Goal: Task Accomplishment & Management: Use online tool/utility

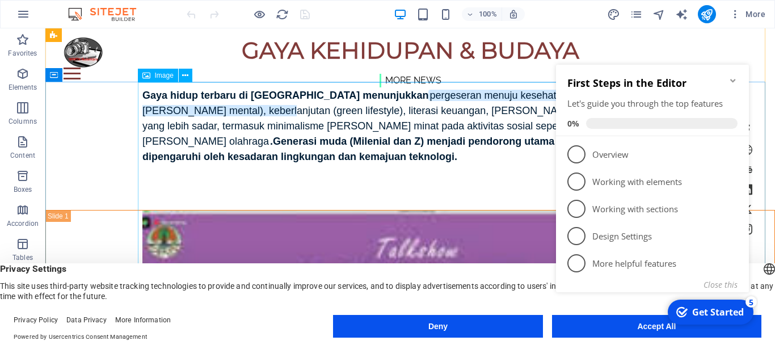
scroll to position [3251, 0]
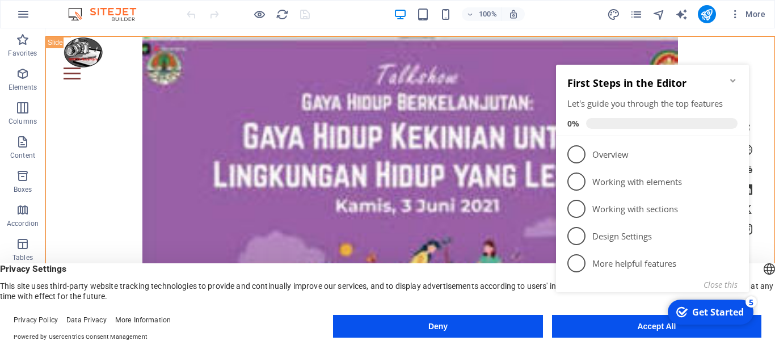
click at [460, 319] on button "Deny" at bounding box center [437, 326] width 209 height 23
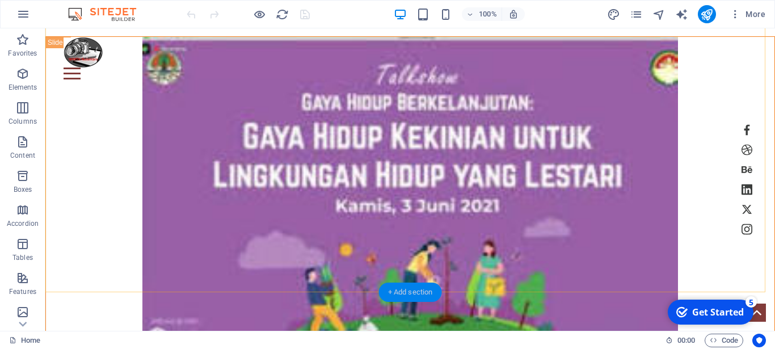
click at [388, 293] on div "+ Add section" at bounding box center [410, 292] width 63 height 19
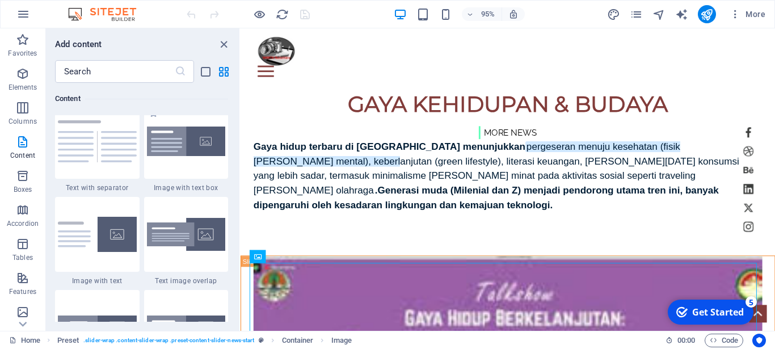
scroll to position [2093, 0]
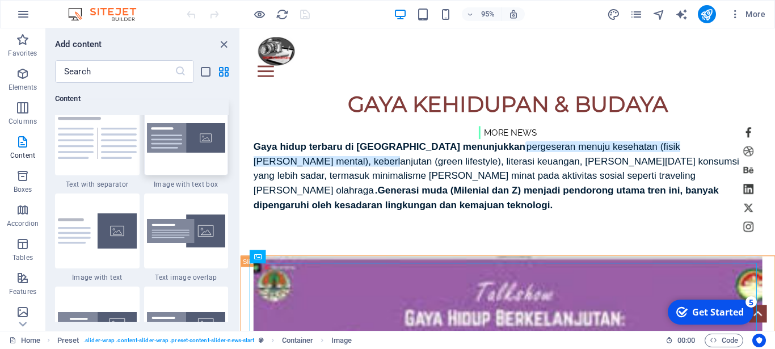
click at [192, 144] on img at bounding box center [186, 138] width 79 height 30
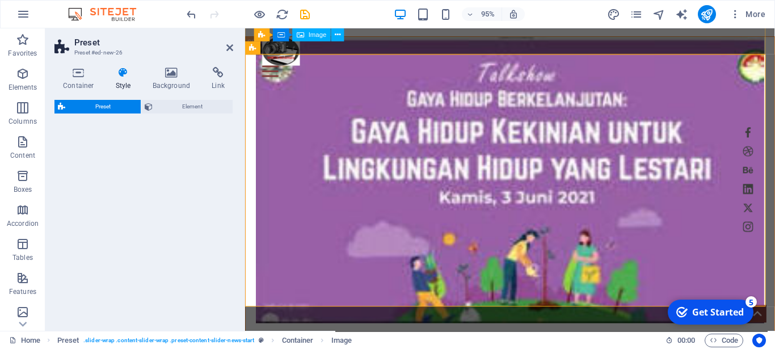
scroll to position [3339, 0]
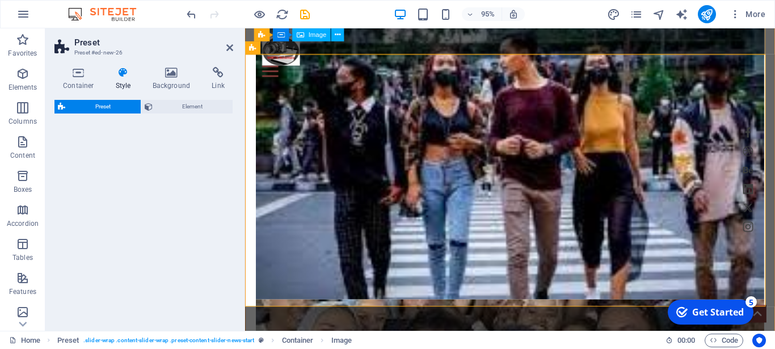
select select "rem"
select select "px"
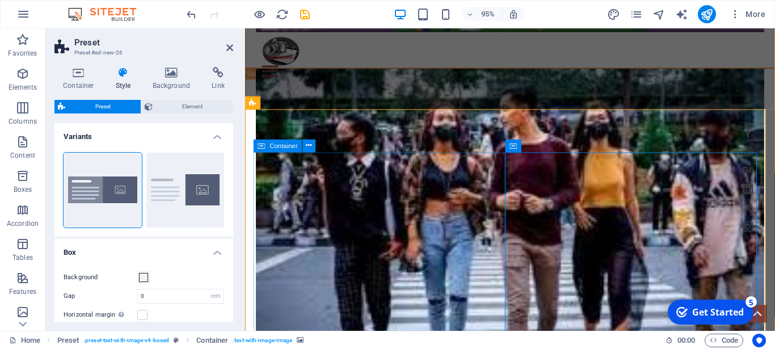
scroll to position [3397, 0]
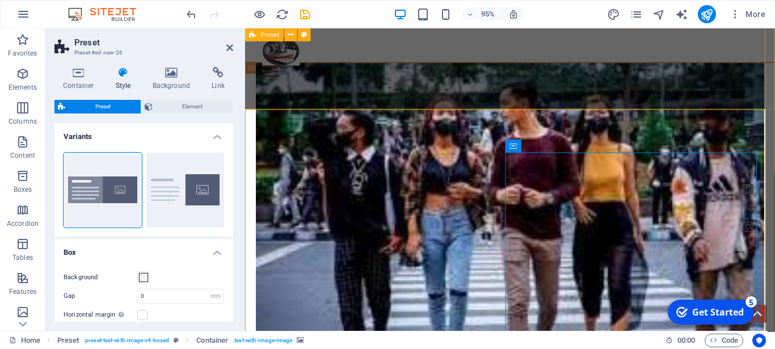
scroll to position [3281, 0]
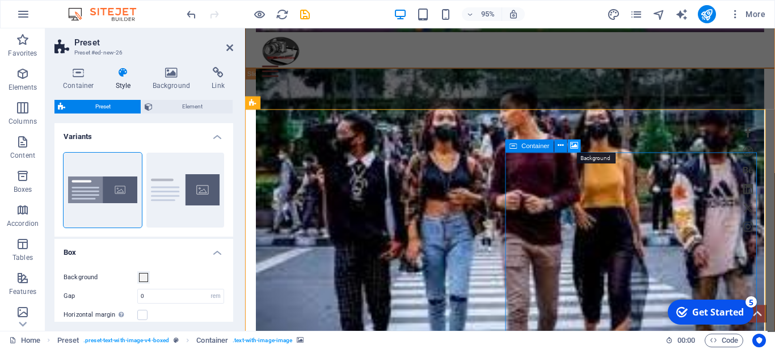
click at [574, 147] on icon at bounding box center [575, 145] width 8 height 11
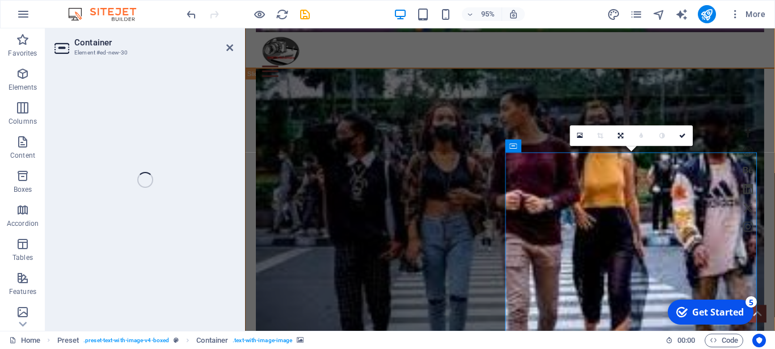
scroll to position [3232, 0]
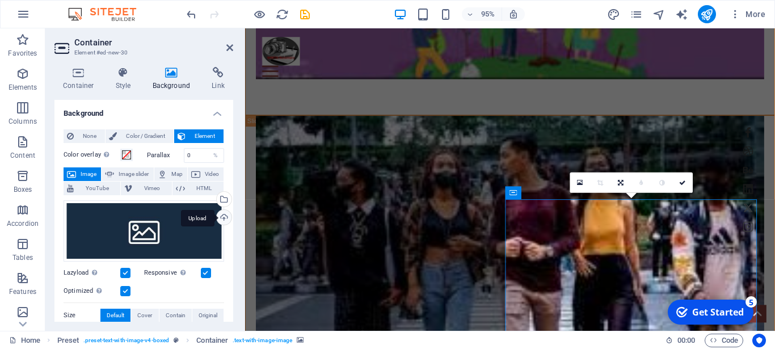
click at [216, 218] on div "Upload" at bounding box center [222, 218] width 17 height 17
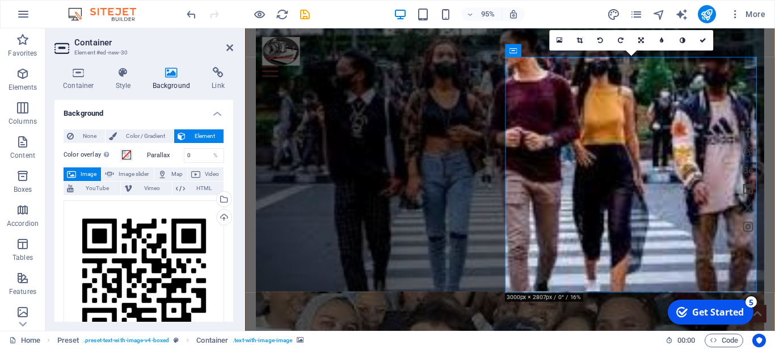
scroll to position [3405, 0]
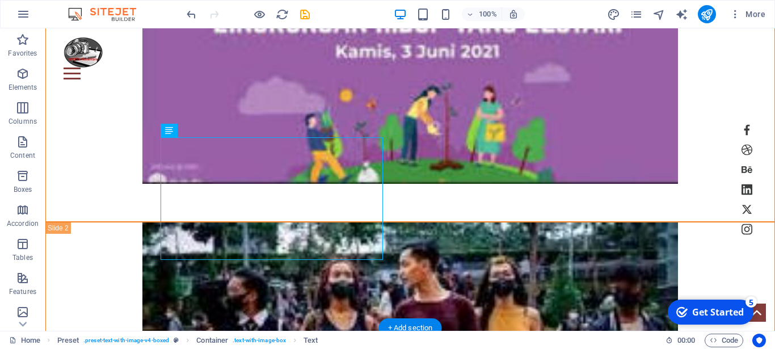
scroll to position [3554, 0]
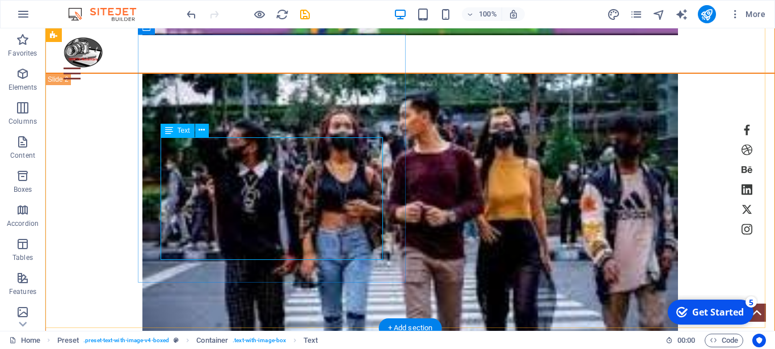
click at [187, 131] on span "Text" at bounding box center [184, 130] width 12 height 7
click at [203, 130] on icon at bounding box center [202, 130] width 6 height 12
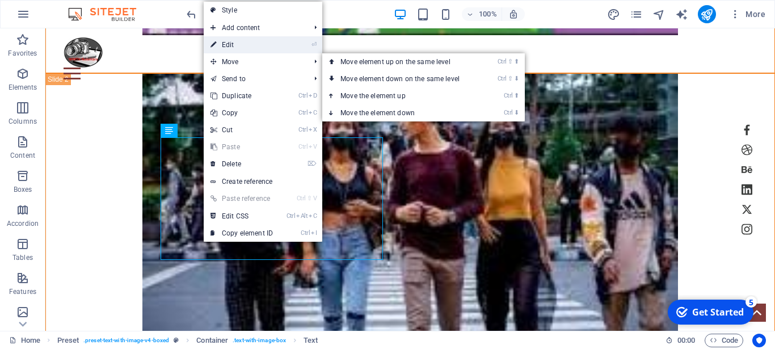
click at [261, 46] on link "⏎ Edit" at bounding box center [242, 44] width 76 height 17
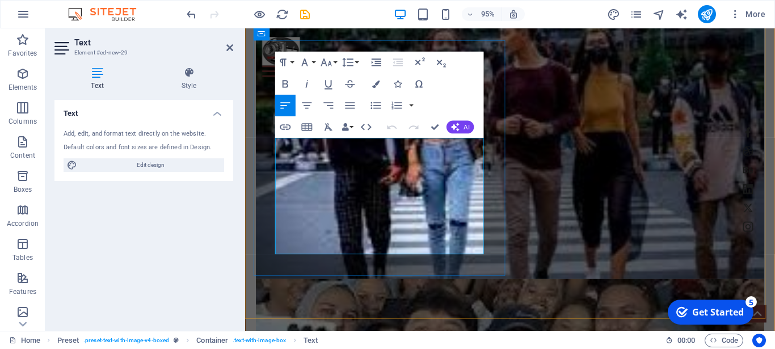
scroll to position [3418, 0]
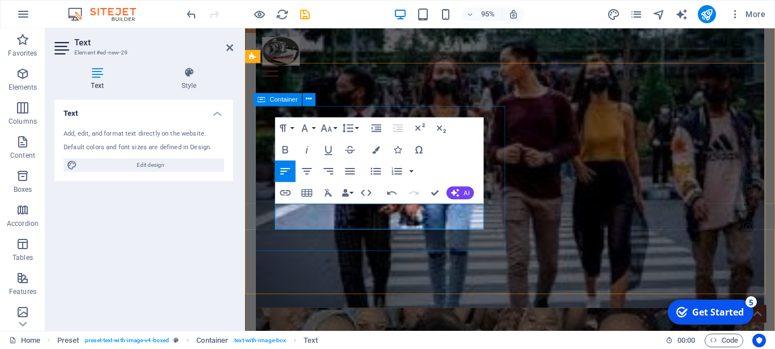
scroll to position [3316, 0]
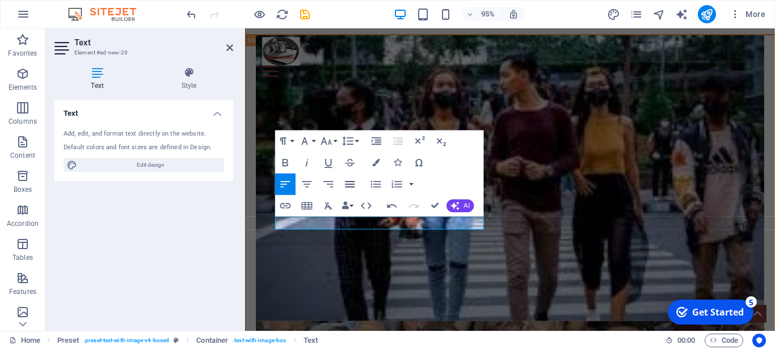
click at [347, 186] on icon "button" at bounding box center [350, 184] width 13 height 13
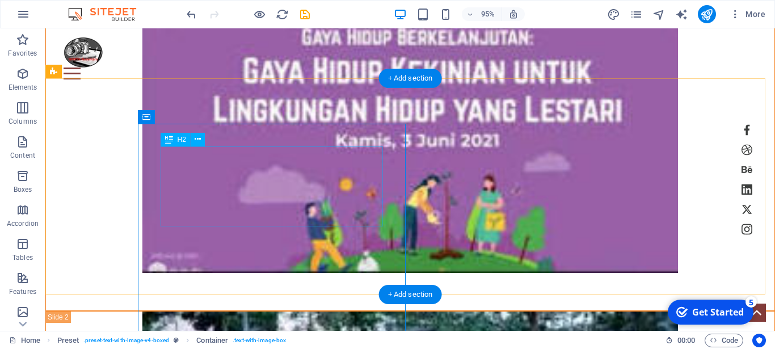
scroll to position [3464, 0]
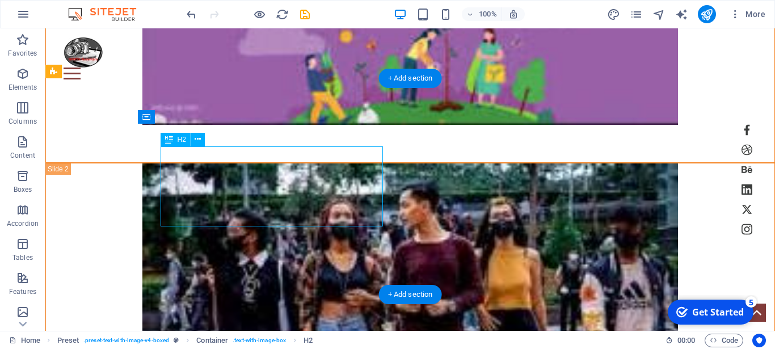
drag, startPoint x: 173, startPoint y: 157, endPoint x: 232, endPoint y: 169, distance: 60.2
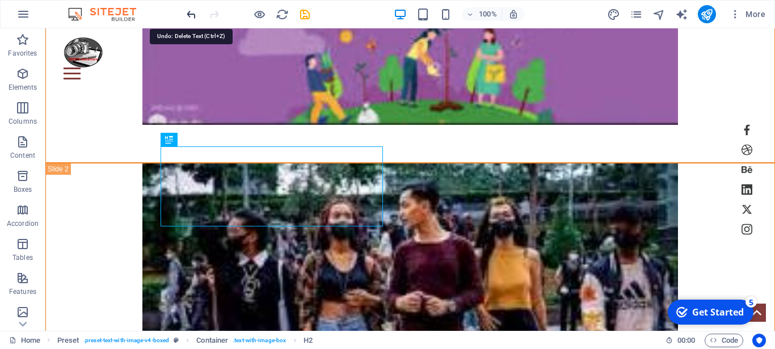
click at [189, 10] on icon "undo" at bounding box center [191, 14] width 13 height 13
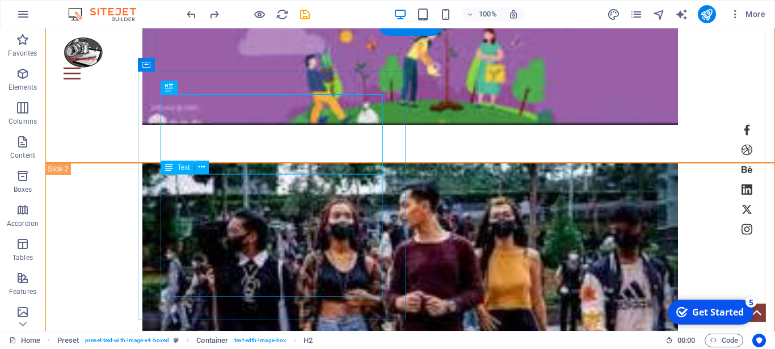
scroll to position [3522, 0]
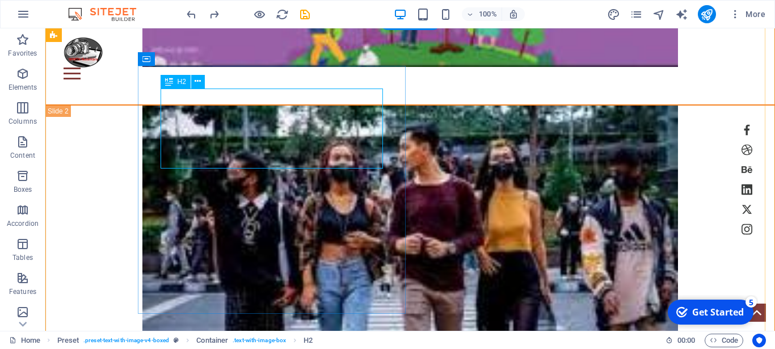
click at [200, 81] on icon at bounding box center [198, 81] width 6 height 12
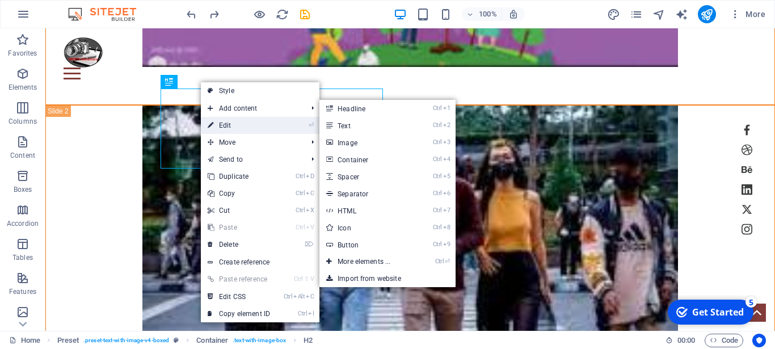
click at [237, 126] on link "⏎ Edit" at bounding box center [239, 125] width 76 height 17
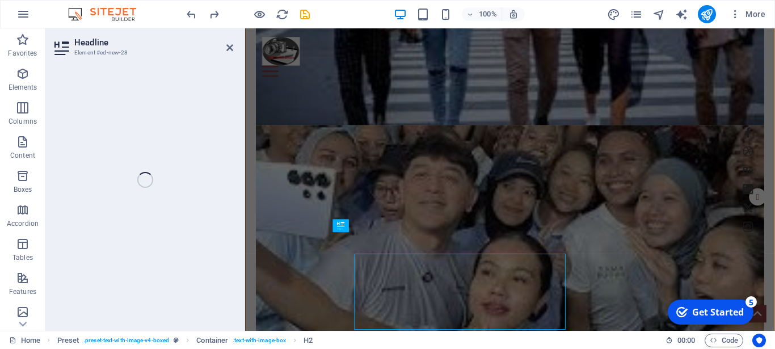
scroll to position [3345, 0]
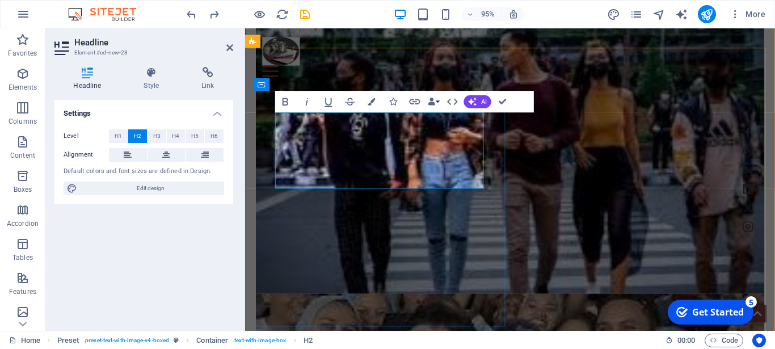
drag, startPoint x: 280, startPoint y: 134, endPoint x: 412, endPoint y: 179, distance: 139.8
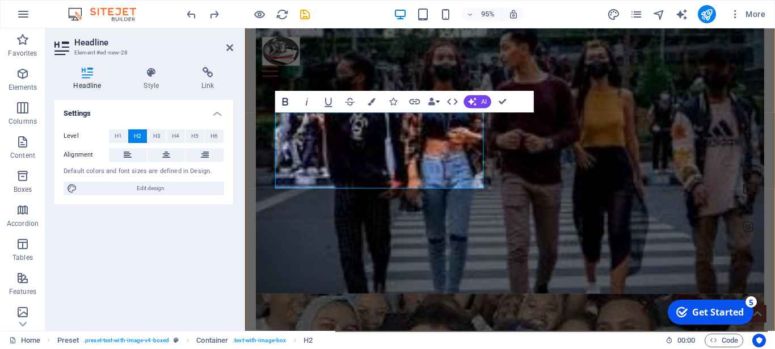
click at [287, 101] on icon "button" at bounding box center [286, 101] width 6 height 7
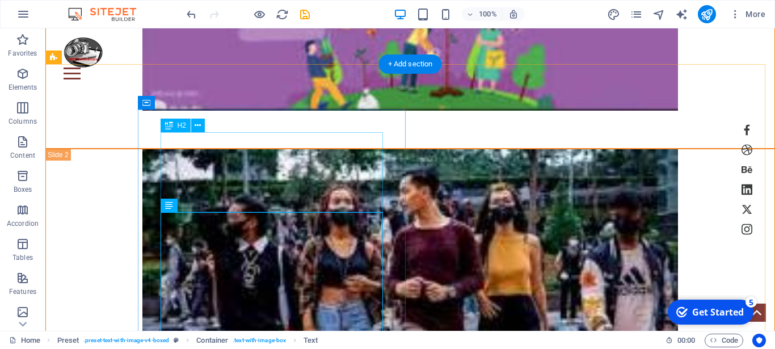
scroll to position [3536, 0]
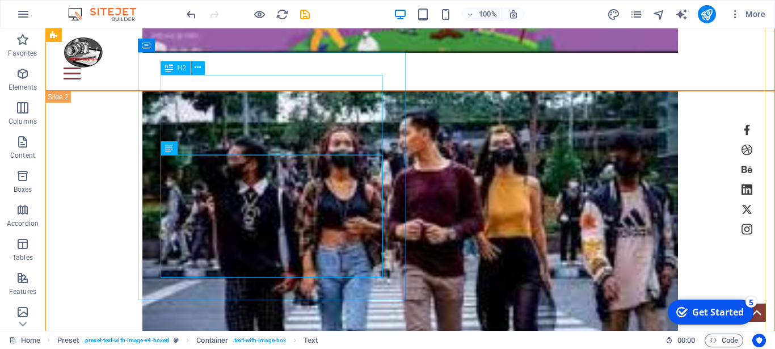
click at [204, 67] on button at bounding box center [198, 68] width 14 height 14
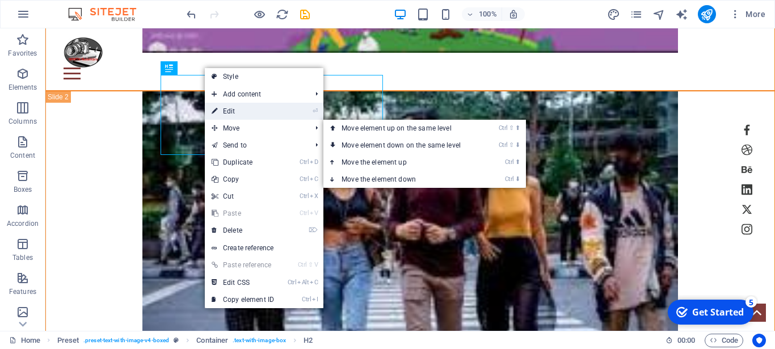
click at [237, 111] on link "⏎ Edit" at bounding box center [243, 111] width 76 height 17
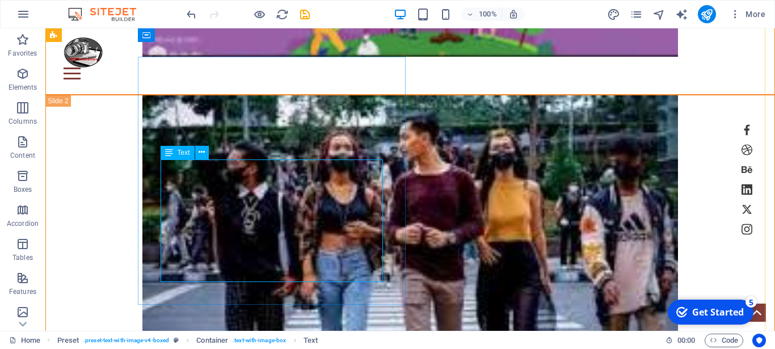
scroll to position [3532, 0]
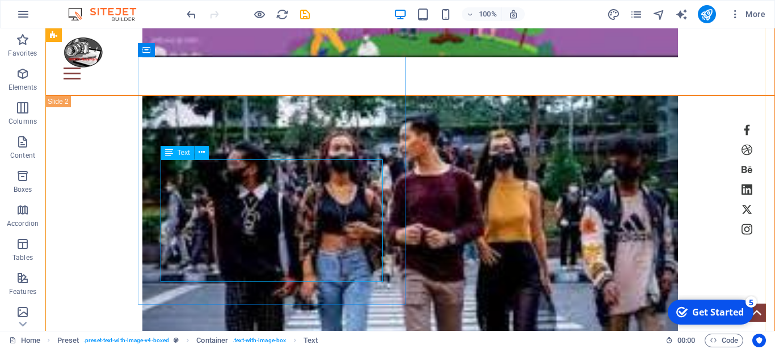
click at [202, 150] on icon at bounding box center [202, 152] width 6 height 12
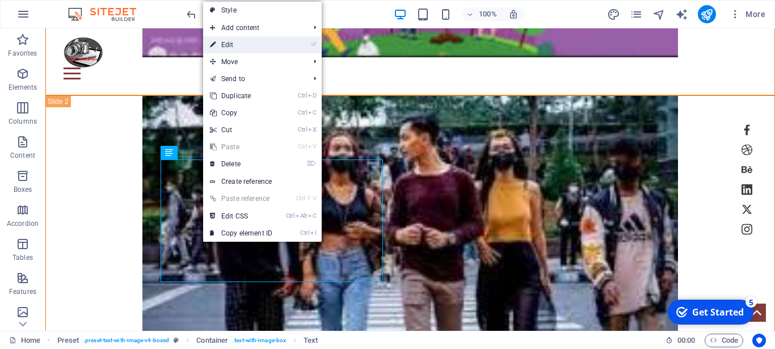
click at [239, 37] on link "⏎ Edit" at bounding box center [241, 44] width 76 height 17
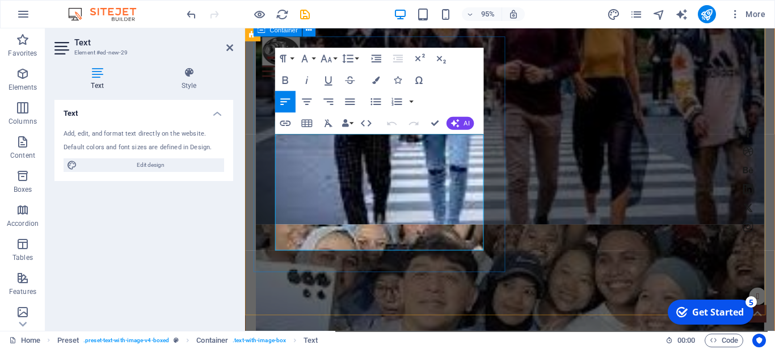
scroll to position [3418, 0]
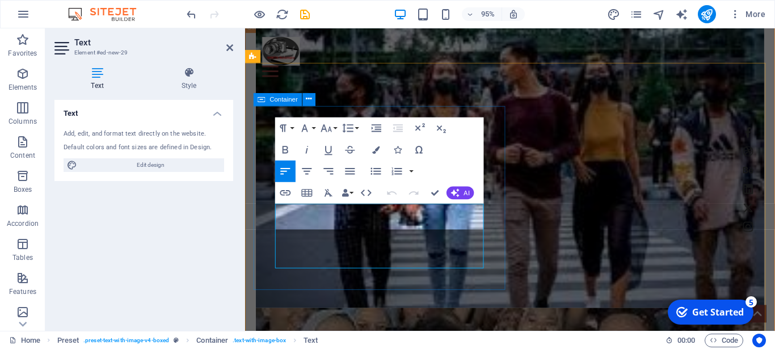
scroll to position [3316, 0]
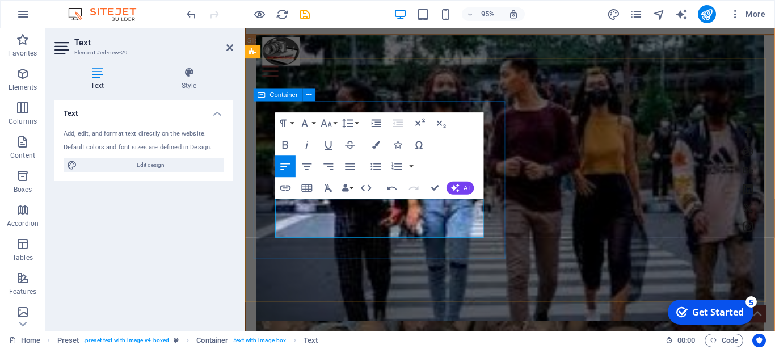
scroll to position [3334, 0]
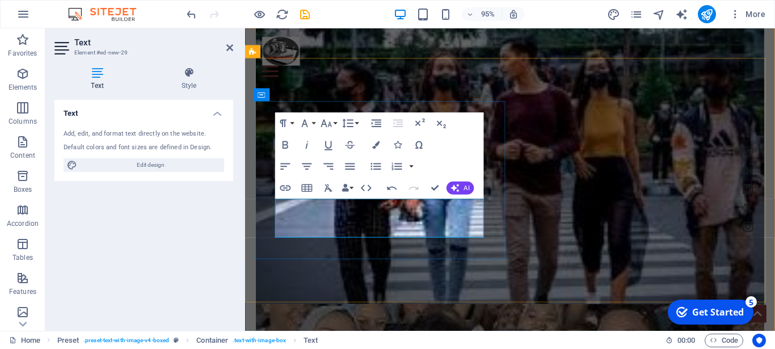
drag, startPoint x: 285, startPoint y: 214, endPoint x: 490, endPoint y: 242, distance: 206.0
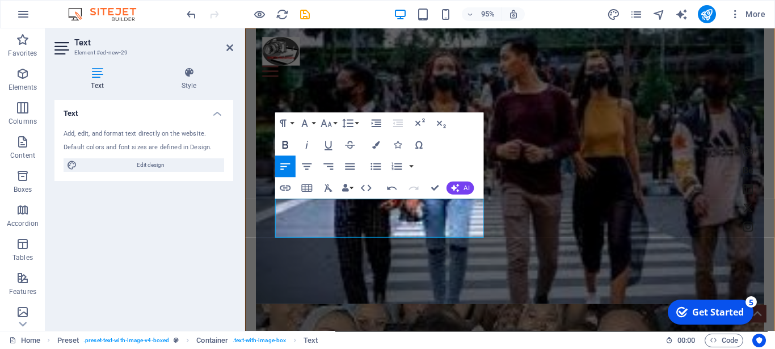
click at [286, 143] on icon "button" at bounding box center [285, 144] width 13 height 13
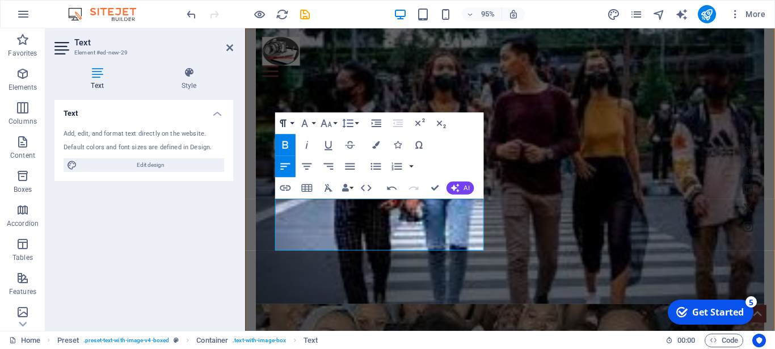
click at [293, 123] on button "Paragraph Format" at bounding box center [285, 123] width 20 height 22
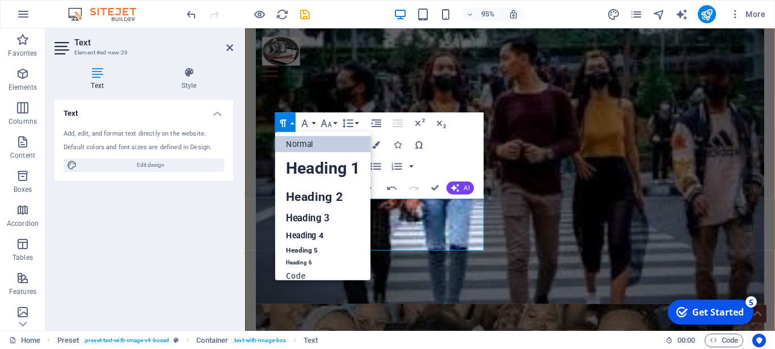
scroll to position [5, 0]
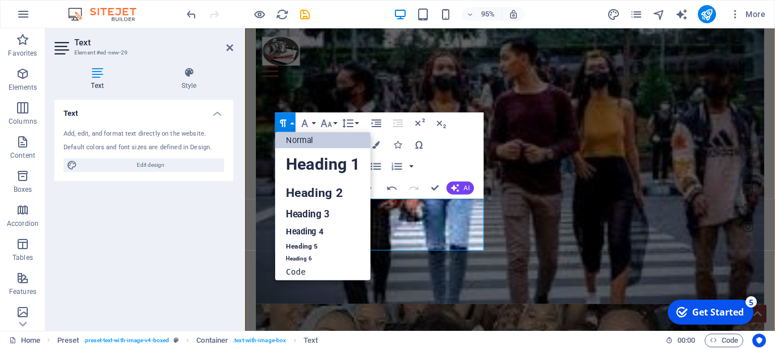
click at [293, 123] on button "Paragraph Format" at bounding box center [285, 123] width 20 height 22
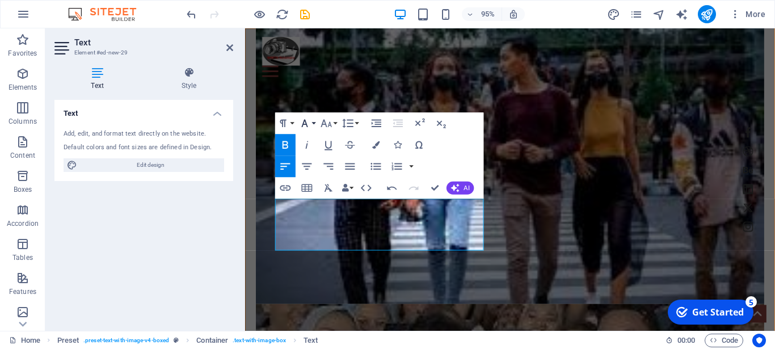
click at [310, 121] on icon "button" at bounding box center [304, 123] width 13 height 13
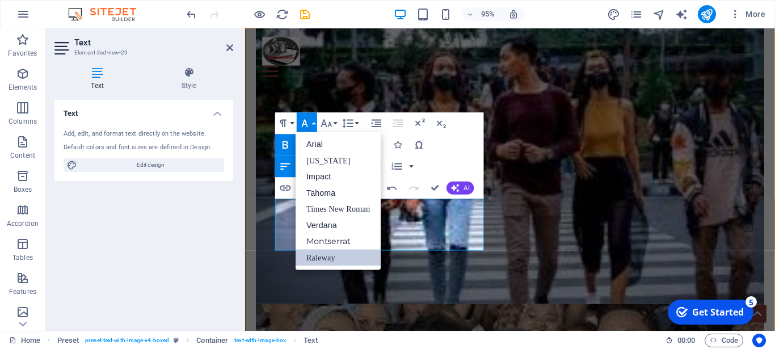
scroll to position [0, 0]
click at [311, 121] on button "Font Family" at bounding box center [307, 123] width 20 height 22
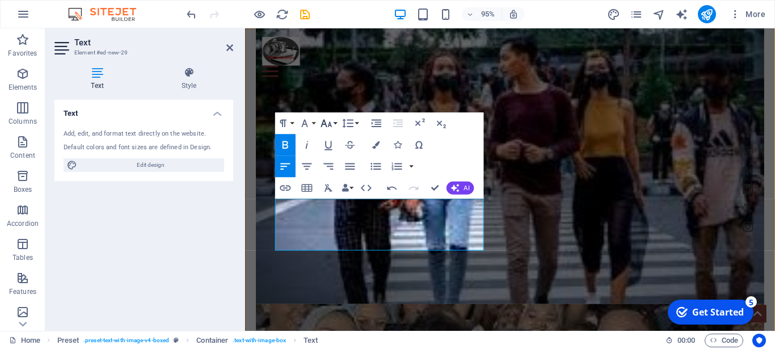
click at [336, 119] on button "Font Size" at bounding box center [328, 123] width 20 height 22
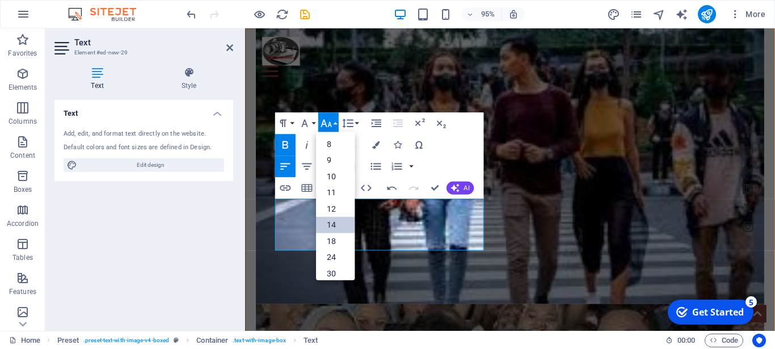
click at [330, 221] on link "14" at bounding box center [335, 225] width 39 height 16
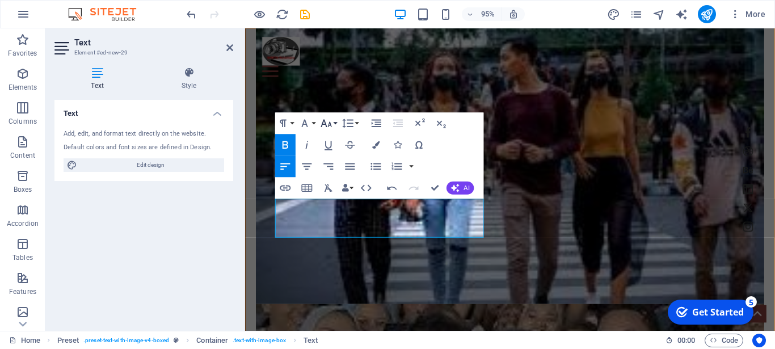
click at [334, 124] on button "Font Size" at bounding box center [328, 123] width 20 height 22
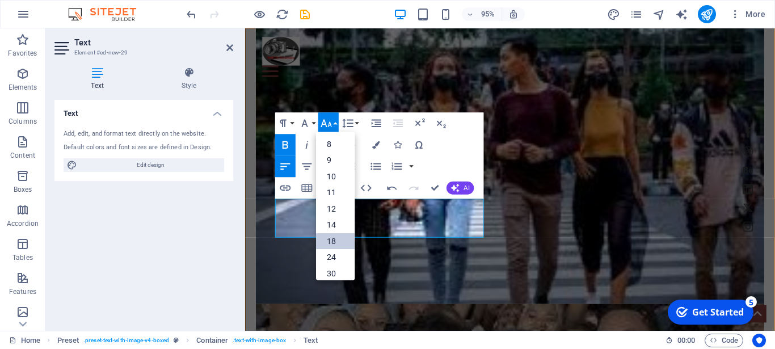
click at [331, 241] on link "18" at bounding box center [335, 241] width 39 height 16
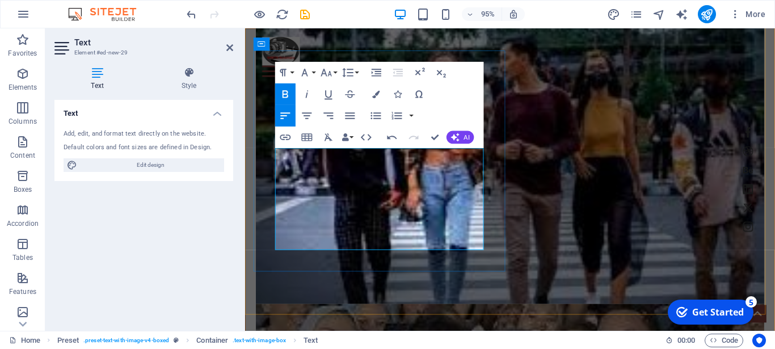
scroll to position [3393, 0]
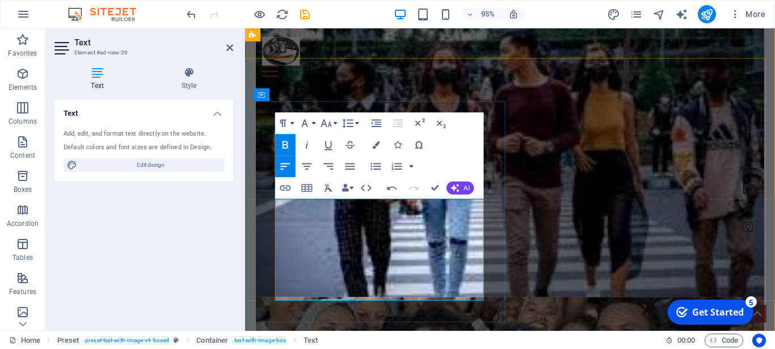
scroll to position [3334, 0]
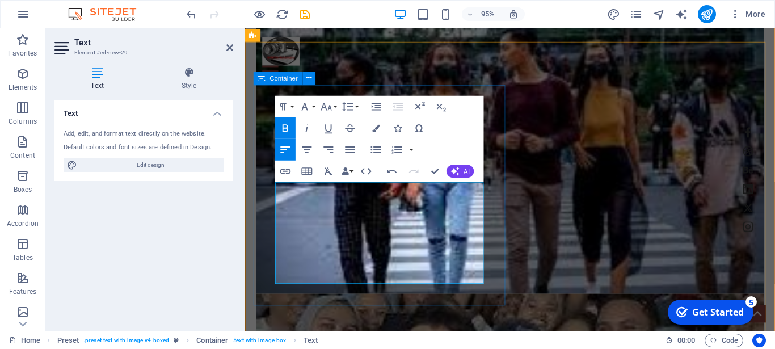
scroll to position [3352, 0]
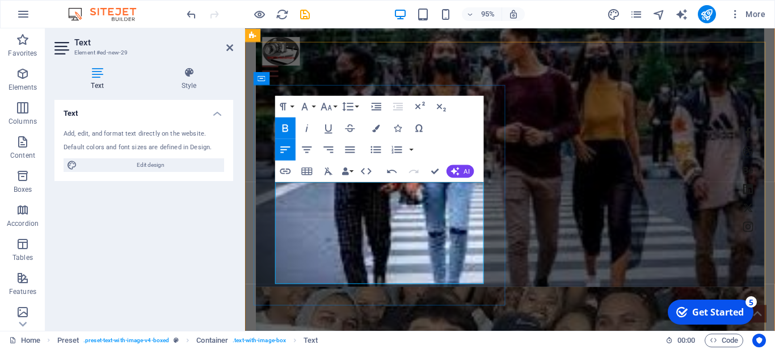
drag, startPoint x: 278, startPoint y: 274, endPoint x: 457, endPoint y: 290, distance: 180.0
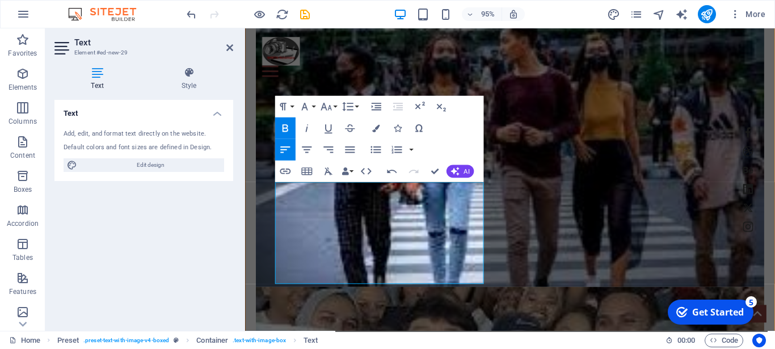
click at [286, 127] on icon "button" at bounding box center [285, 128] width 13 height 13
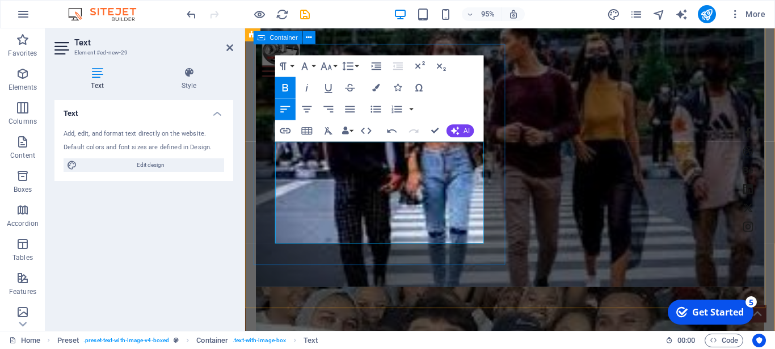
scroll to position [3410, 0]
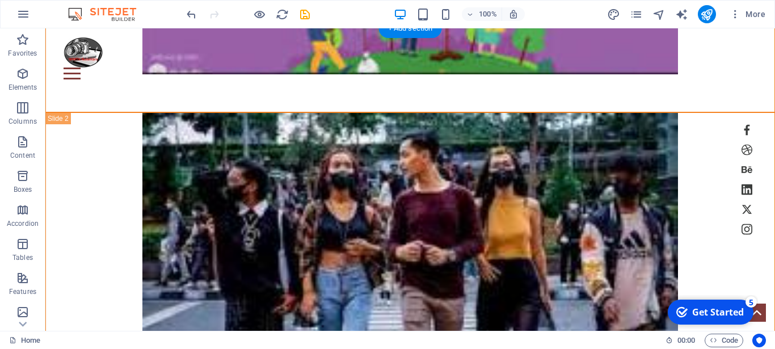
scroll to position [3457, 0]
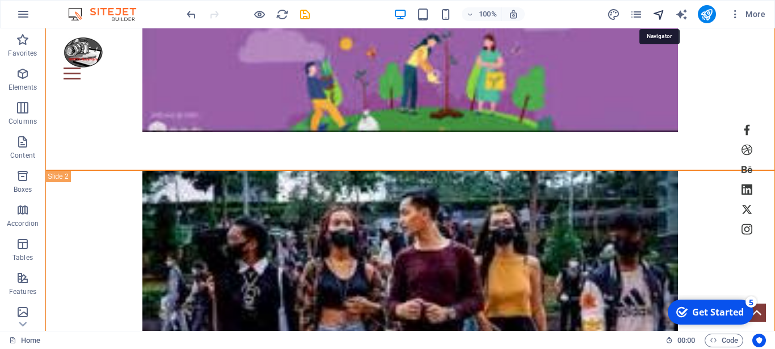
click at [659, 14] on icon "navigator" at bounding box center [658, 14] width 13 height 13
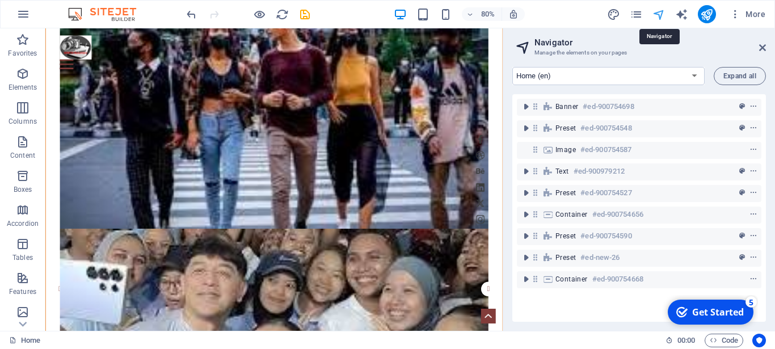
scroll to position [3395, 0]
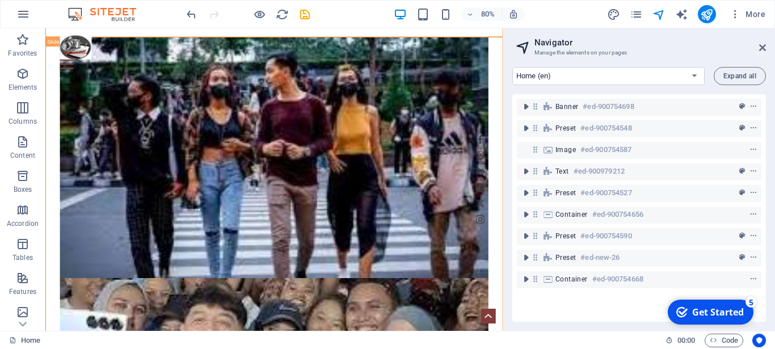
click at [767, 46] on aside "Navigator Manage the elements on your pages Home (en) Work (en) About (en) Pric…" at bounding box center [639, 179] width 272 height 302
click at [765, 47] on icon at bounding box center [762, 47] width 7 height 9
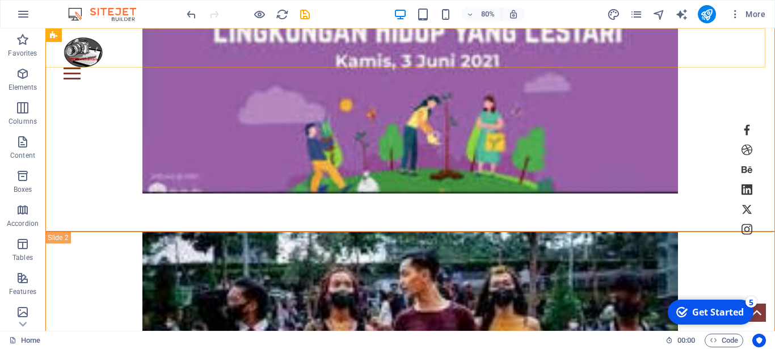
scroll to position [3457, 0]
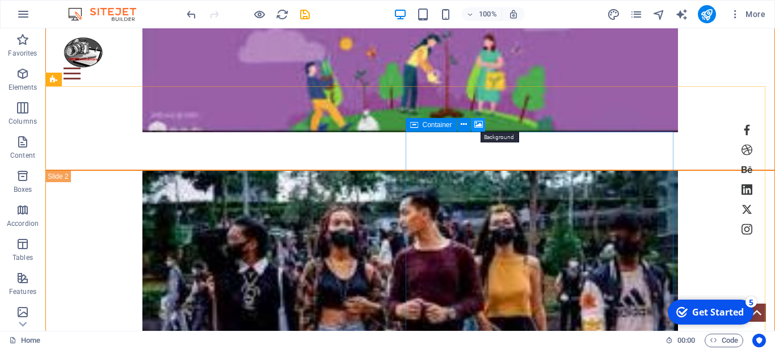
click at [478, 123] on icon at bounding box center [478, 125] width 9 height 12
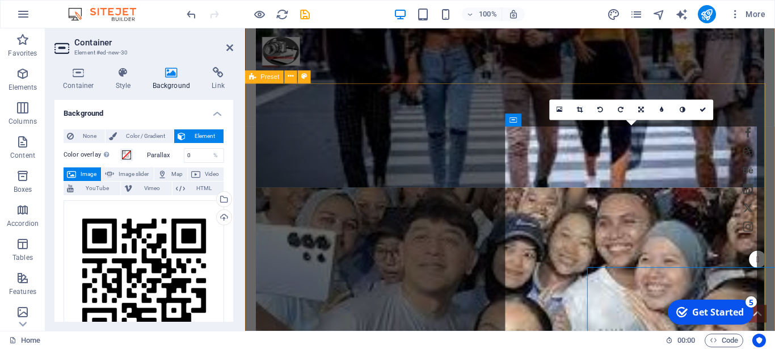
scroll to position [3308, 0]
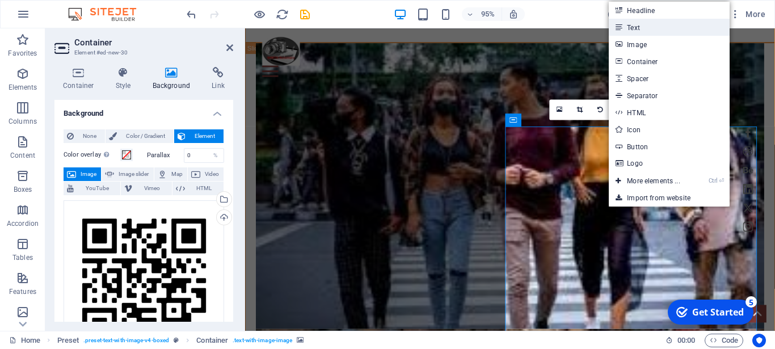
drag, startPoint x: 633, startPoint y: 26, endPoint x: 390, endPoint y: 136, distance: 267.1
click at [633, 26] on link "Text" at bounding box center [669, 27] width 120 height 17
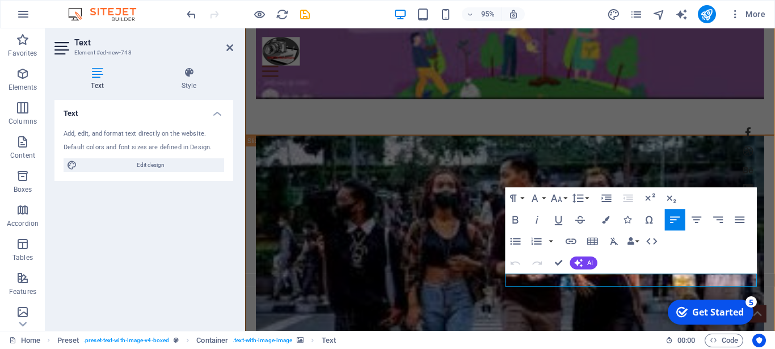
scroll to position [3153, 0]
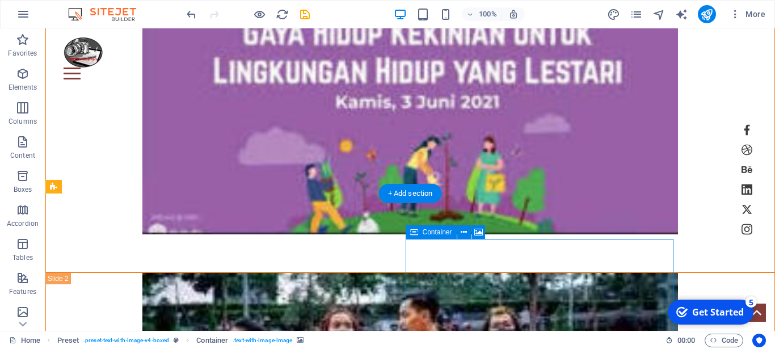
scroll to position [3355, 0]
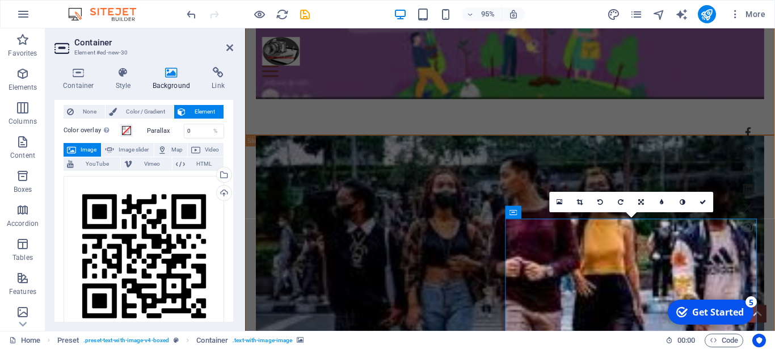
scroll to position [2, 0]
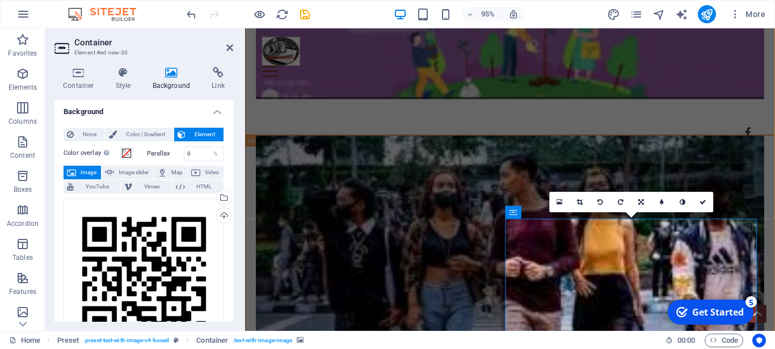
click at [82, 168] on span "Image" at bounding box center [88, 173] width 18 height 14
click at [146, 256] on div "Drag files here, click to choose files or select files from Files or our free s…" at bounding box center [144, 279] width 161 height 161
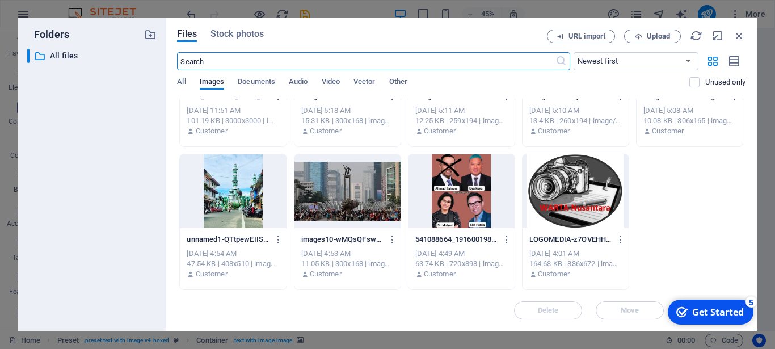
scroll to position [0, 0]
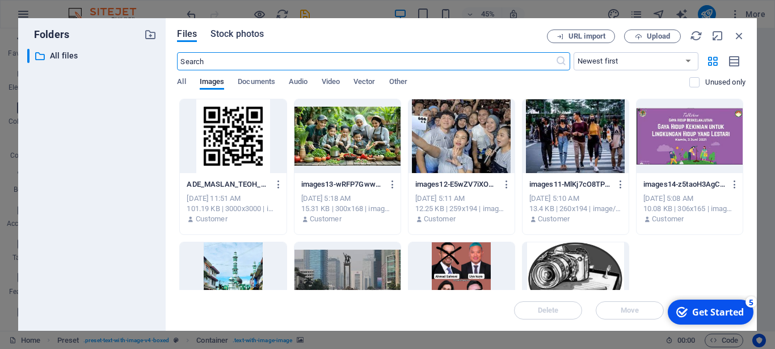
click at [228, 36] on span "Stock photos" at bounding box center [236, 34] width 53 height 14
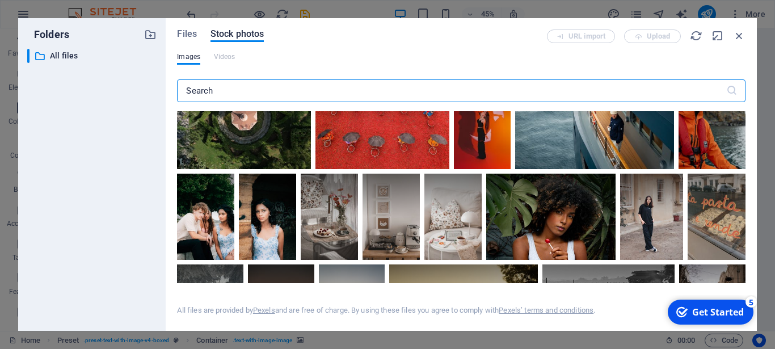
scroll to position [868, 0]
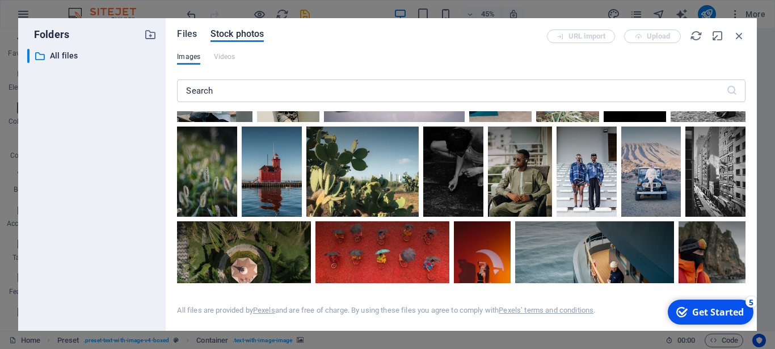
click at [184, 31] on span "Files" at bounding box center [187, 34] width 20 height 14
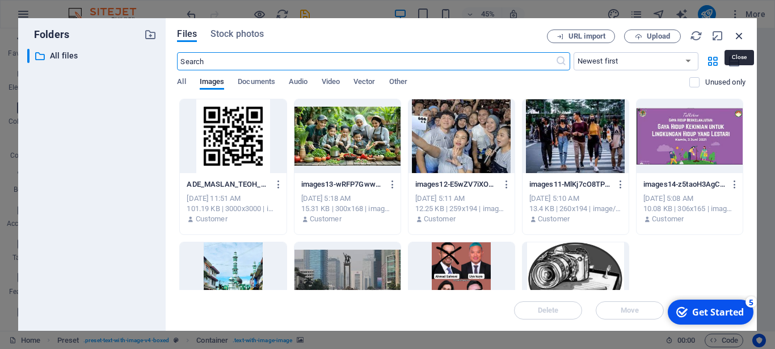
click at [737, 40] on icon "button" at bounding box center [739, 36] width 12 height 12
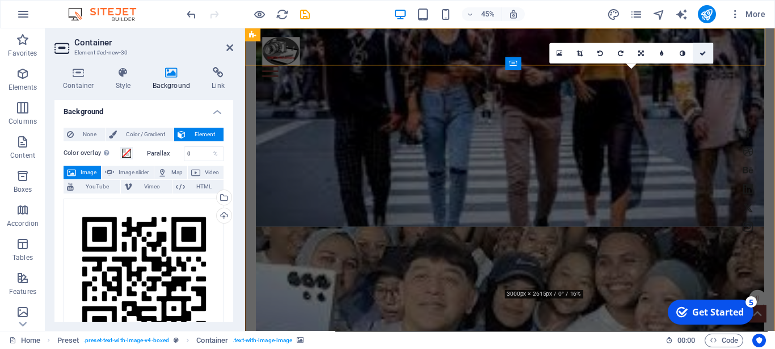
scroll to position [3368, 0]
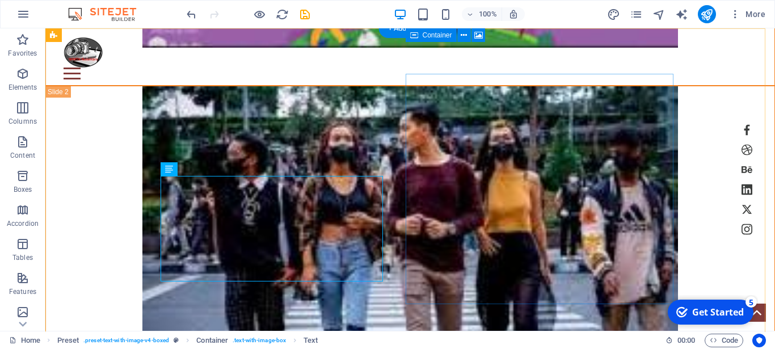
scroll to position [3515, 0]
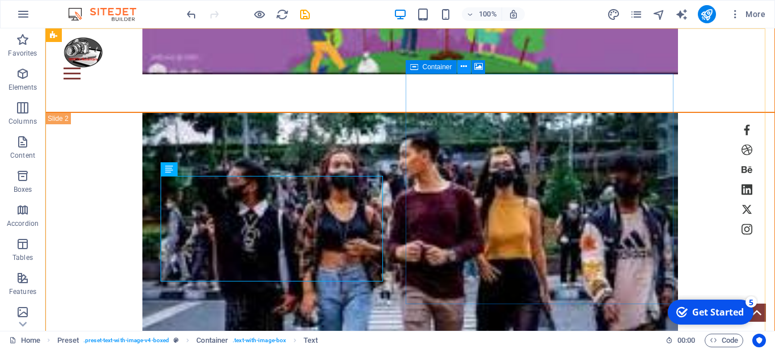
click at [466, 70] on icon at bounding box center [464, 67] width 6 height 12
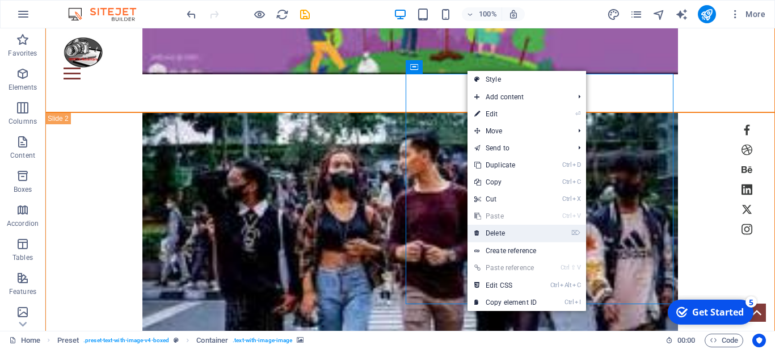
click at [500, 234] on link "⌦ Delete" at bounding box center [505, 233] width 76 height 17
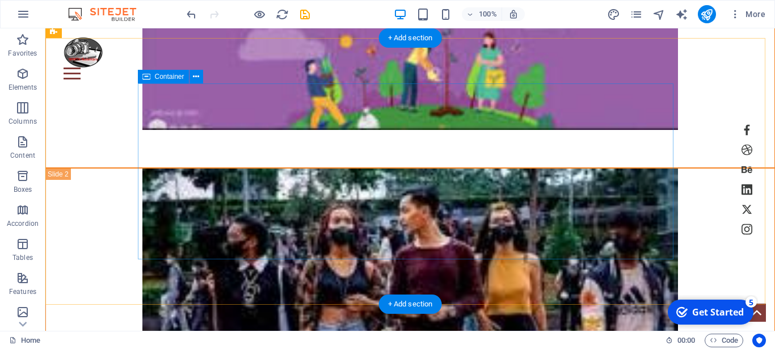
scroll to position [3517, 0]
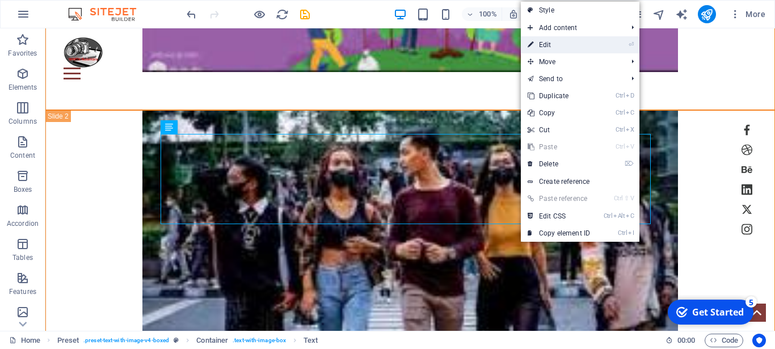
click at [553, 45] on link "⏎ Edit" at bounding box center [559, 44] width 76 height 17
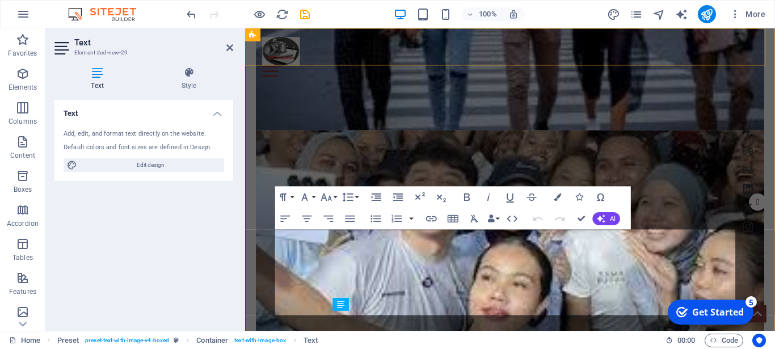
scroll to position [3262, 0]
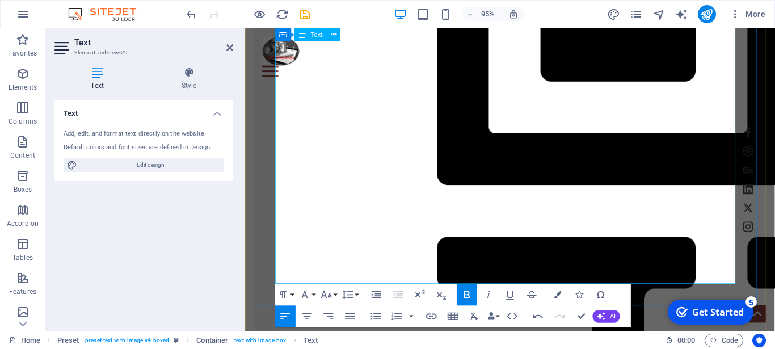
scroll to position [4973, 0]
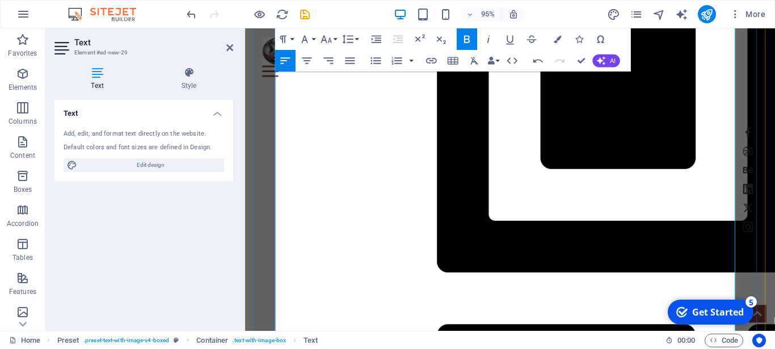
scroll to position [4823, 0]
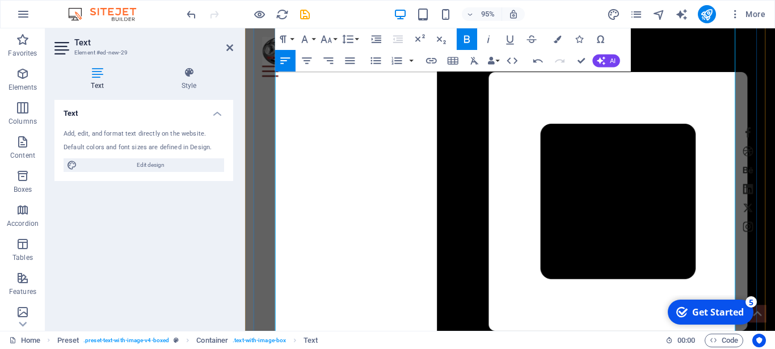
drag, startPoint x: 643, startPoint y: 191, endPoint x: 631, endPoint y: 191, distance: 11.9
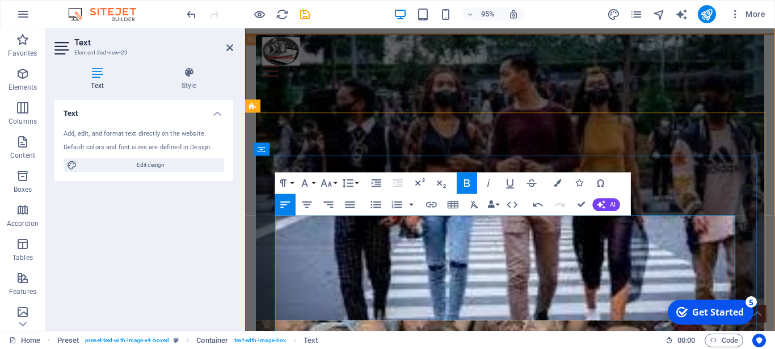
scroll to position [3318, 0]
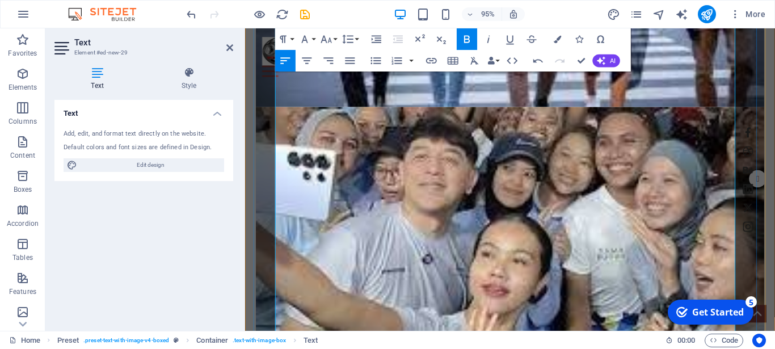
scroll to position [3550, 0]
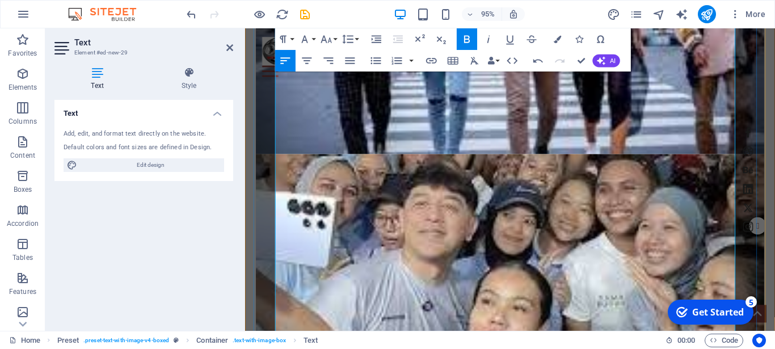
scroll to position [3607, 0]
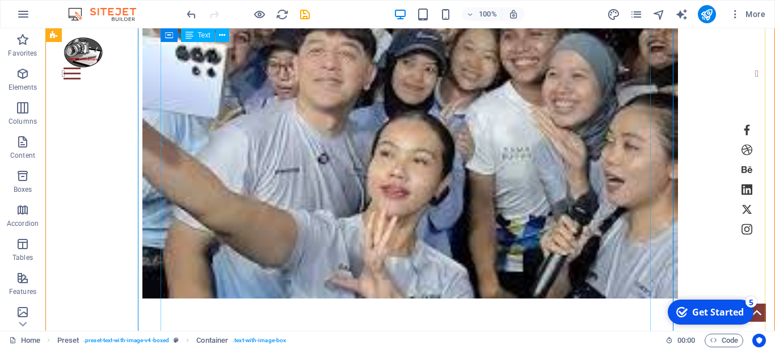
scroll to position [4104, 0]
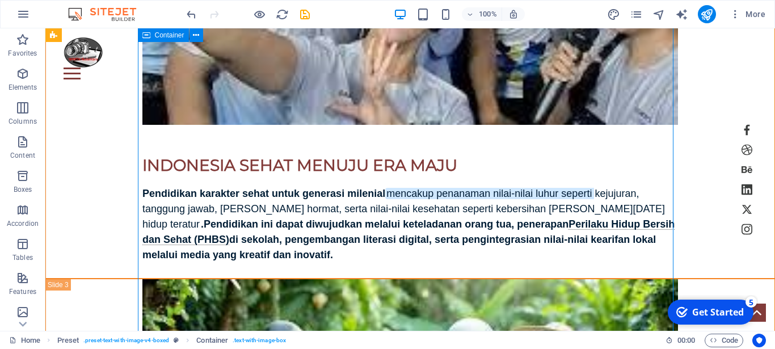
drag, startPoint x: 662, startPoint y: 211, endPoint x: 599, endPoint y: 228, distance: 65.8
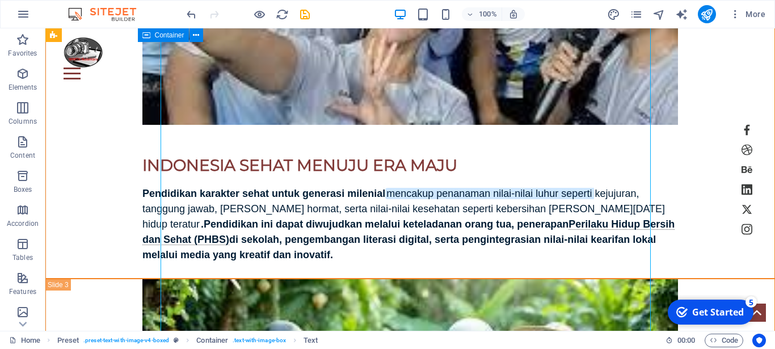
drag, startPoint x: 573, startPoint y: 218, endPoint x: 316, endPoint y: 225, distance: 257.1
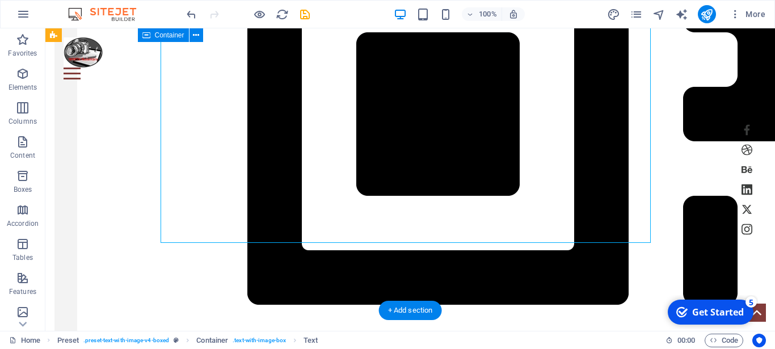
scroll to position [5203, 0]
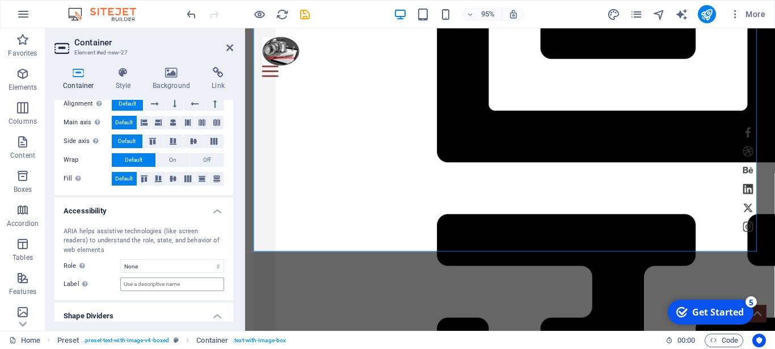
scroll to position [237, 0]
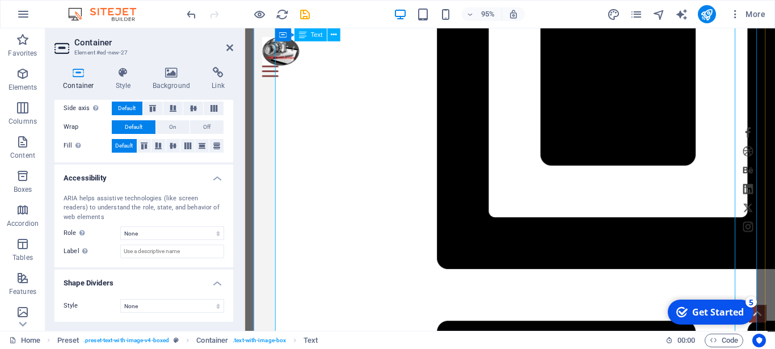
scroll to position [4881, 0]
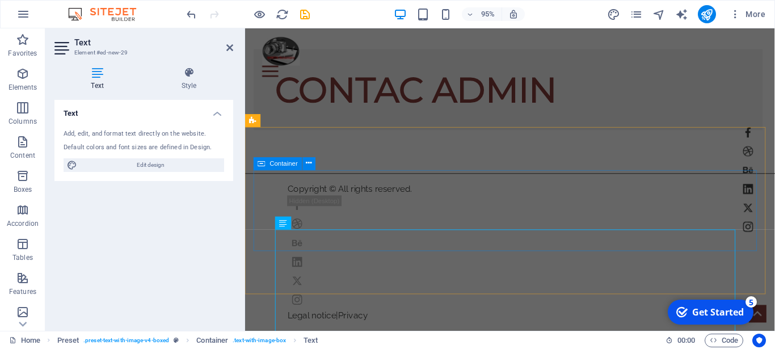
click at [737, 170] on div "CONTAC ADMIN" at bounding box center [524, 93] width 558 height 176
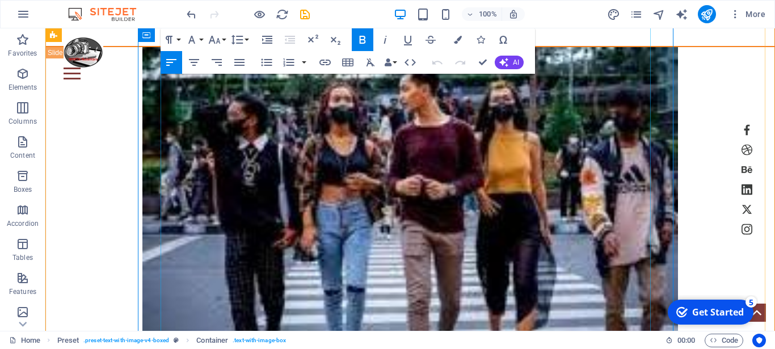
scroll to position [3754, 0]
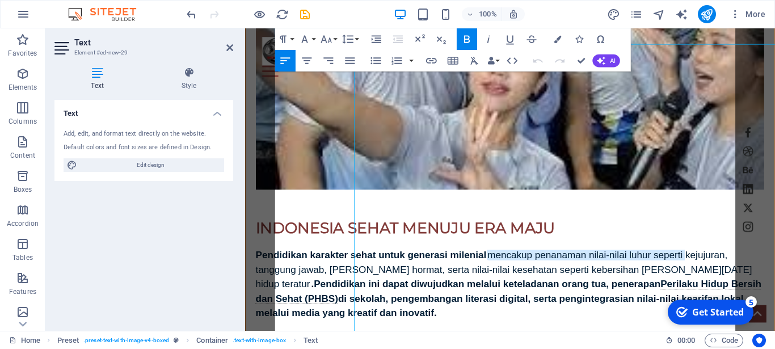
scroll to position [3605, 0]
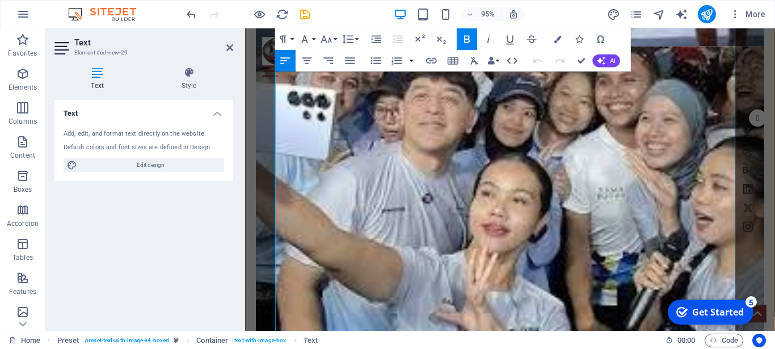
click at [195, 75] on icon at bounding box center [189, 72] width 89 height 11
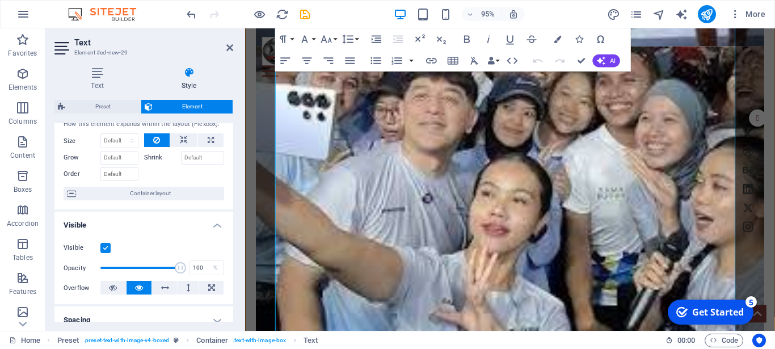
scroll to position [51, 0]
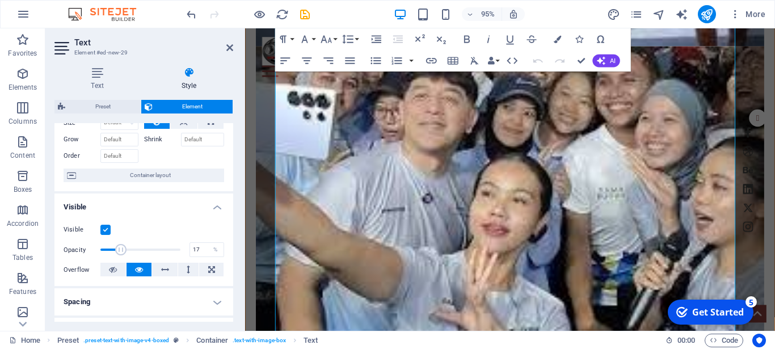
type input "15"
drag, startPoint x: 168, startPoint y: 258, endPoint x: 111, endPoint y: 260, distance: 57.9
click at [111, 255] on span at bounding box center [111, 249] width 11 height 11
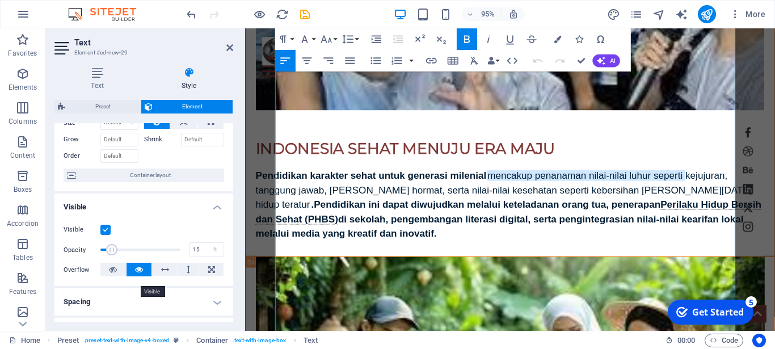
click at [137, 276] on icon at bounding box center [139, 270] width 8 height 14
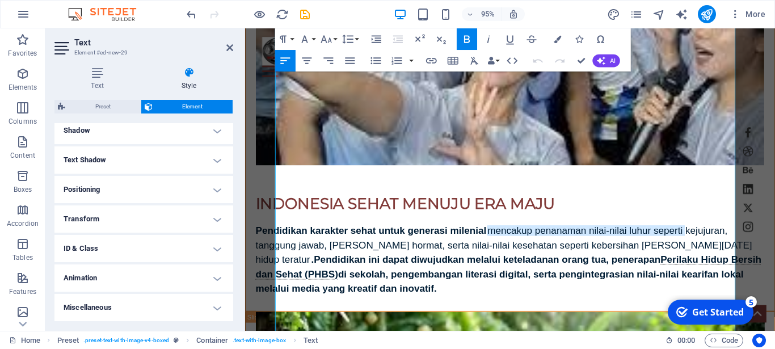
scroll to position [290, 0]
click at [154, 254] on h4 "ID & Class" at bounding box center [143, 248] width 179 height 27
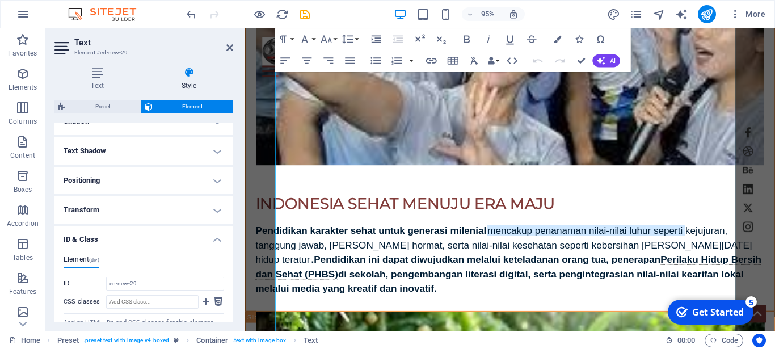
click at [154, 246] on h4 "ID & Class" at bounding box center [143, 236] width 179 height 20
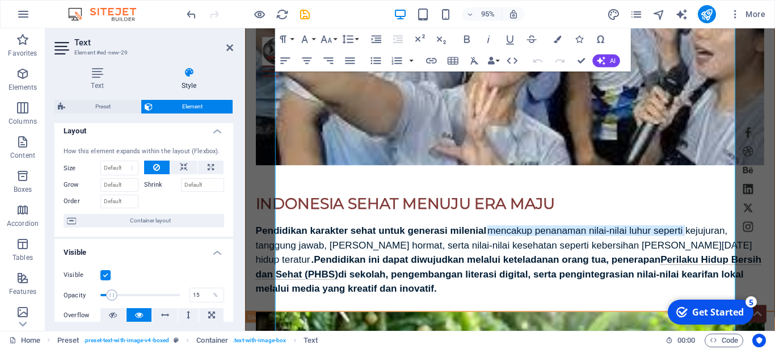
scroll to position [0, 0]
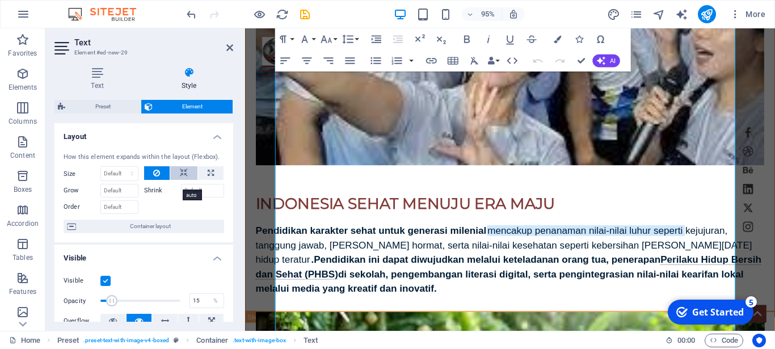
click at [180, 180] on icon at bounding box center [184, 173] width 8 height 14
click at [208, 180] on icon at bounding box center [211, 173] width 6 height 14
type input "100"
select select "%"
click at [208, 180] on icon at bounding box center [211, 173] width 6 height 14
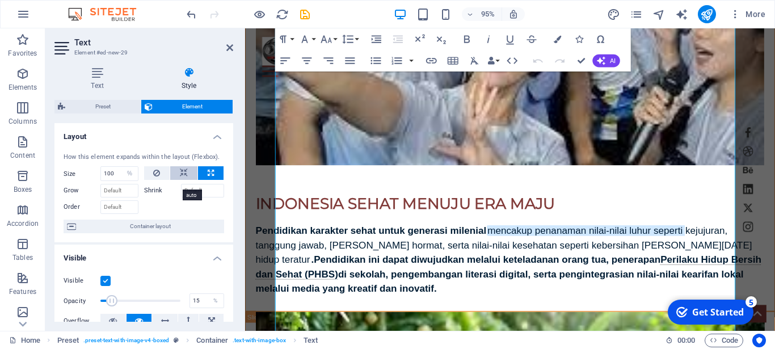
click at [180, 180] on icon at bounding box center [184, 173] width 8 height 14
click at [101, 167] on select "Default auto px % 1/1 1/2 1/3 1/4 1/5 1/6 1/7 1/8 1/9 1/10" at bounding box center [119, 174] width 37 height 14
click option "auto" at bounding box center [0, 0] width 0 height 0
select select "DISABLED_OPTION_VALUE"
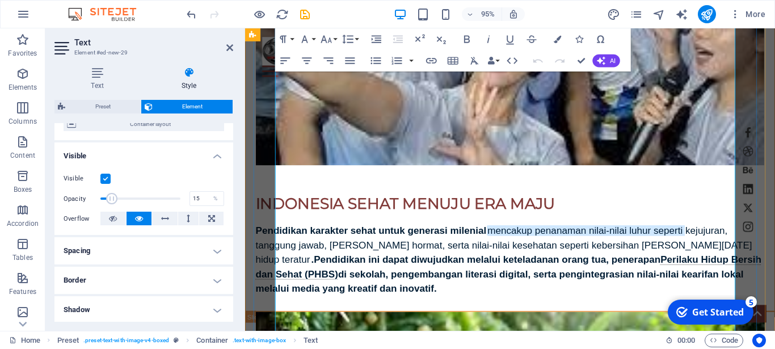
scroll to position [3895, 0]
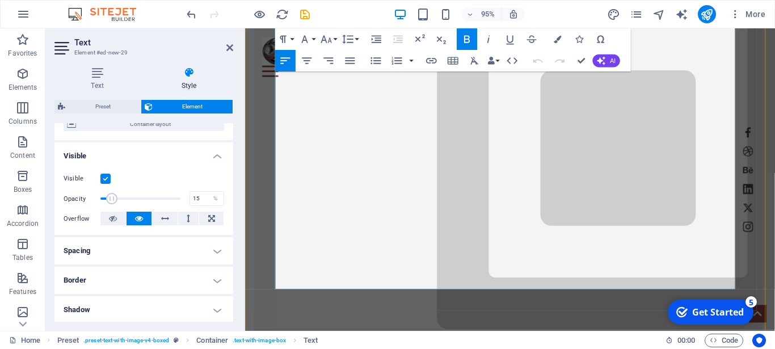
scroll to position [5053, 0]
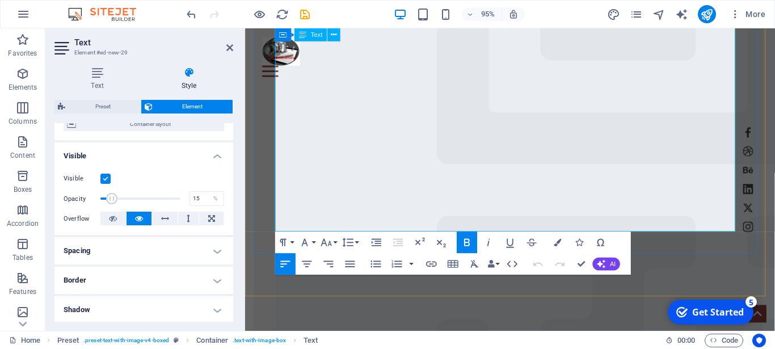
drag, startPoint x: 501, startPoint y: 241, endPoint x: 492, endPoint y: 191, distance: 51.2
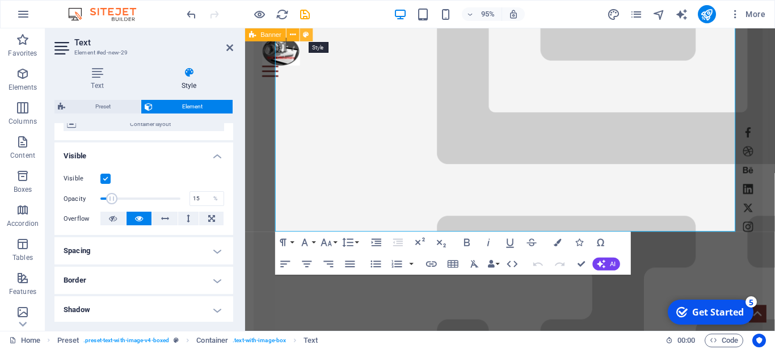
click at [305, 34] on icon at bounding box center [307, 34] width 6 height 11
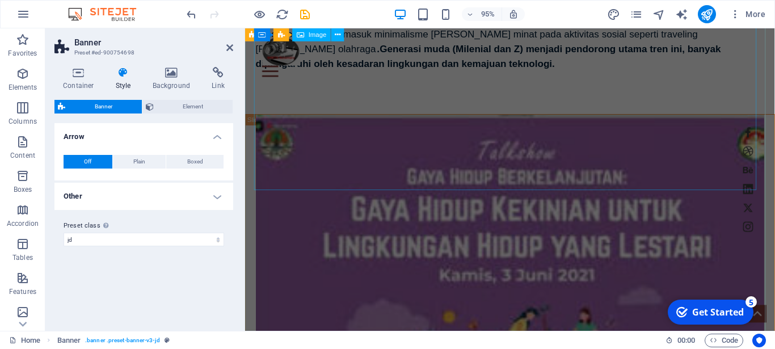
scroll to position [2661, 0]
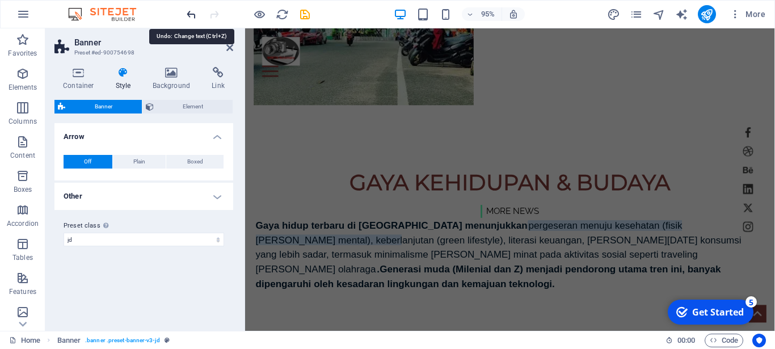
click at [188, 13] on icon "undo" at bounding box center [191, 14] width 13 height 13
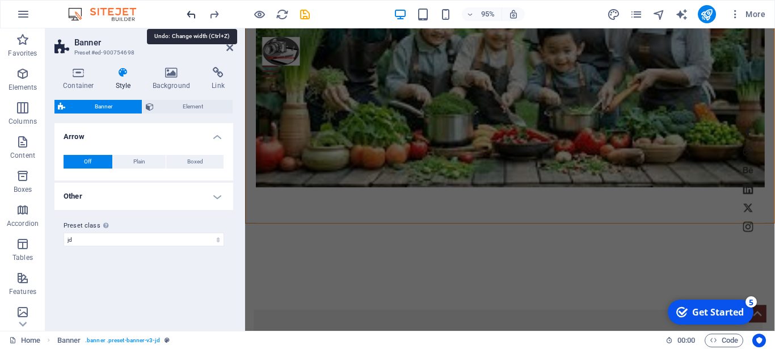
click at [188, 13] on icon "undo" at bounding box center [191, 14] width 13 height 13
click at [193, 12] on icon "undo" at bounding box center [191, 14] width 13 height 13
click at [193, 10] on icon "undo" at bounding box center [191, 14] width 13 height 13
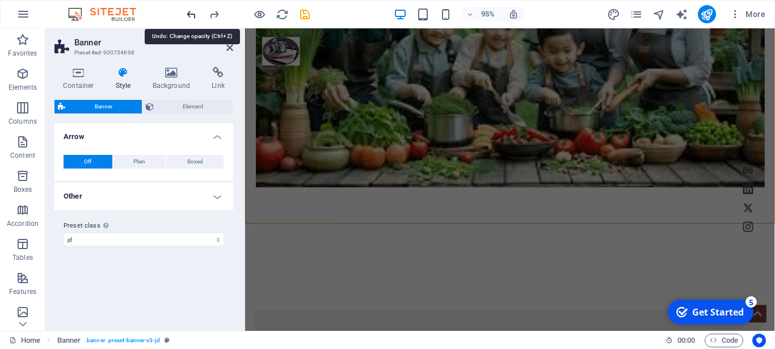
click at [194, 17] on icon "undo" at bounding box center [191, 14] width 13 height 13
click at [194, 16] on icon "undo" at bounding box center [191, 14] width 13 height 13
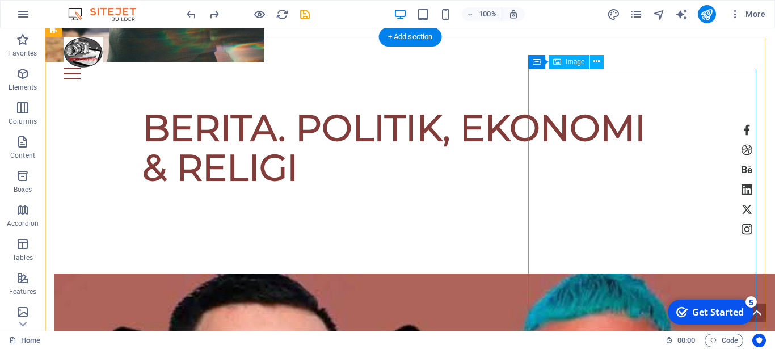
scroll to position [1260, 0]
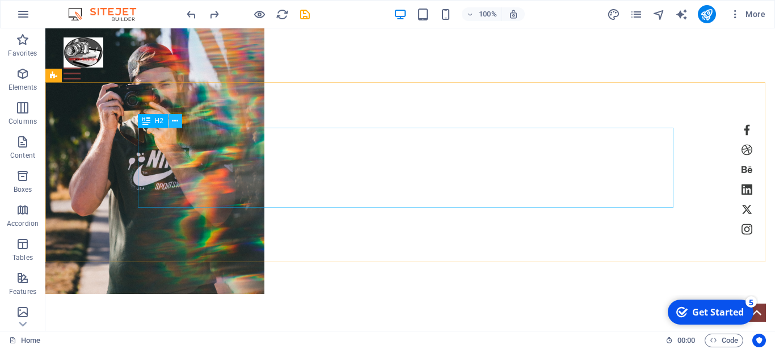
click at [176, 120] on icon at bounding box center [175, 121] width 6 height 12
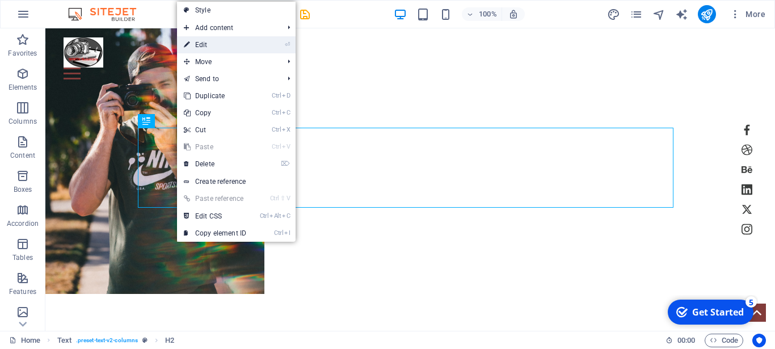
click at [217, 47] on link "⏎ Edit" at bounding box center [215, 44] width 76 height 17
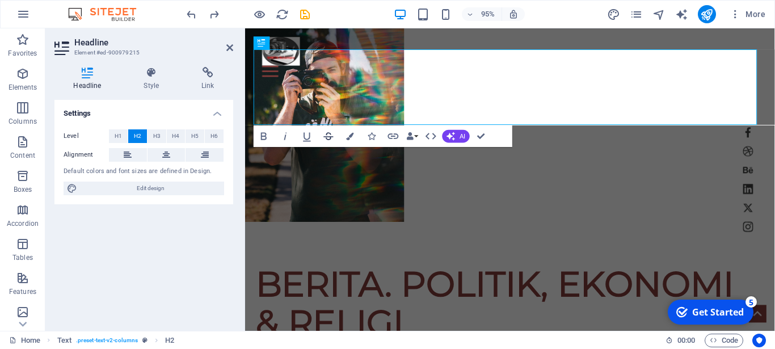
scroll to position [1276, 0]
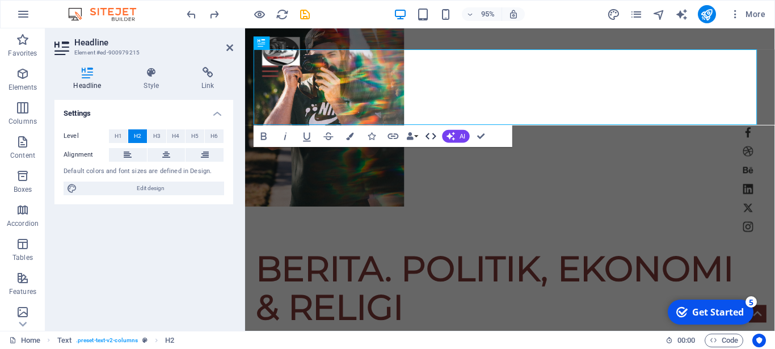
click at [427, 134] on icon "button" at bounding box center [430, 136] width 11 height 6
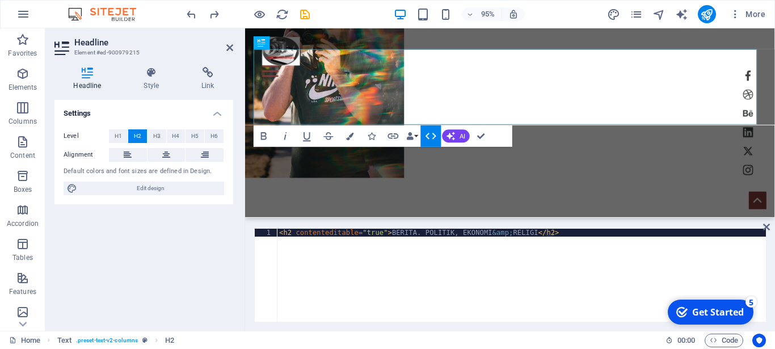
click at [427, 134] on icon "button" at bounding box center [430, 136] width 11 height 6
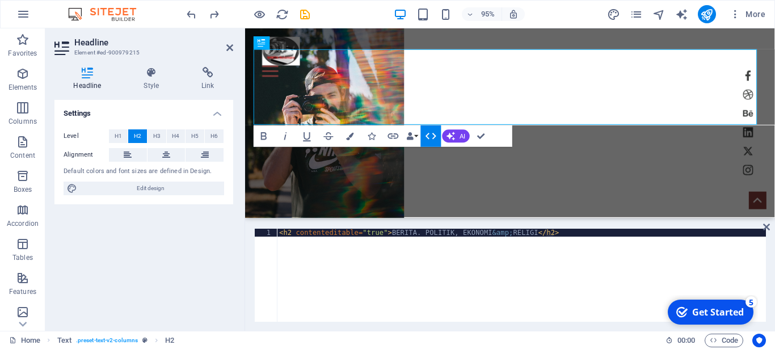
scroll to position [1276, 0]
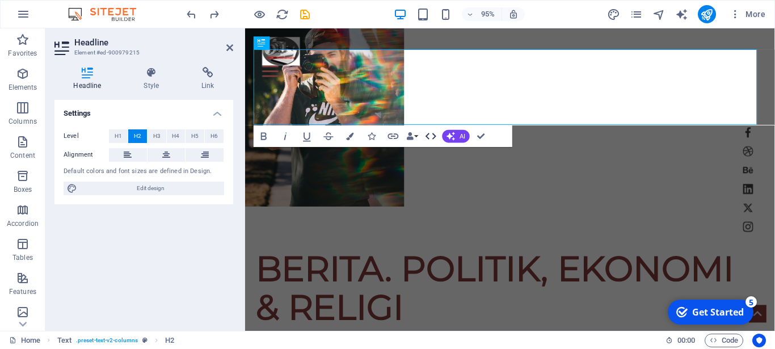
click at [437, 137] on icon "button" at bounding box center [430, 135] width 13 height 13
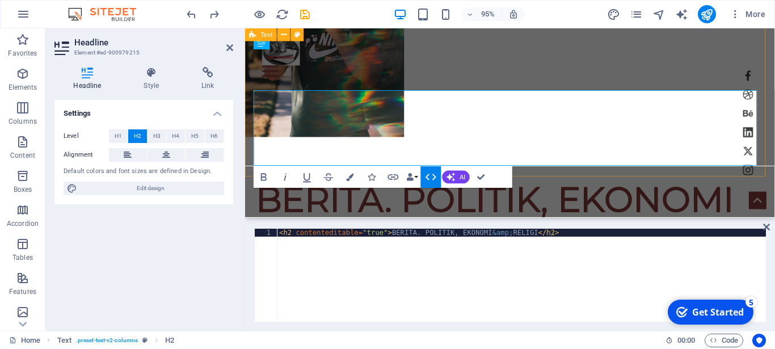
scroll to position [1233, 0]
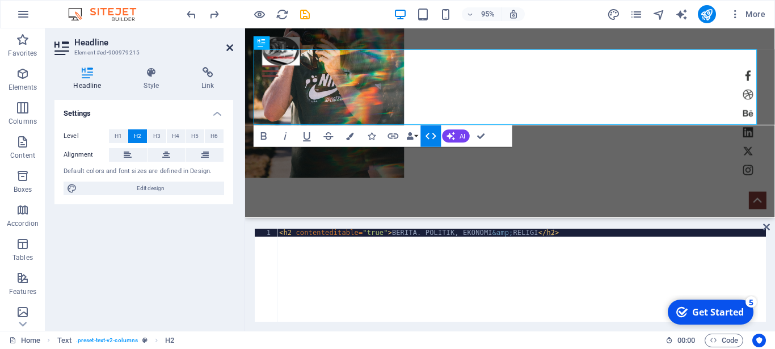
click at [228, 47] on icon at bounding box center [229, 47] width 7 height 9
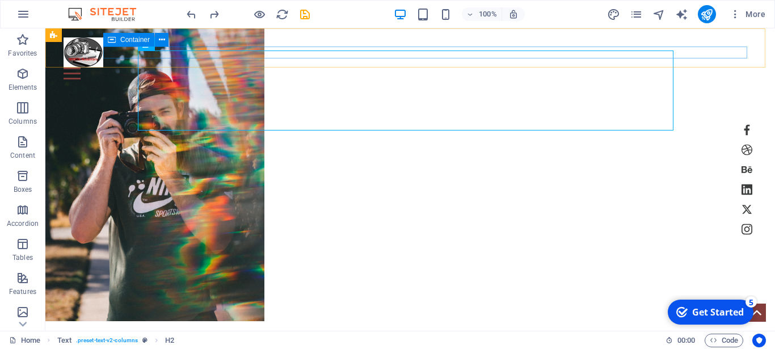
scroll to position [1337, 0]
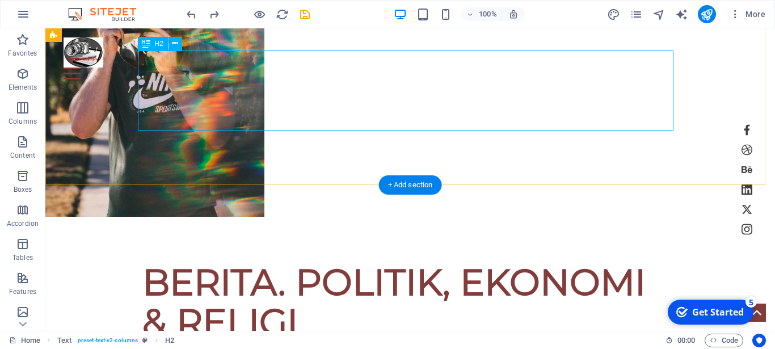
click at [310, 262] on div "BERITA. POLITIK, EKONOMI & RELIGI" at bounding box center [410, 302] width 536 height 80
click at [136, 217] on div "BERITA. POLITIK, EKONOMI & RELIGI" at bounding box center [410, 307] width 730 height 180
click at [150, 262] on div "BERITA. POLITIK, EKONOMI & RELIGI" at bounding box center [410, 302] width 536 height 80
click at [160, 43] on span "H2" at bounding box center [159, 43] width 9 height 7
click at [177, 43] on icon at bounding box center [175, 43] width 6 height 12
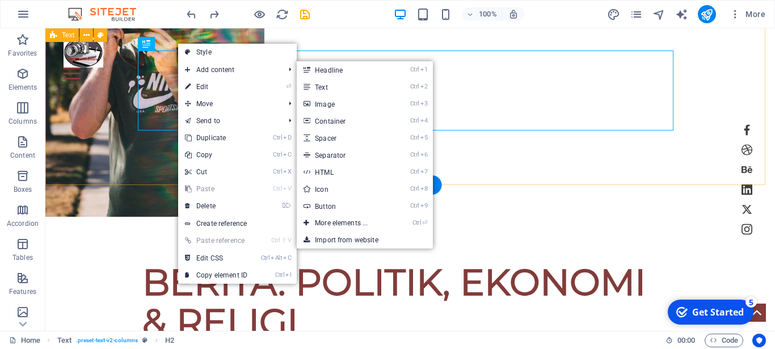
click at [525, 217] on div "BERITA. POLITIK, EKONOMI & RELIGI" at bounding box center [410, 307] width 730 height 180
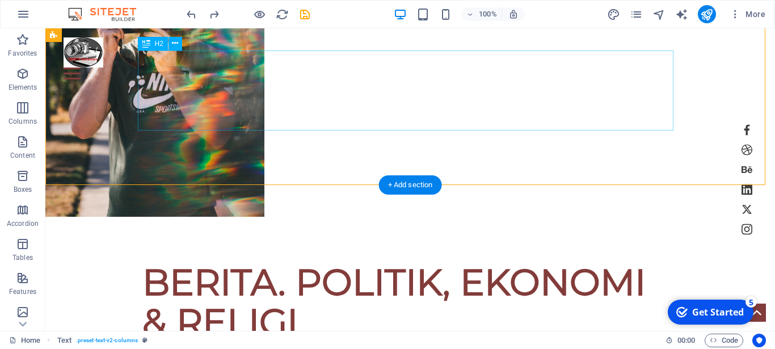
click at [467, 262] on div "BERITA. POLITIK, EKONOMI & RELIGI" at bounding box center [410, 302] width 536 height 80
click at [635, 262] on div "BERITA. POLITIK, EKONOMI & RELIGI" at bounding box center [410, 302] width 536 height 80
click at [172, 41] on button at bounding box center [175, 44] width 14 height 14
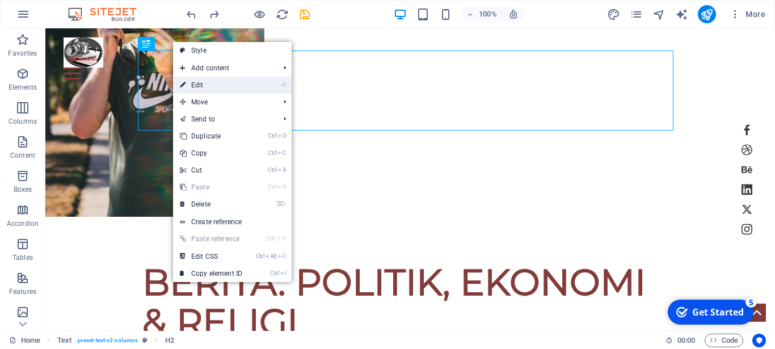
click at [220, 85] on link "⏎ Edit" at bounding box center [211, 85] width 76 height 17
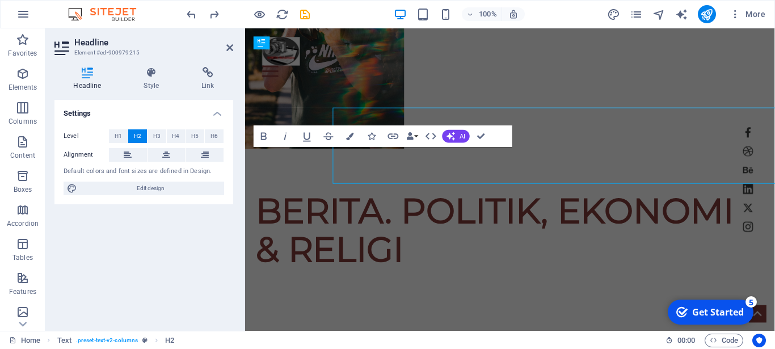
scroll to position [1276, 0]
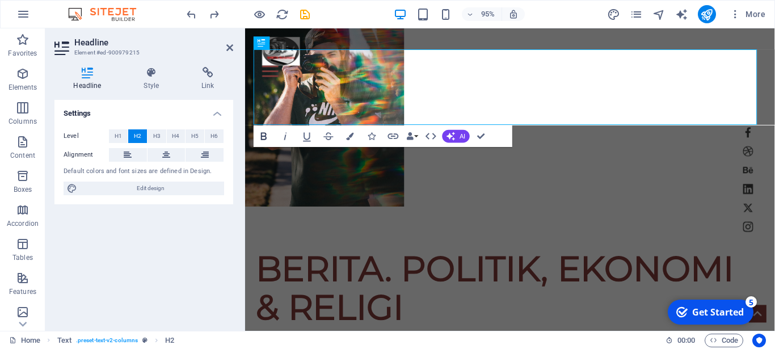
click at [265, 137] on icon "button" at bounding box center [264, 135] width 13 height 13
click at [263, 137] on icon "button" at bounding box center [264, 135] width 13 height 13
click at [329, 134] on icon "button" at bounding box center [328, 135] width 13 height 13
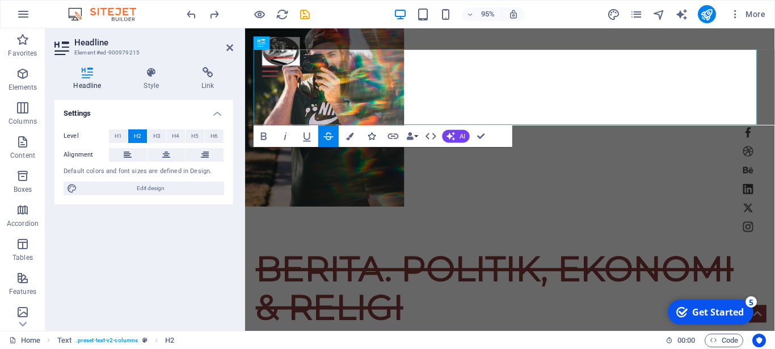
click at [368, 143] on button "Icons" at bounding box center [371, 136] width 20 height 22
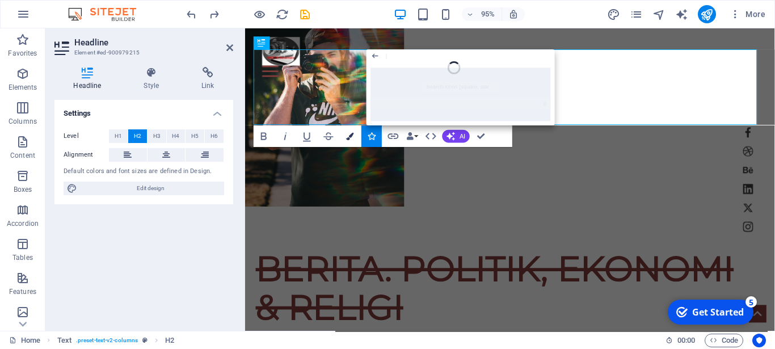
click at [352, 137] on icon "button" at bounding box center [350, 135] width 7 height 7
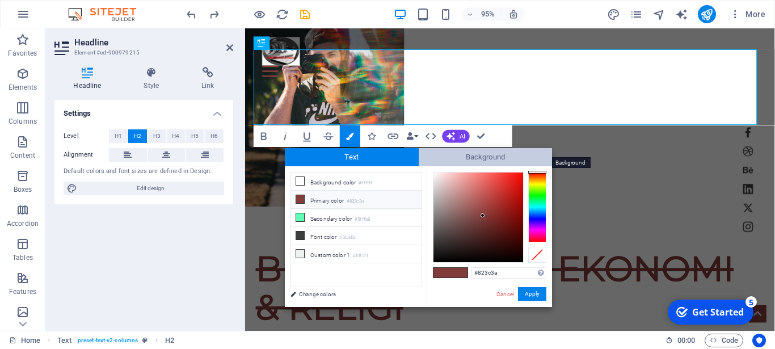
click at [535, 157] on span "Background" at bounding box center [486, 157] width 134 height 18
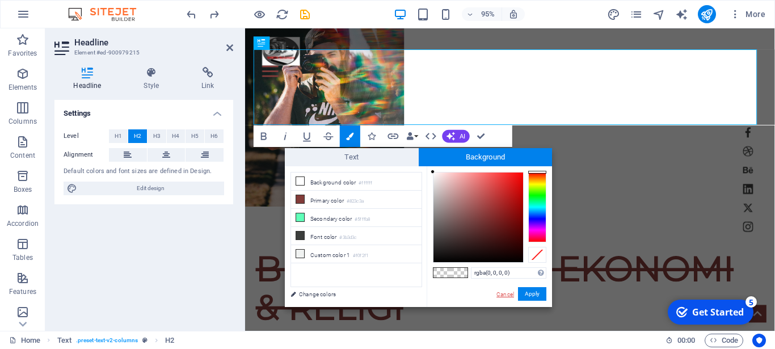
click at [500, 294] on link "Cancel" at bounding box center [505, 294] width 20 height 9
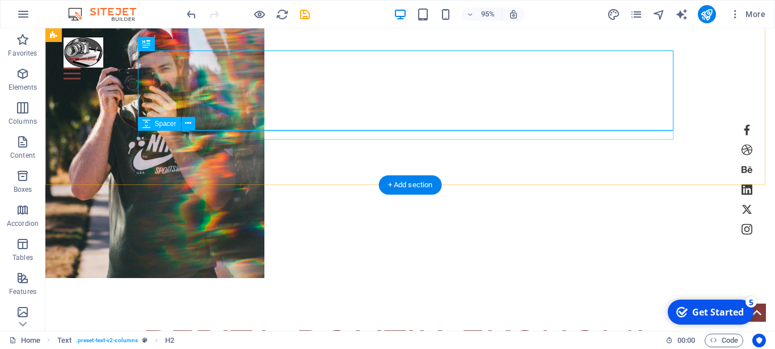
scroll to position [1337, 0]
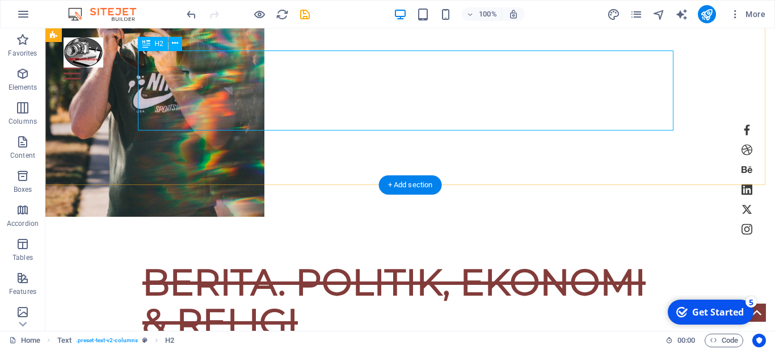
click at [373, 262] on div "BERITA. POLITIK, EKONOMI & RELIGI" at bounding box center [410, 302] width 536 height 80
click at [176, 262] on div "BERITA. POLITIK, EKONOMI & RELIGI" at bounding box center [410, 302] width 536 height 80
click at [317, 262] on div "BERITA. POLITIK, EKONOMI & RELIGI" at bounding box center [410, 302] width 536 height 80
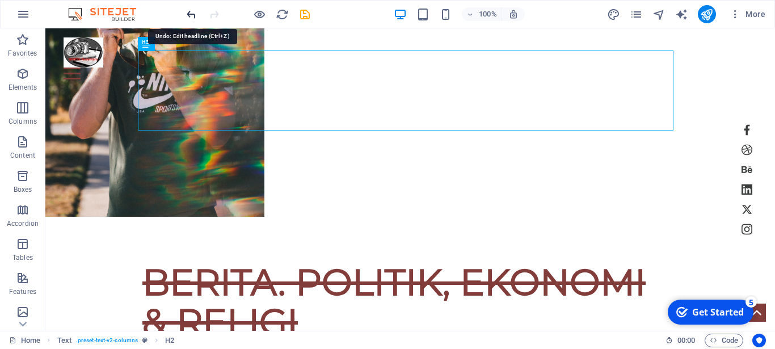
click at [188, 11] on icon "undo" at bounding box center [191, 14] width 13 height 13
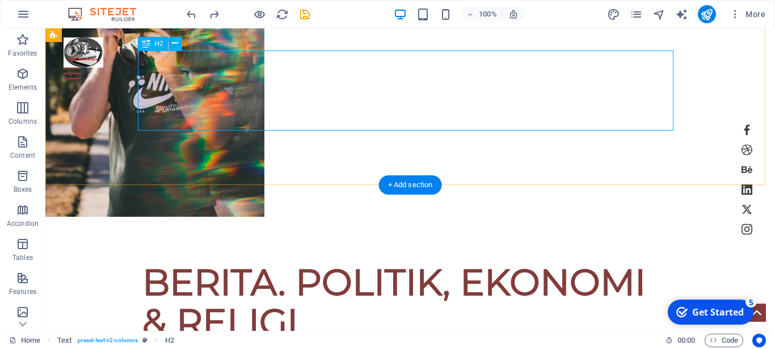
click at [321, 262] on div "BERITA. POLITIK, EKONOMI & RELIGI" at bounding box center [410, 302] width 536 height 80
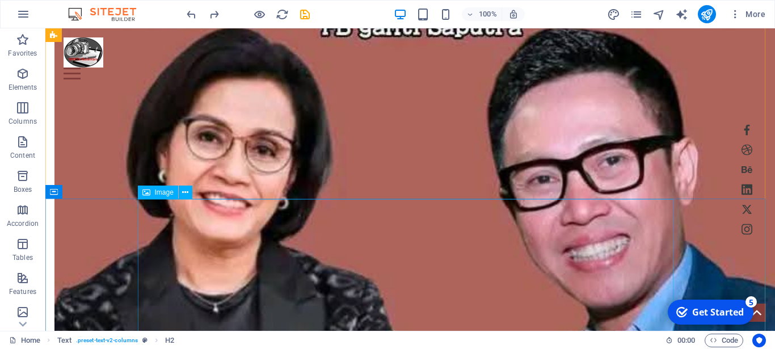
scroll to position [2379, 0]
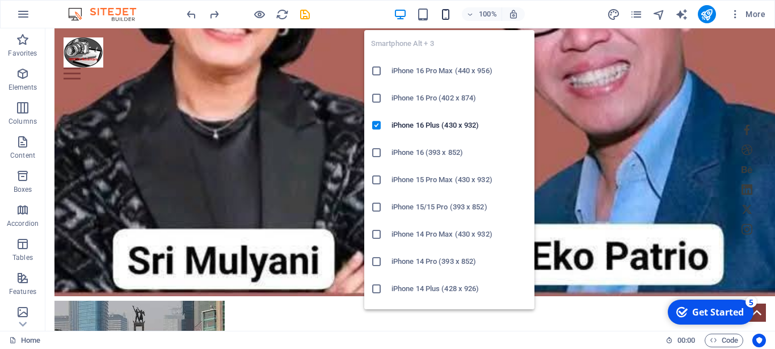
click at [444, 15] on icon "button" at bounding box center [445, 14] width 13 height 13
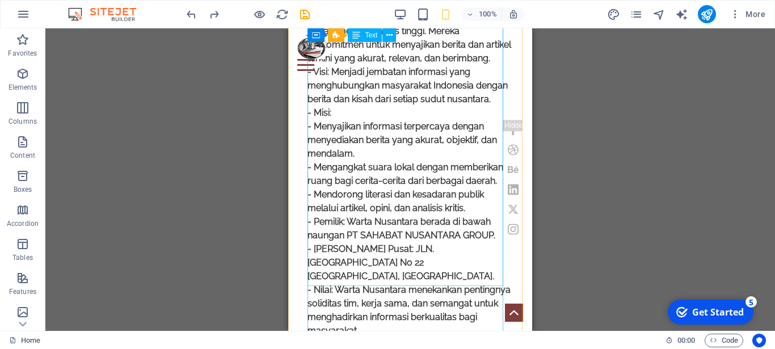
scroll to position [637, 0]
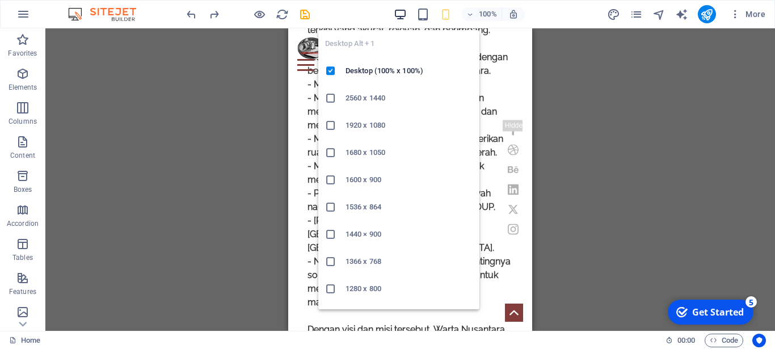
click at [395, 15] on icon "button" at bounding box center [400, 14] width 13 height 13
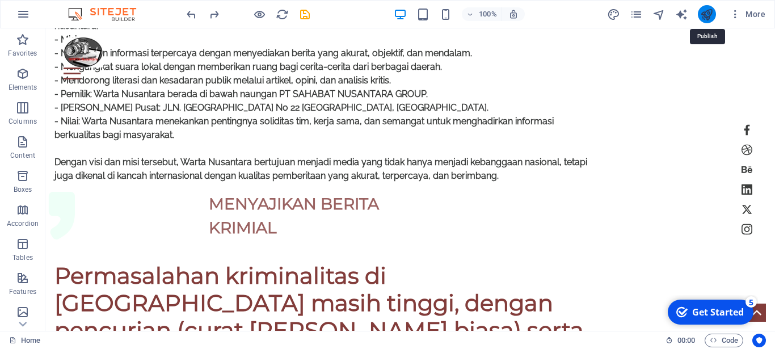
click at [706, 17] on icon "publish" at bounding box center [706, 14] width 13 height 13
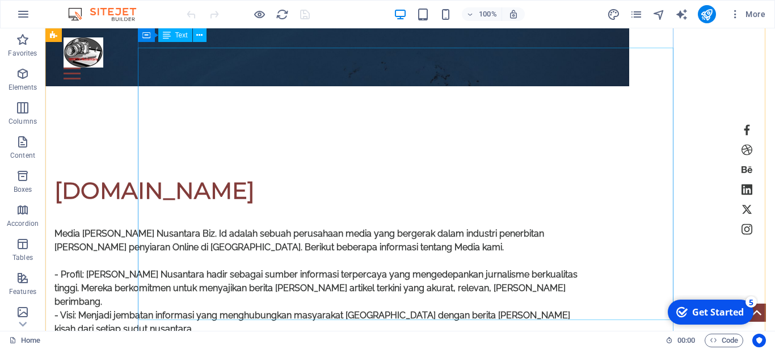
scroll to position [116, 0]
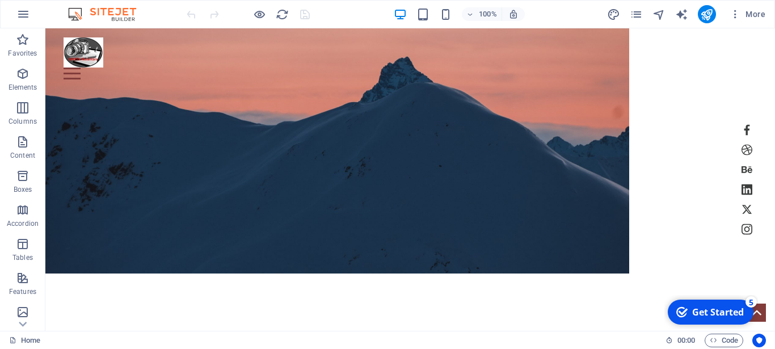
click at [719, 315] on div "Get Started" at bounding box center [718, 312] width 52 height 12
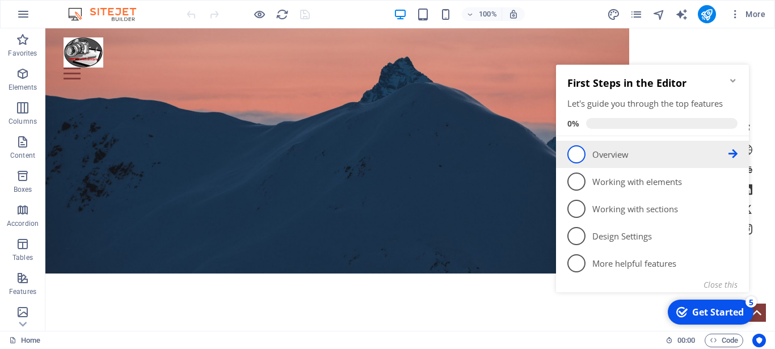
click at [570, 147] on link "1 Overview - incomplete" at bounding box center [652, 154] width 170 height 18
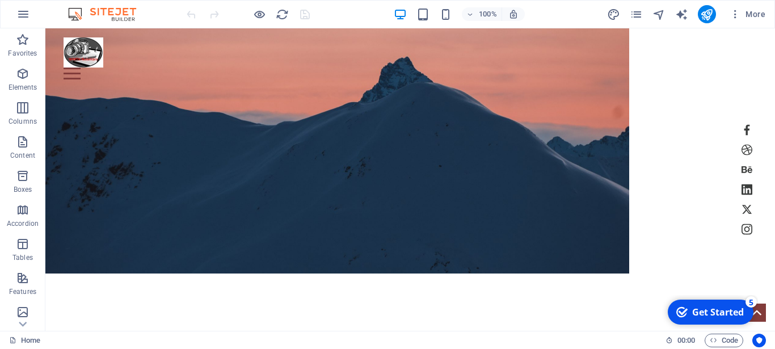
click at [716, 318] on div "Get Started" at bounding box center [718, 312] width 52 height 12
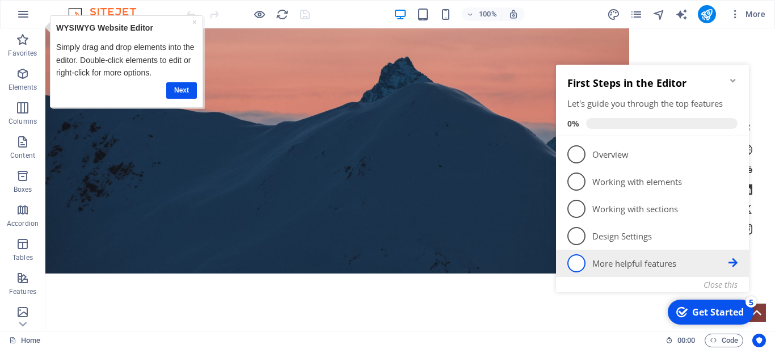
click at [574, 262] on span "5" at bounding box center [576, 263] width 18 height 18
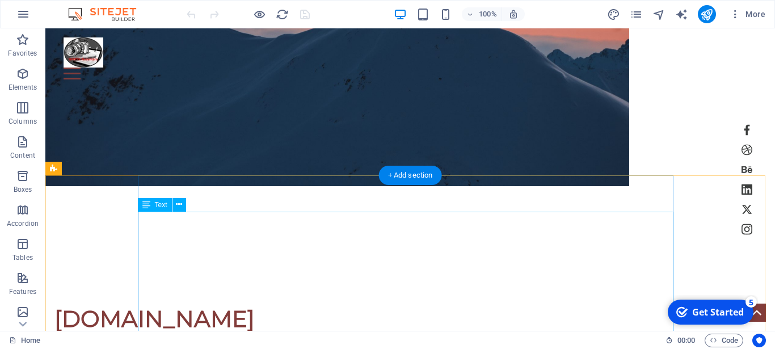
scroll to position [289, 0]
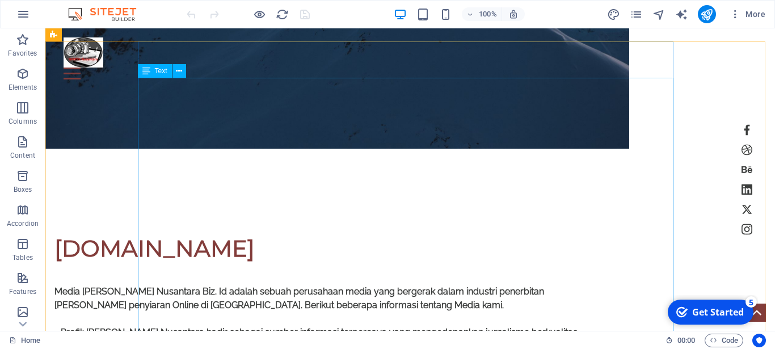
click at [147, 74] on icon at bounding box center [146, 71] width 8 height 14
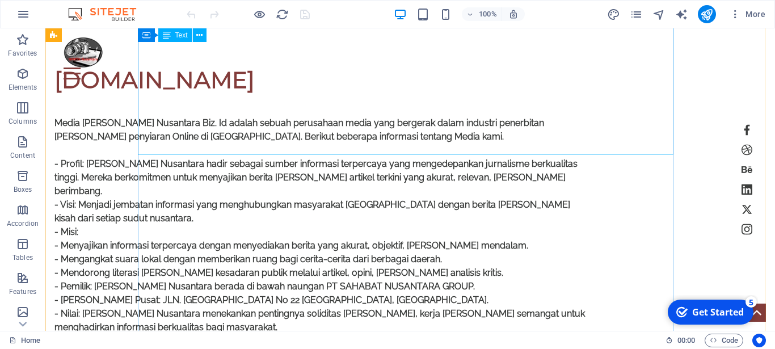
scroll to position [521, 0]
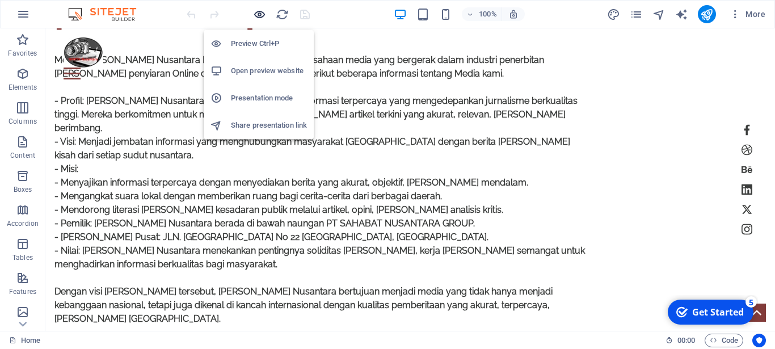
click at [259, 13] on icon "button" at bounding box center [259, 14] width 13 height 13
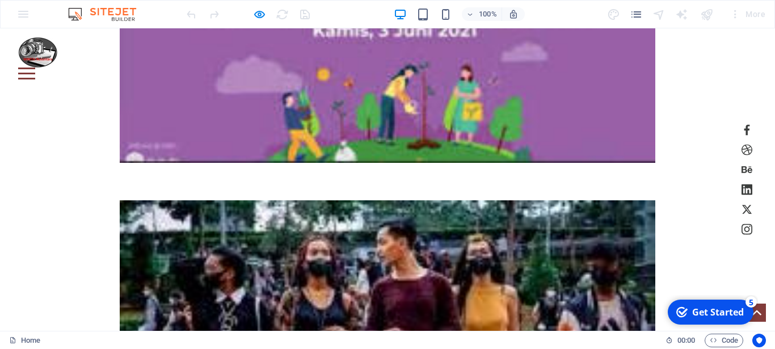
scroll to position [3546, 0]
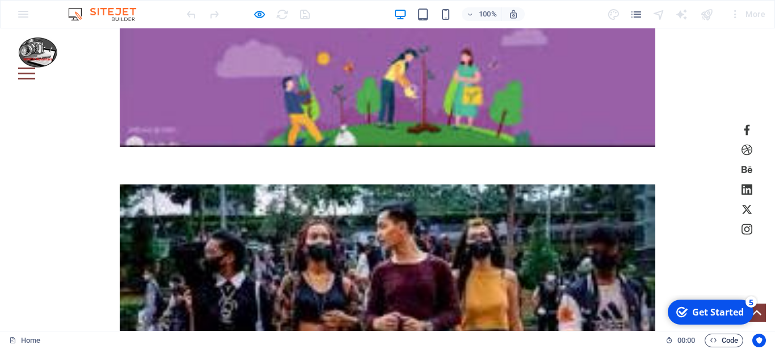
click at [714, 338] on icon "button" at bounding box center [713, 339] width 7 height 7
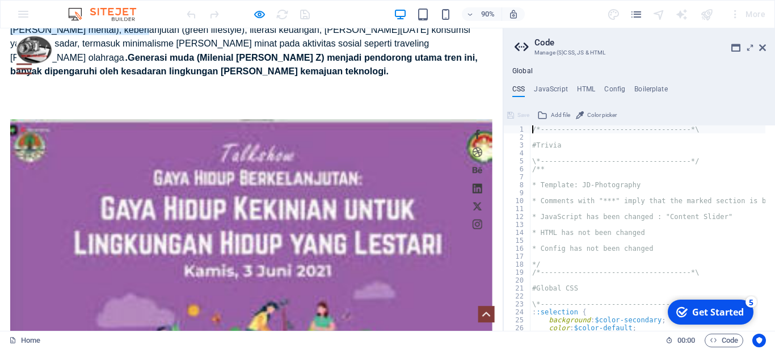
scroll to position [2942, 0]
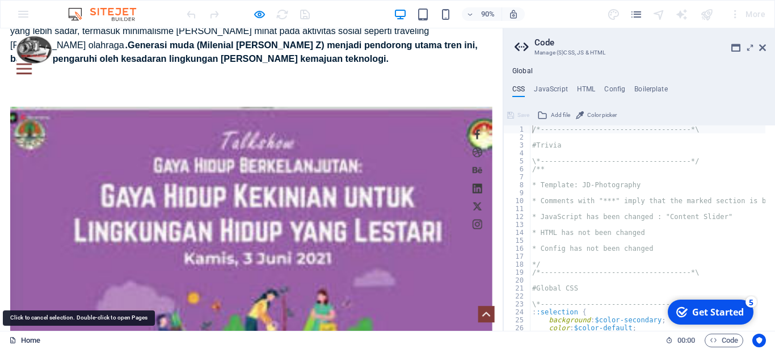
click at [14, 338] on icon at bounding box center [12, 339] width 7 height 7
click at [36, 338] on link "Home" at bounding box center [24, 341] width 31 height 14
click at [13, 341] on icon at bounding box center [12, 339] width 7 height 7
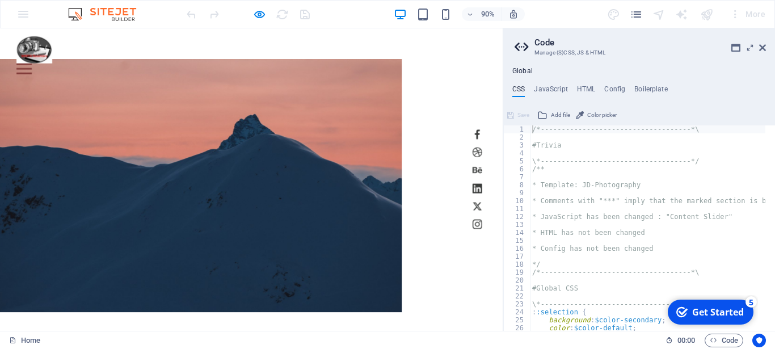
scroll to position [0, 0]
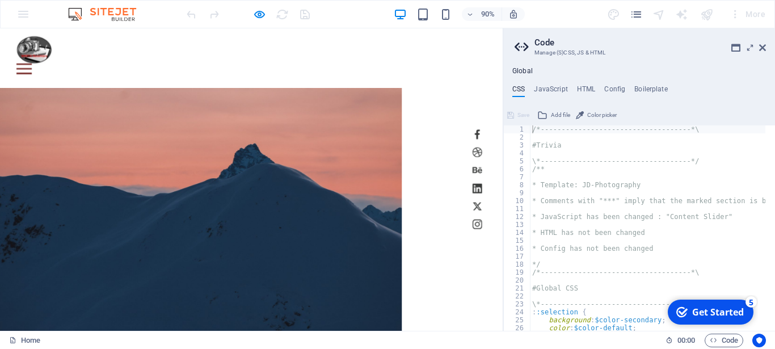
click at [766, 45] on aside "Code Manage (S)CSS, JS & HTML Global CSS JavaScript HTML Config Boilerplate /*-…" at bounding box center [639, 179] width 272 height 302
drag, startPoint x: 763, startPoint y: 45, endPoint x: 759, endPoint y: 9, distance: 37.2
click at [763, 45] on icon at bounding box center [762, 47] width 7 height 9
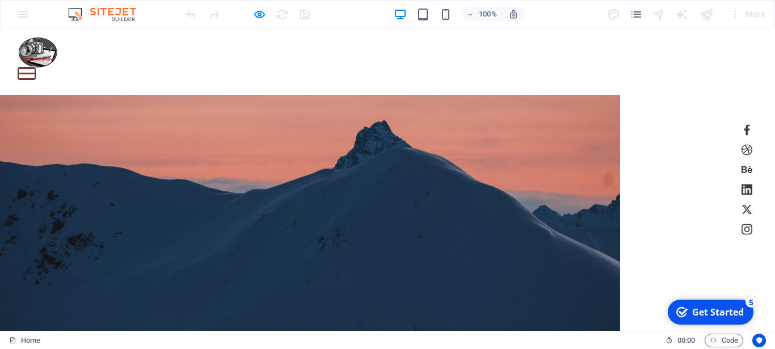
click at [35, 73] on button at bounding box center [26, 74] width 17 height 2
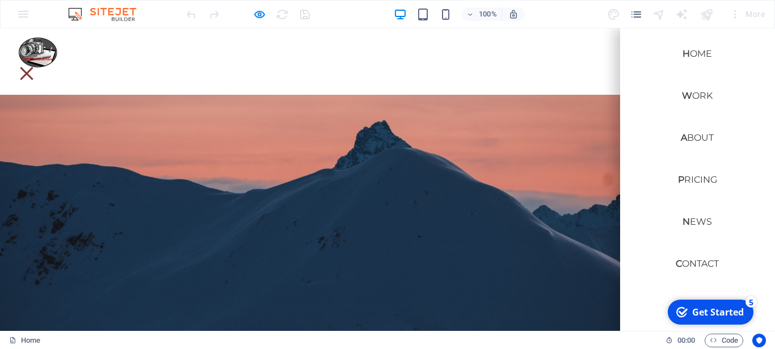
click at [528, 133] on div at bounding box center [310, 219] width 620 height 248
click at [559, 45] on div "Home Work About Pricing News Contact New page" at bounding box center [387, 47] width 775 height 39
click at [35, 68] on div at bounding box center [26, 74] width 17 height 12
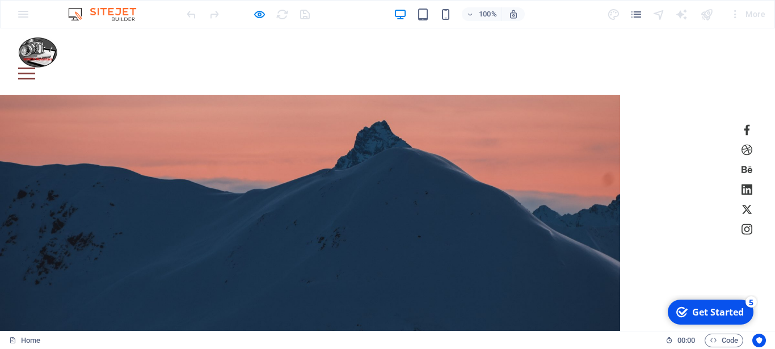
click at [103, 11] on img at bounding box center [107, 14] width 85 height 14
click at [75, 12] on img at bounding box center [107, 14] width 85 height 14
click at [635, 15] on icon "pages" at bounding box center [636, 14] width 13 height 13
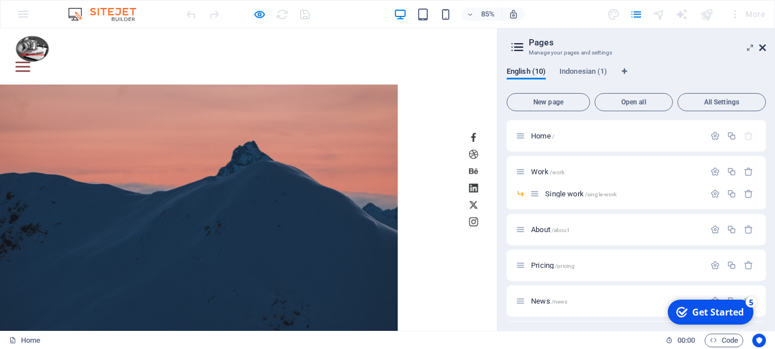
click at [760, 45] on icon at bounding box center [762, 47] width 7 height 9
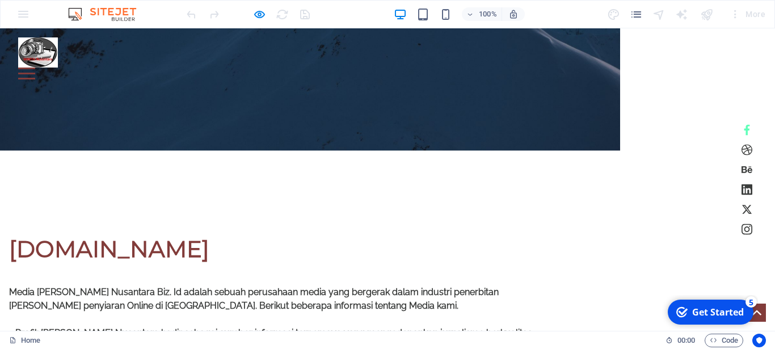
scroll to position [289, 0]
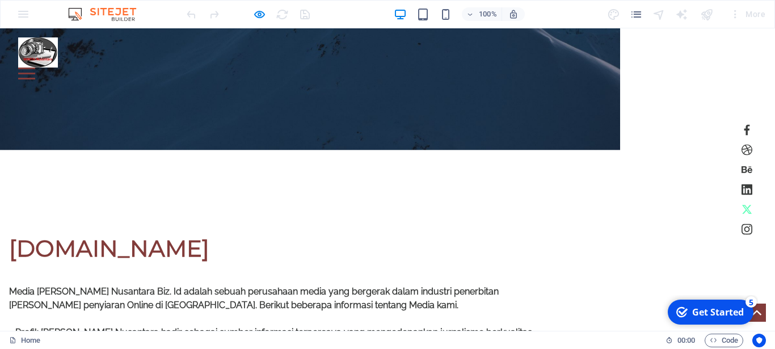
click at [742, 212] on icon at bounding box center [747, 209] width 10 height 9
click at [742, 208] on icon at bounding box center [747, 209] width 10 height 9
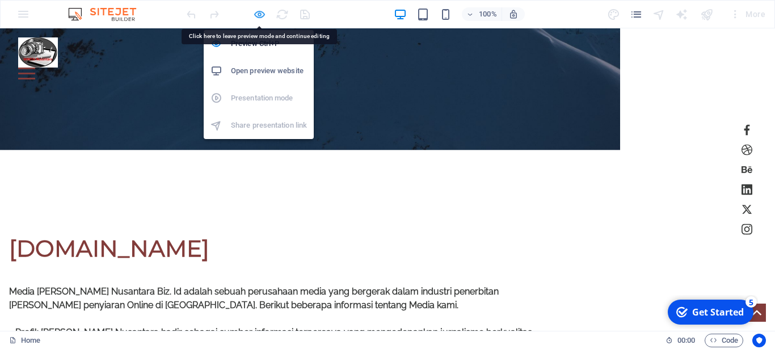
click at [258, 12] on icon "button" at bounding box center [259, 14] width 13 height 13
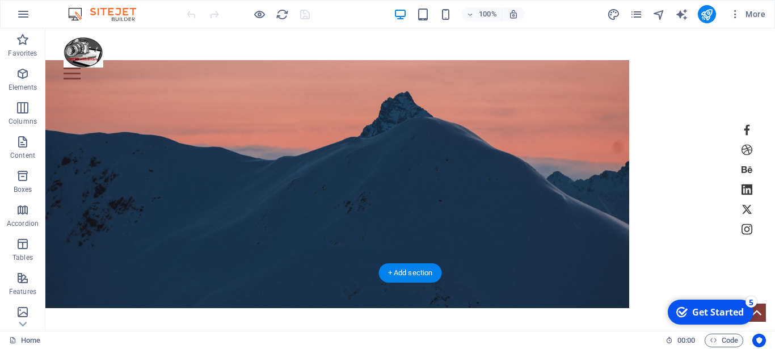
scroll to position [0, 0]
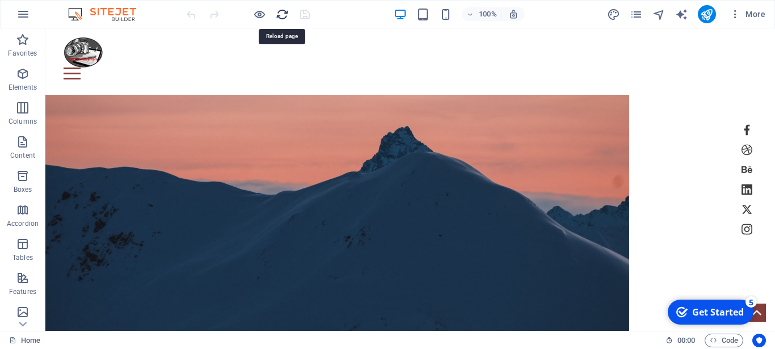
click at [284, 14] on icon "reload" at bounding box center [282, 14] width 13 height 13
click at [280, 15] on icon "reload" at bounding box center [282, 14] width 13 height 13
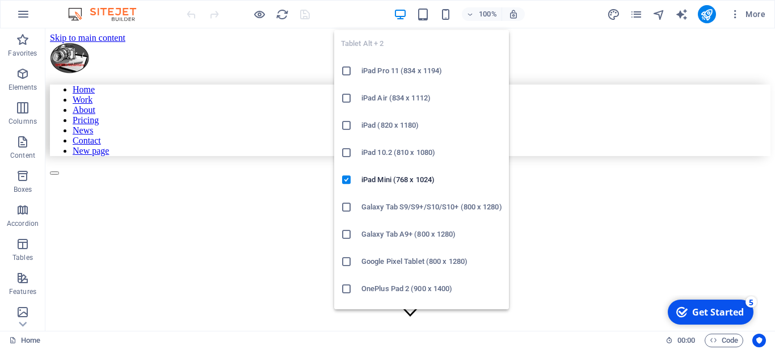
click at [344, 71] on icon at bounding box center [346, 70] width 11 height 11
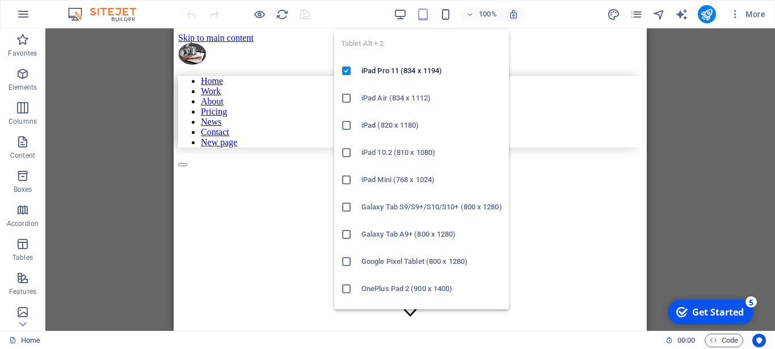
click at [338, 181] on li "iPad Mini (768 x 1024)" at bounding box center [421, 179] width 175 height 27
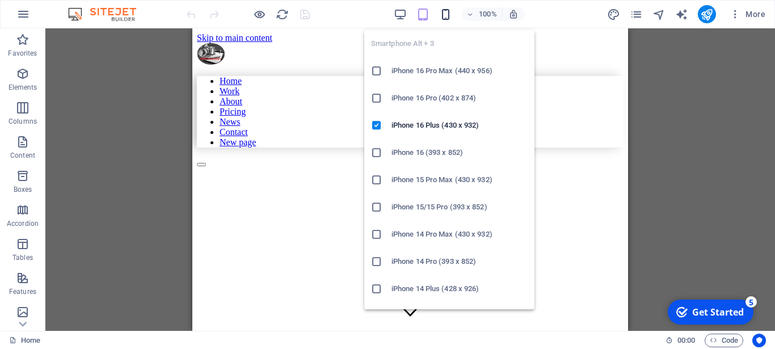
click at [441, 16] on icon "button" at bounding box center [445, 14] width 13 height 13
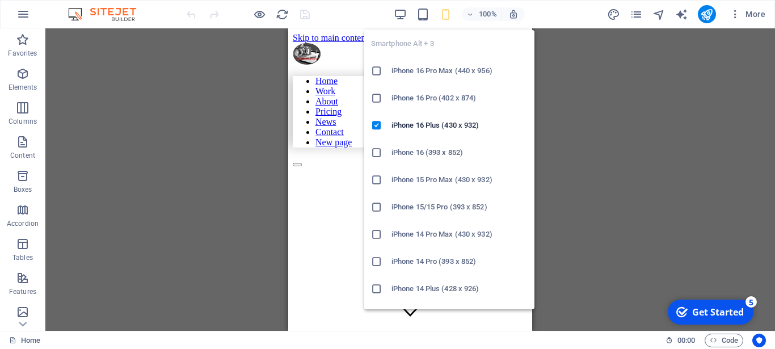
click at [378, 74] on icon at bounding box center [376, 70] width 11 height 11
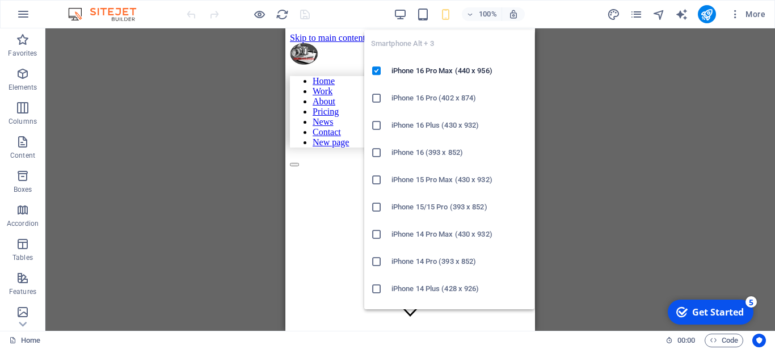
click at [445, 16] on icon "button" at bounding box center [445, 14] width 13 height 13
click at [380, 97] on icon at bounding box center [376, 97] width 11 height 11
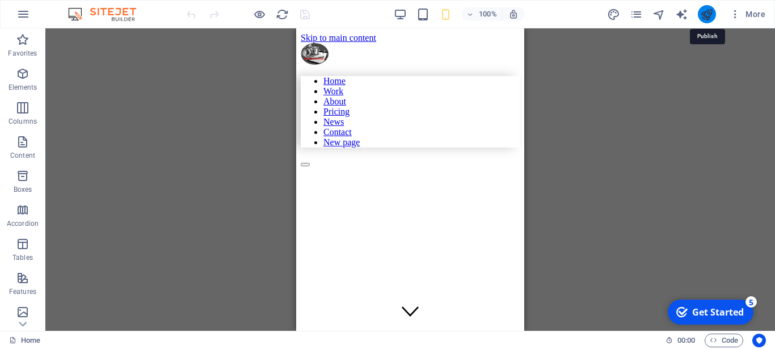
click at [701, 13] on icon "publish" at bounding box center [706, 14] width 13 height 13
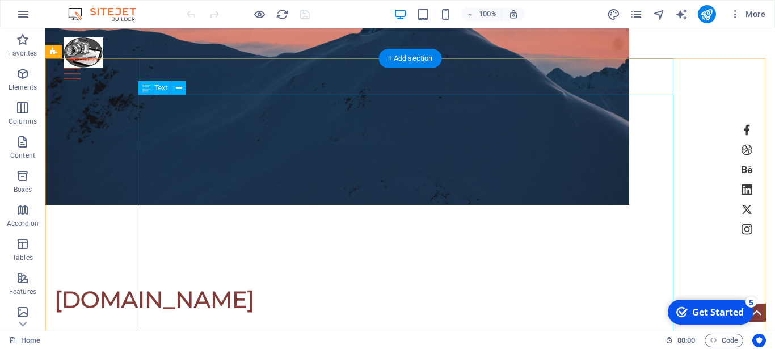
scroll to position [289, 0]
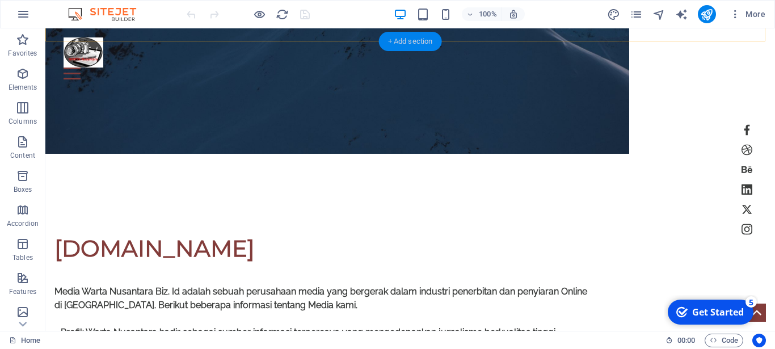
click at [405, 39] on div "+ Add section" at bounding box center [410, 41] width 63 height 19
click at [192, 39] on div "Home Work About Pricing News Contact New page" at bounding box center [410, 53] width 730 height 51
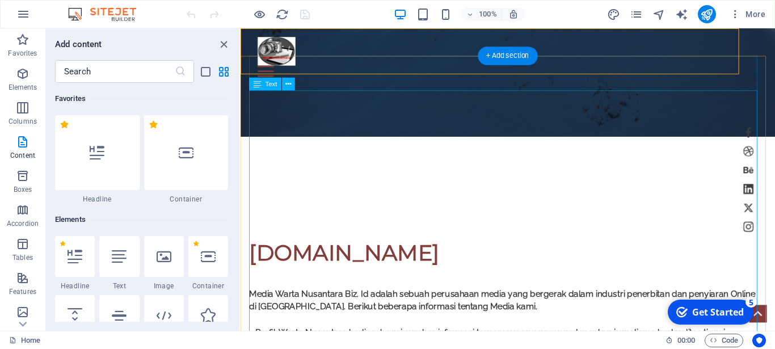
scroll to position [1991, 0]
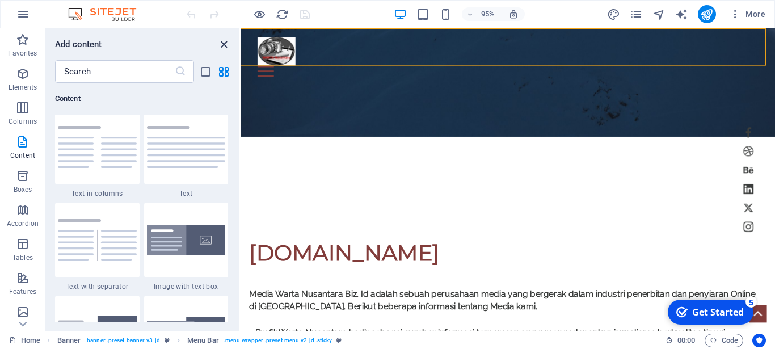
click at [222, 47] on icon "close panel" at bounding box center [223, 44] width 13 height 13
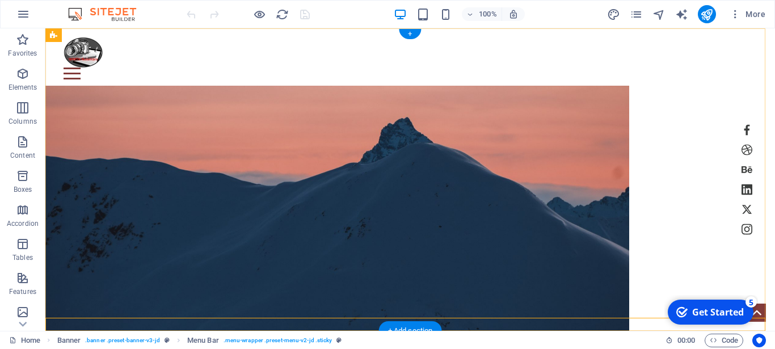
scroll to position [116, 0]
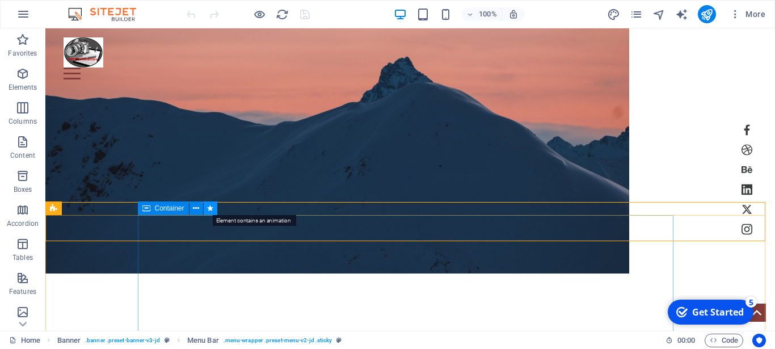
click at [208, 204] on button at bounding box center [211, 208] width 14 height 14
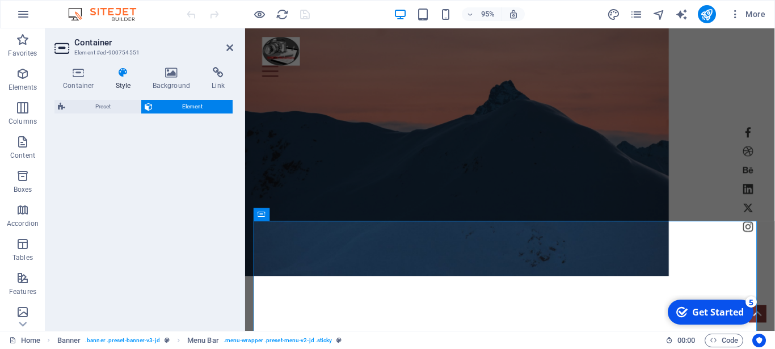
select select "fade"
select select "s"
select select "scroll"
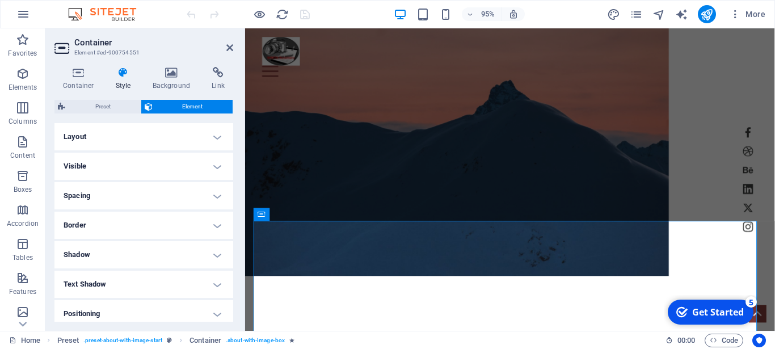
click at [124, 133] on h4 "Layout" at bounding box center [143, 136] width 179 height 27
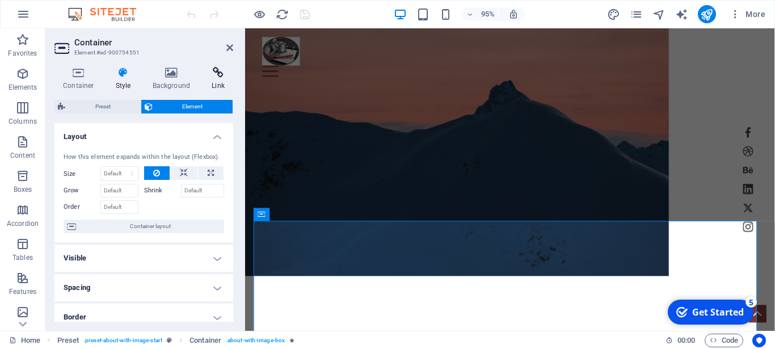
click at [217, 77] on icon at bounding box center [218, 72] width 30 height 11
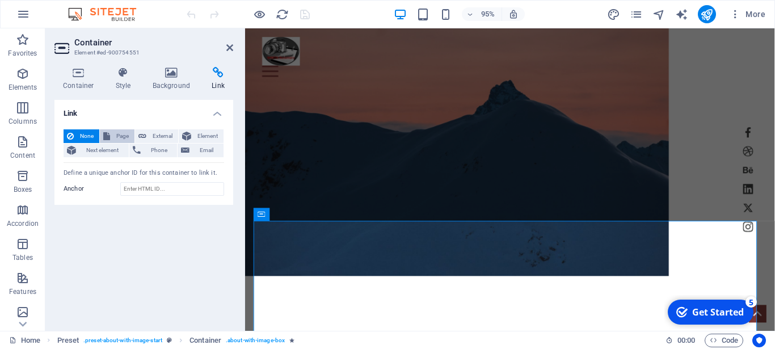
click at [123, 134] on span "Page" at bounding box center [122, 136] width 18 height 14
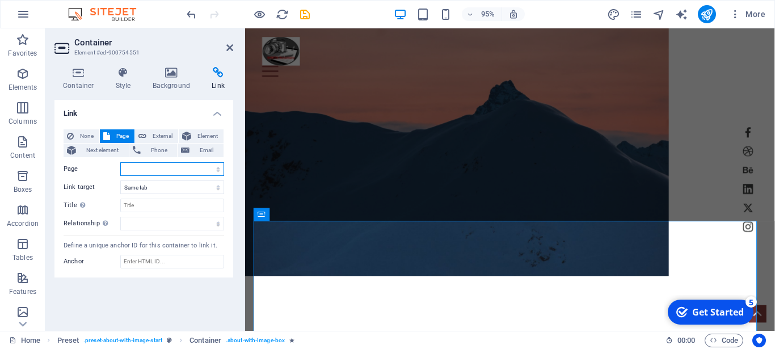
click at [120, 162] on select "Home Work -- Single work About Pricing News Contact Legal notice Privacy New pa…" at bounding box center [172, 169] width 104 height 14
select select "7"
click option "Legal notice" at bounding box center [0, 0] width 0 height 0
click at [226, 52] on link at bounding box center [229, 48] width 7 height 10
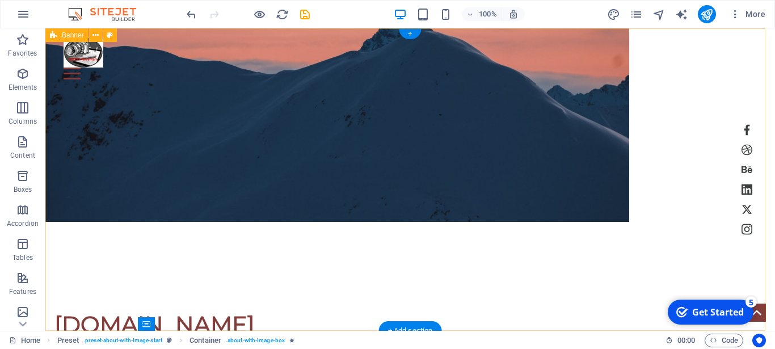
scroll to position [0, 0]
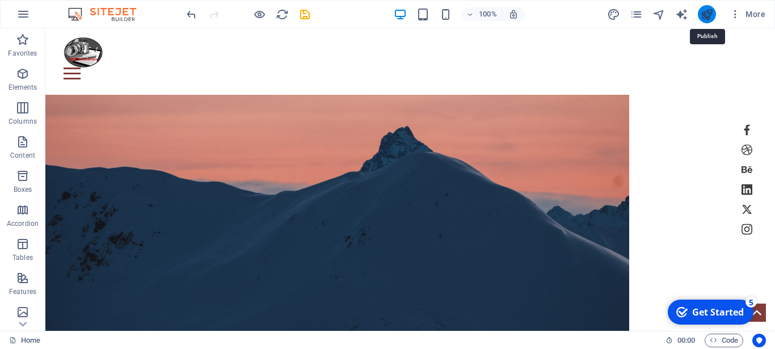
click at [705, 13] on icon "publish" at bounding box center [706, 14] width 13 height 13
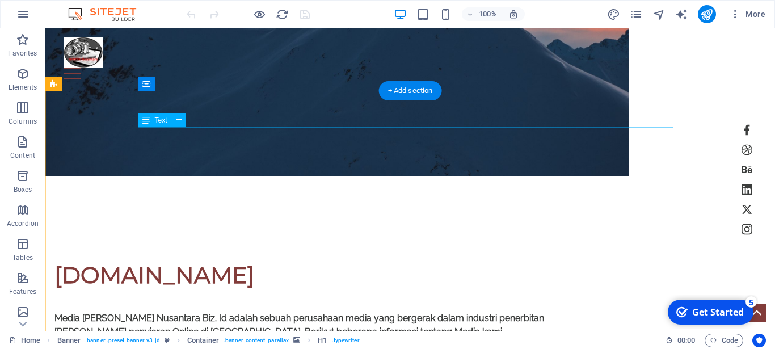
scroll to position [289, 0]
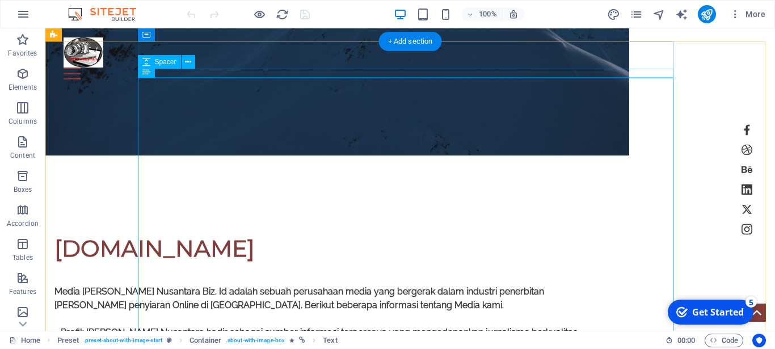
click at [590, 262] on div at bounding box center [322, 266] width 536 height 9
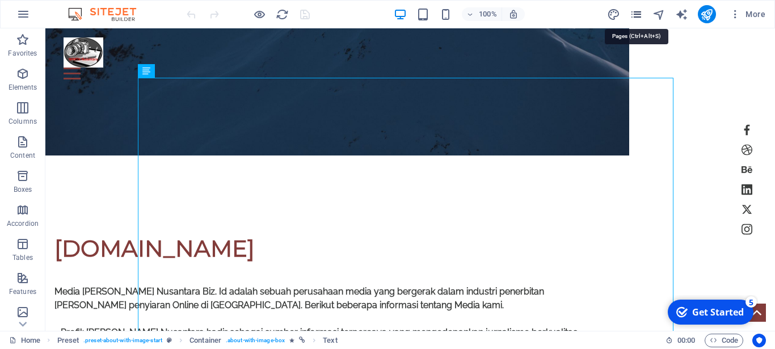
click at [641, 15] on icon "pages" at bounding box center [636, 14] width 13 height 13
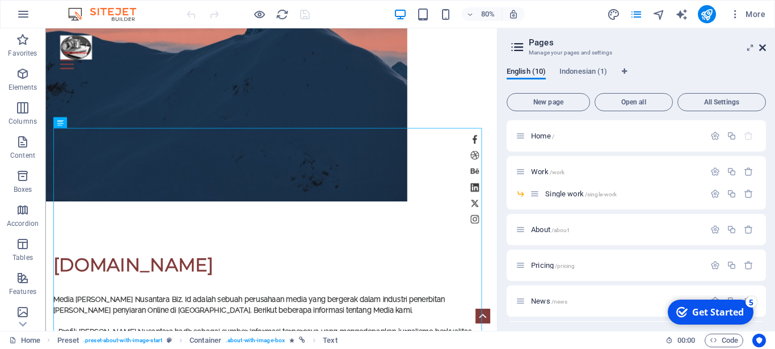
click at [765, 45] on icon at bounding box center [762, 47] width 7 height 9
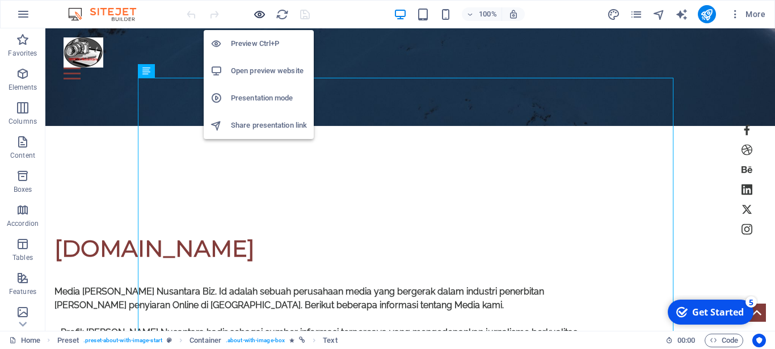
click at [261, 12] on icon "button" at bounding box center [259, 14] width 13 height 13
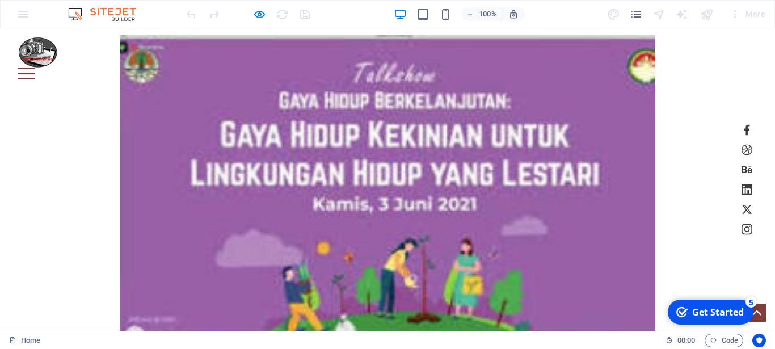
scroll to position [3546, 0]
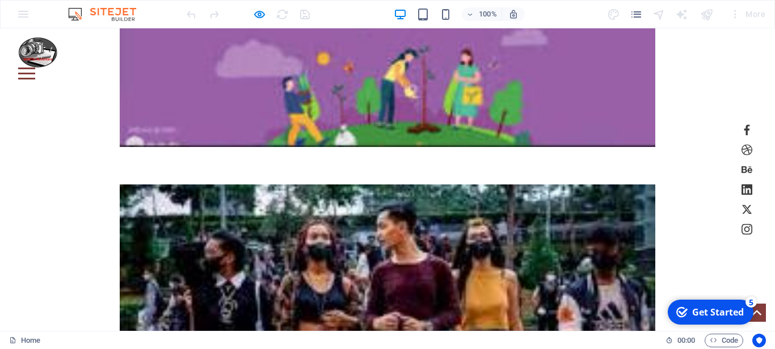
click at [709, 311] on div "Get Started" at bounding box center [718, 312] width 52 height 12
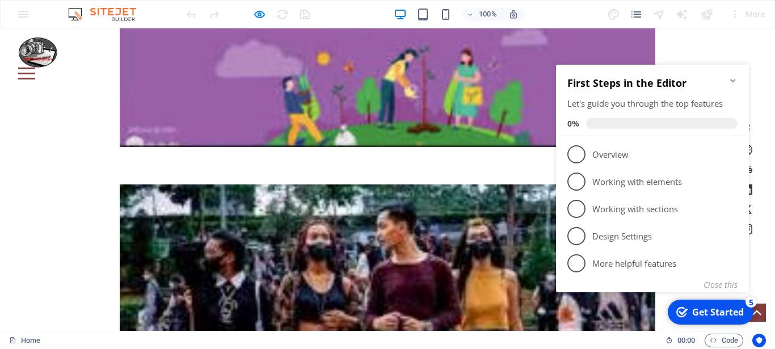
drag, startPoint x: 671, startPoint y: 127, endPoint x: 671, endPoint y: 120, distance: 6.2
click at [671, 126] on span at bounding box center [661, 123] width 151 height 11
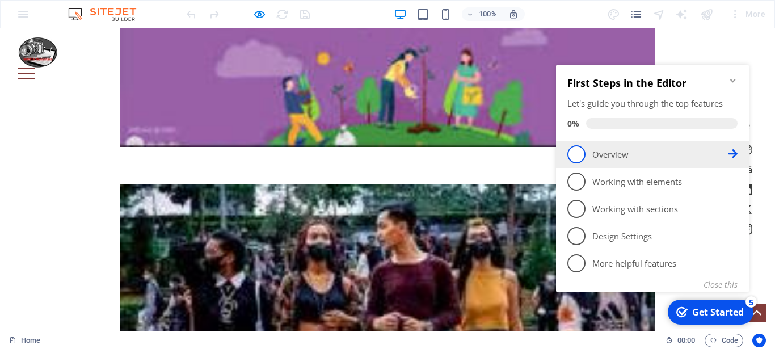
click at [571, 159] on span "1" at bounding box center [576, 154] width 18 height 18
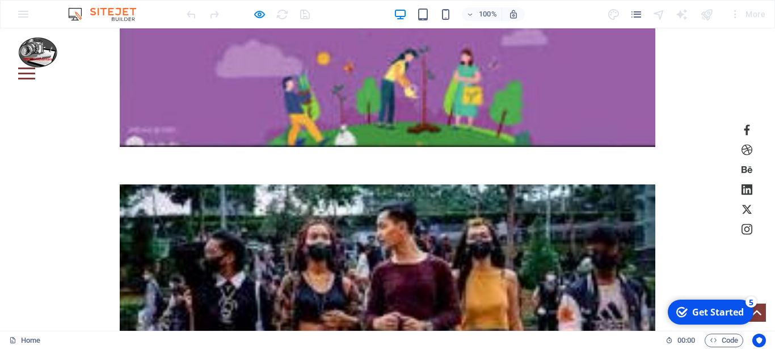
click at [721, 309] on div "Get Started" at bounding box center [718, 312] width 52 height 12
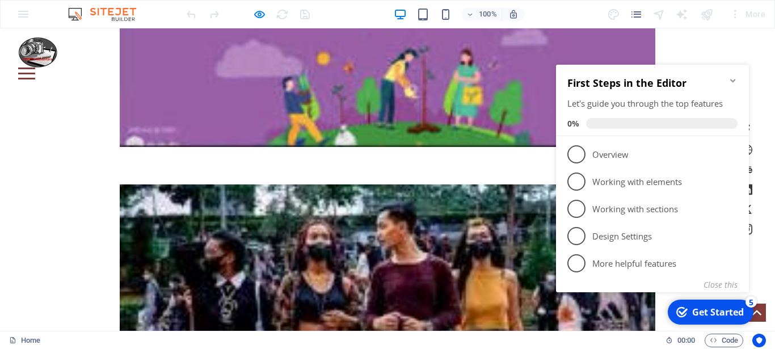
scroll to position [0, 0]
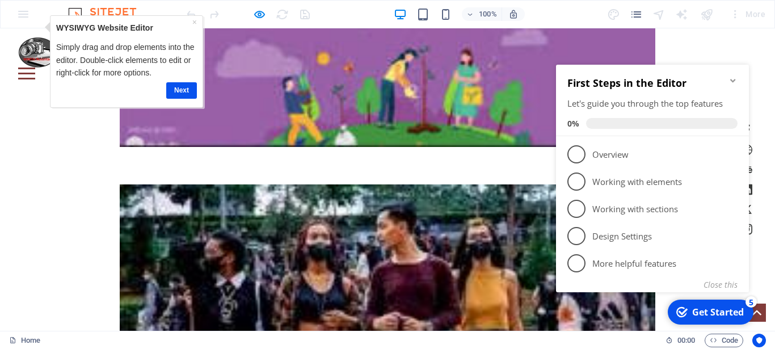
click at [717, 286] on button "Close this" at bounding box center [720, 284] width 34 height 11
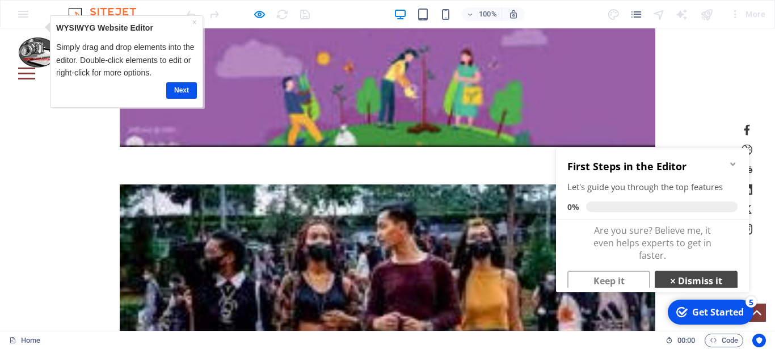
scroll to position [9, 0]
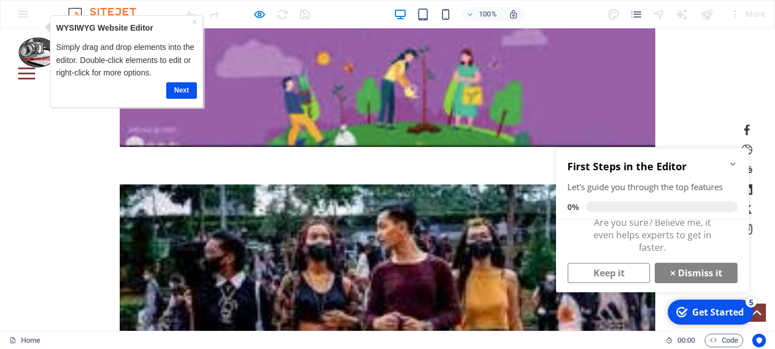
click at [736, 160] on icon "Minimize checklist" at bounding box center [732, 163] width 9 height 9
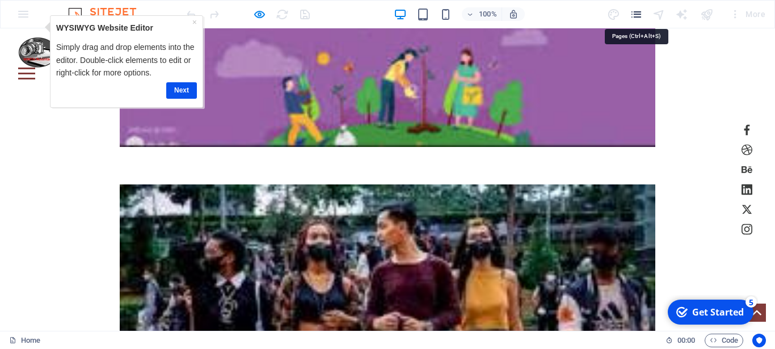
click at [637, 11] on icon "pages" at bounding box center [636, 14] width 13 height 13
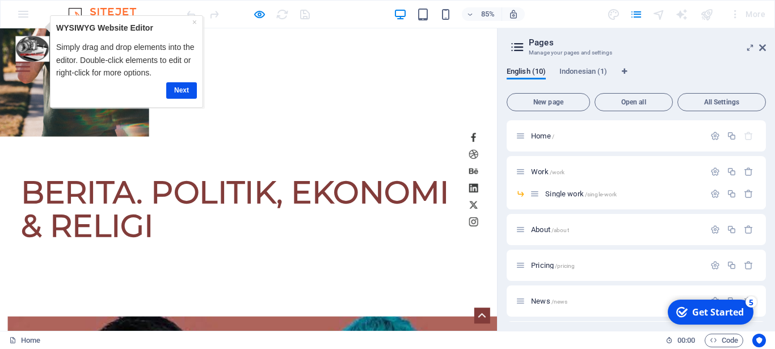
scroll to position [1067, 0]
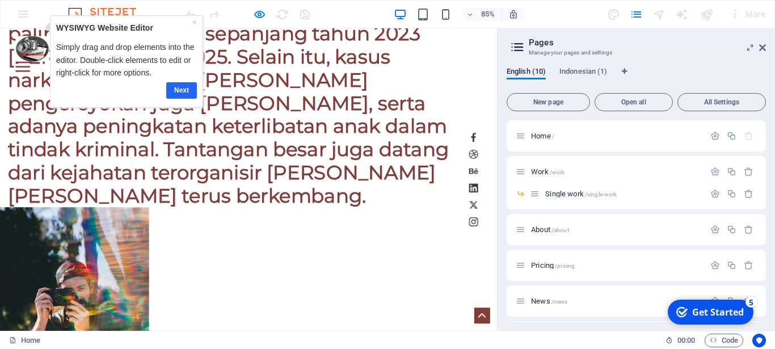
click at [182, 86] on link "Next" at bounding box center [181, 90] width 31 height 16
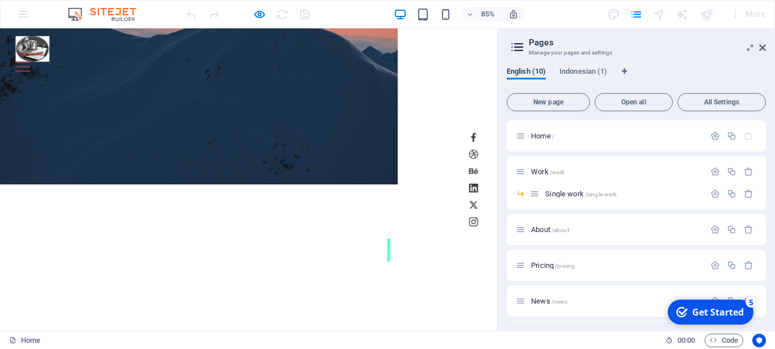
scroll to position [0, 0]
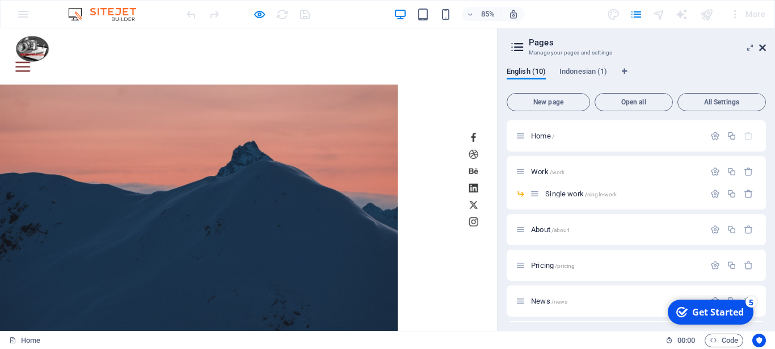
click at [765, 45] on icon at bounding box center [762, 47] width 7 height 9
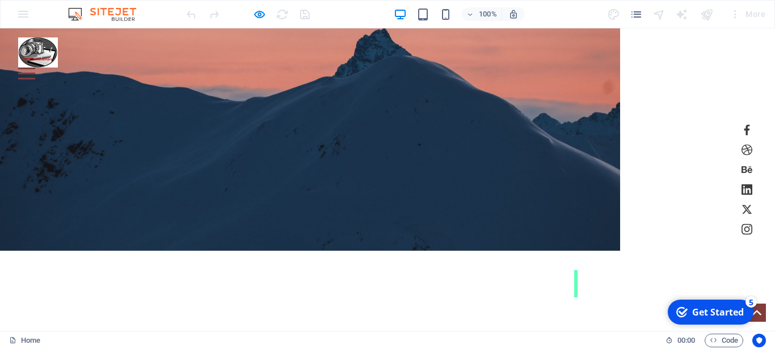
scroll to position [174, 0]
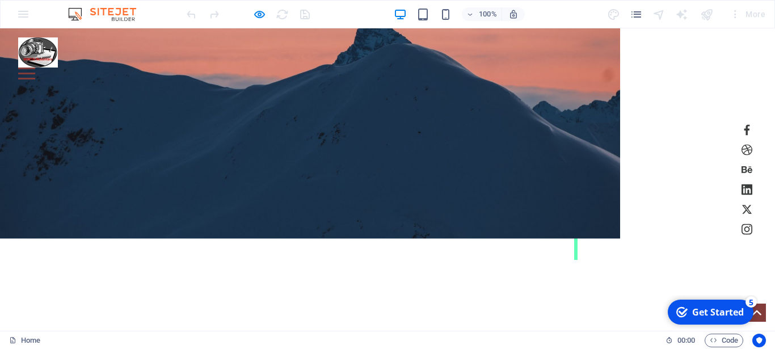
click at [23, 12] on div "100% More" at bounding box center [388, 14] width 774 height 27
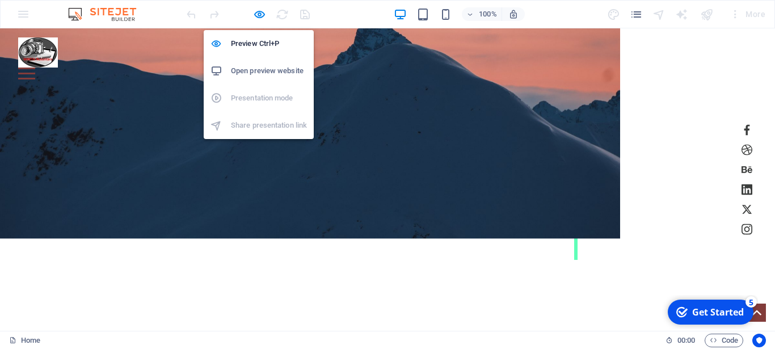
click at [259, 127] on ul "Preview Ctrl+P Open preview website Presentation mode Share presentation link" at bounding box center [259, 84] width 110 height 109
click at [249, 102] on ul "Preview Ctrl+P Open preview website Presentation mode Share presentation link" at bounding box center [259, 84] width 110 height 109
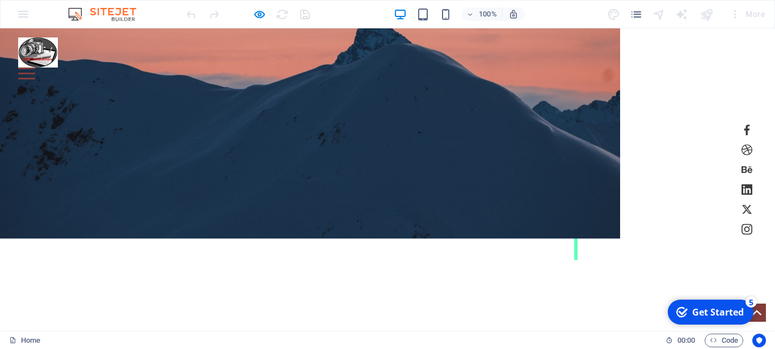
click at [660, 157] on header "Home Work About Pricing News Contact New page PORTAL MEDIA | wartanusantara.biz…" at bounding box center [387, 103] width 775 height 496
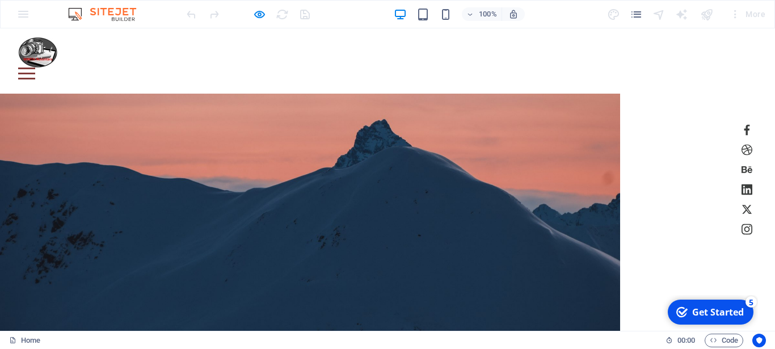
scroll to position [0, 0]
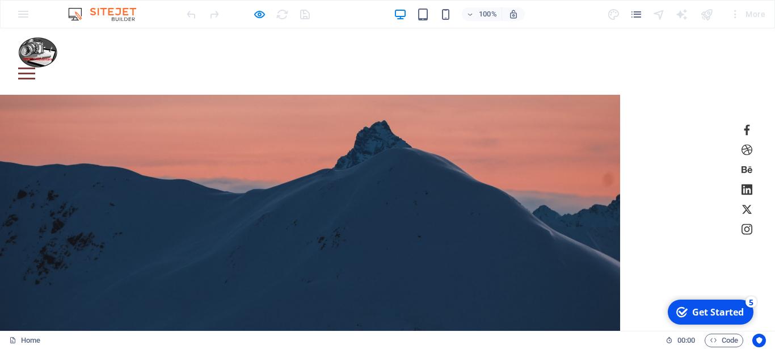
click at [35, 68] on div at bounding box center [26, 74] width 17 height 12
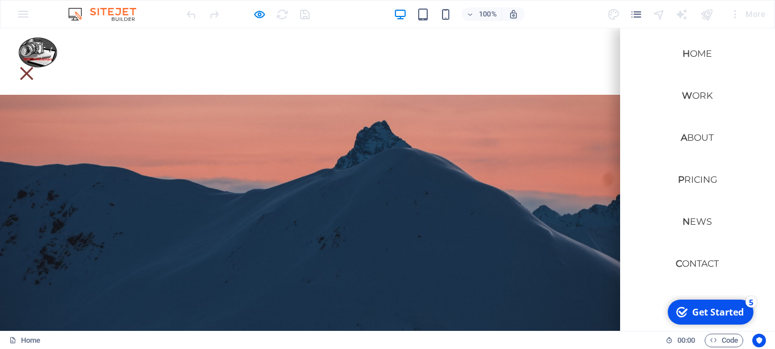
click at [686, 224] on link "News" at bounding box center [697, 221] width 48 height 27
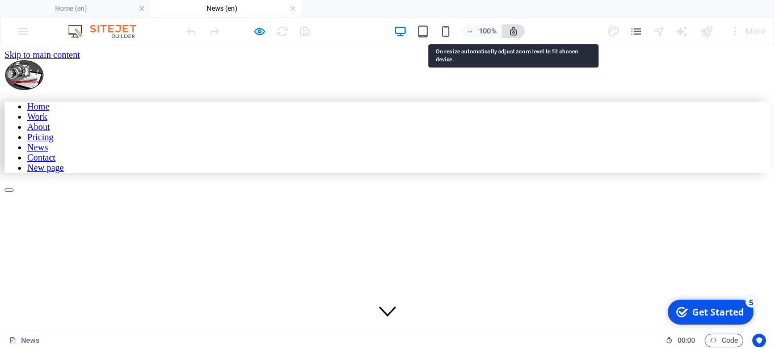
click at [515, 34] on icon "button" at bounding box center [513, 31] width 10 height 10
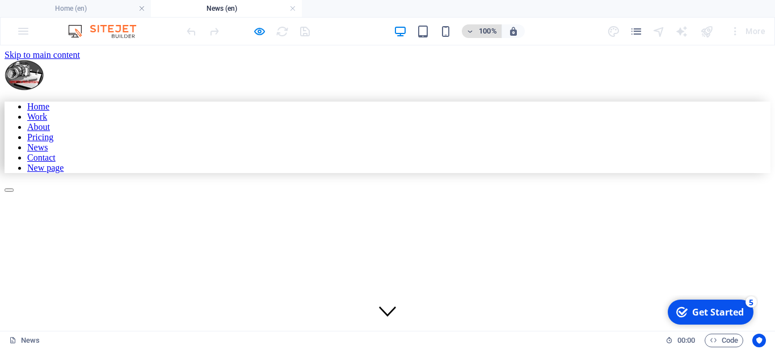
click at [474, 27] on span "100%" at bounding box center [481, 31] width 31 height 14
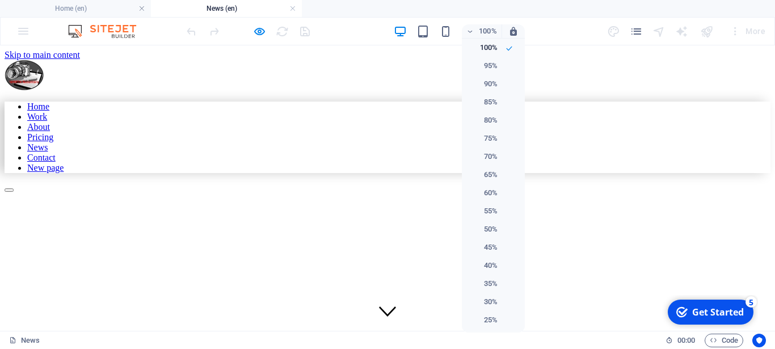
click at [568, 60] on div at bounding box center [387, 174] width 775 height 349
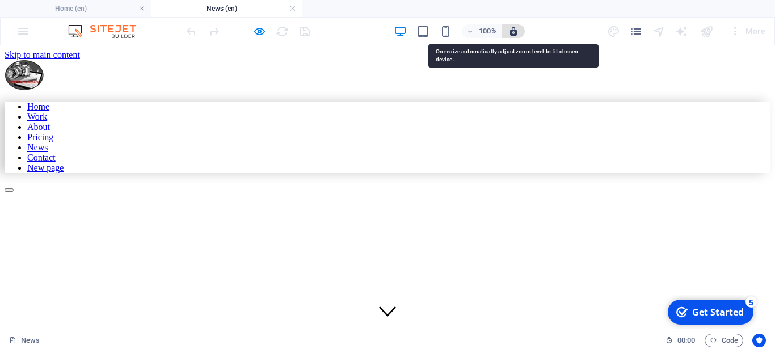
click at [512, 31] on icon "button" at bounding box center [513, 31] width 10 height 10
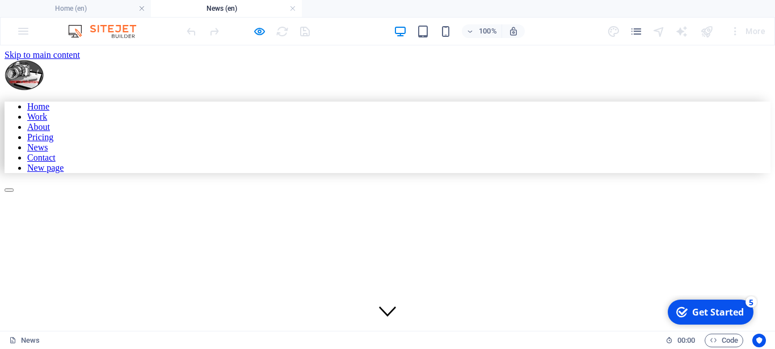
click at [118, 30] on img at bounding box center [107, 31] width 85 height 14
click at [76, 28] on img at bounding box center [107, 31] width 85 height 14
click at [88, 26] on img at bounding box center [107, 31] width 85 height 14
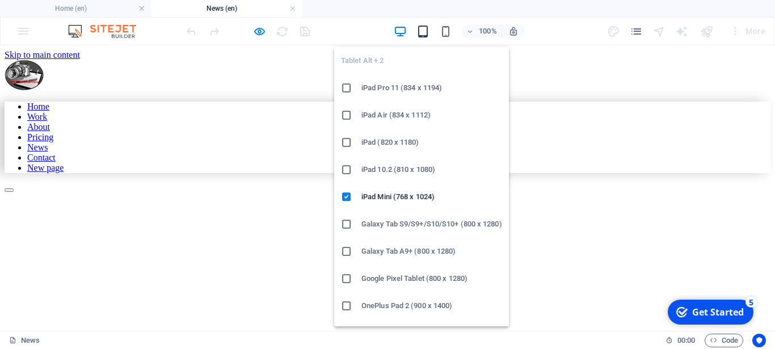
click at [427, 27] on icon "button" at bounding box center [422, 31] width 13 height 13
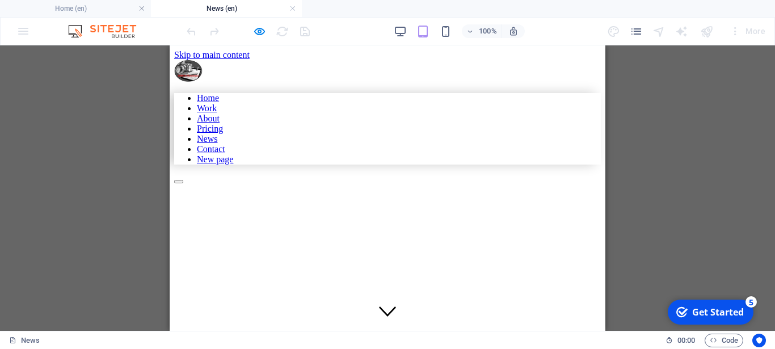
click at [122, 24] on div "100% More" at bounding box center [388, 31] width 774 height 27
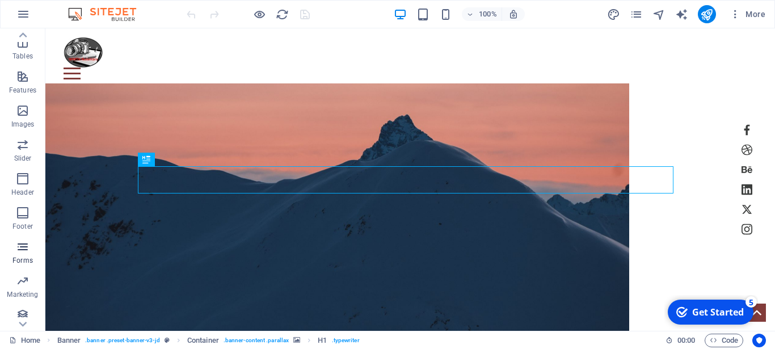
scroll to position [208, 0]
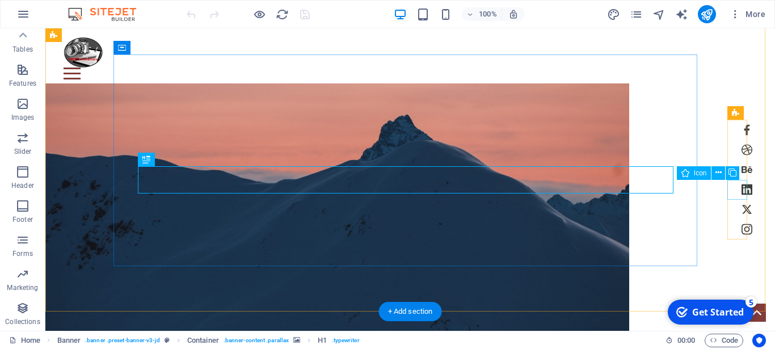
click at [737, 186] on figure at bounding box center [747, 190] width 20 height 20
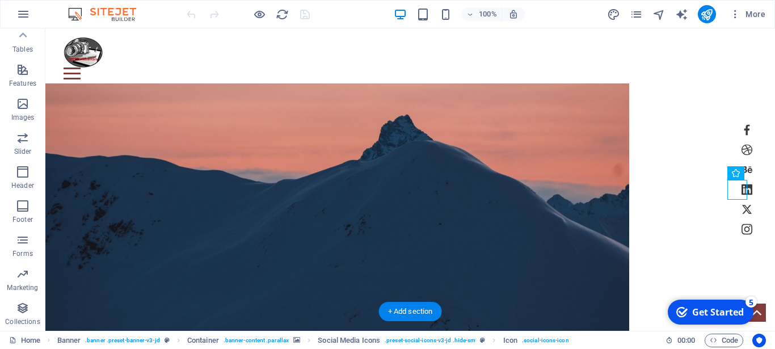
click at [629, 83] on figure at bounding box center [337, 207] width 584 height 248
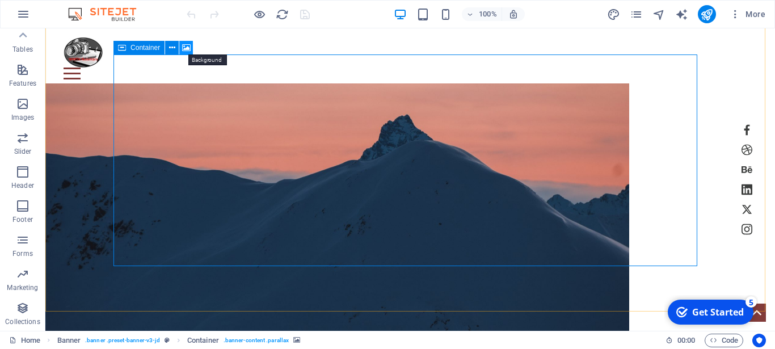
click at [185, 49] on icon at bounding box center [186, 48] width 9 height 12
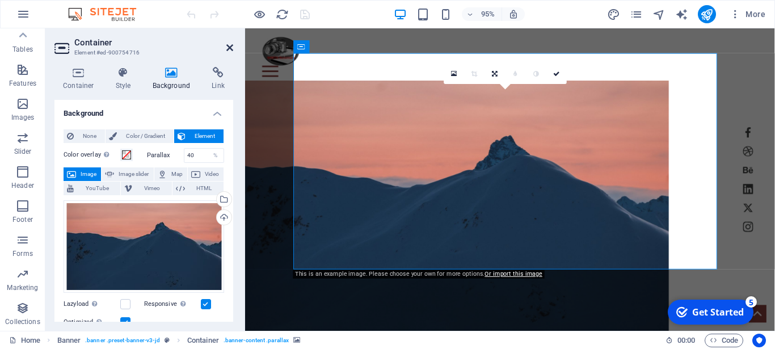
click at [228, 45] on icon at bounding box center [229, 47] width 7 height 9
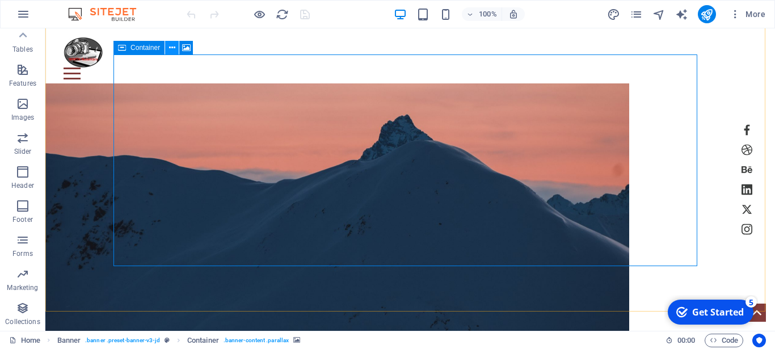
click at [175, 48] on icon at bounding box center [172, 48] width 6 height 12
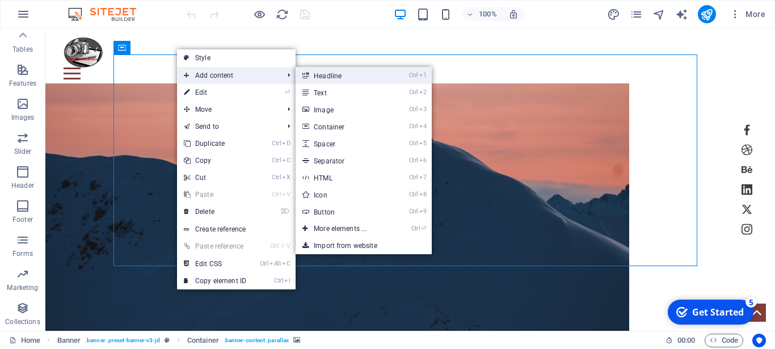
click at [340, 74] on link "Ctrl 1 Headline" at bounding box center [343, 75] width 94 height 17
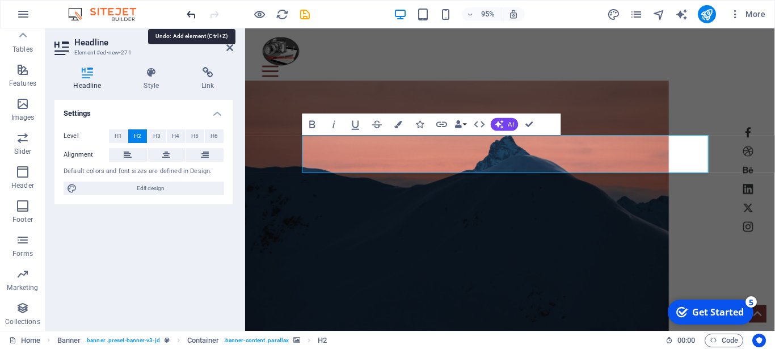
click at [186, 11] on icon "undo" at bounding box center [191, 14] width 13 height 13
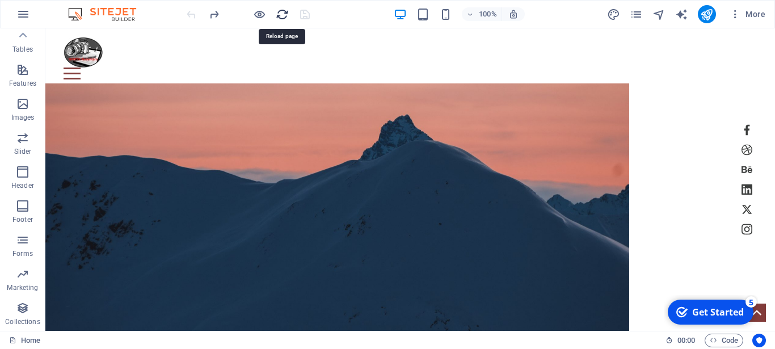
click at [277, 12] on icon "reload" at bounding box center [282, 14] width 13 height 13
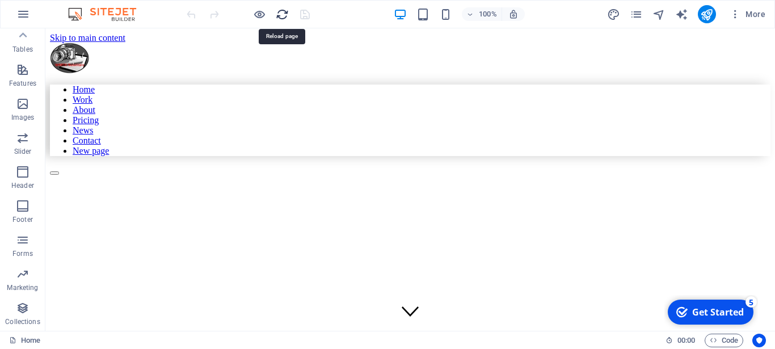
scroll to position [0, 0]
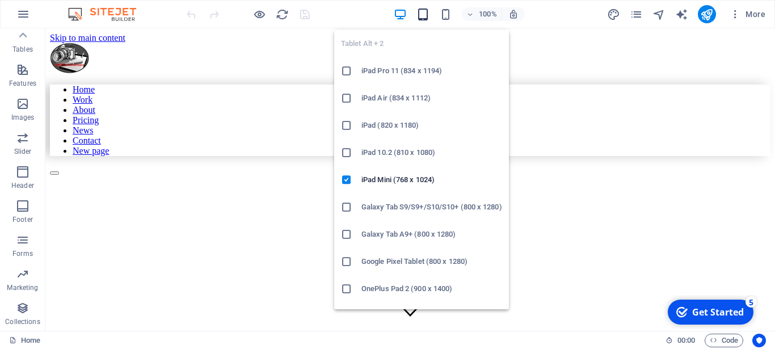
click at [424, 10] on icon "button" at bounding box center [422, 14] width 13 height 13
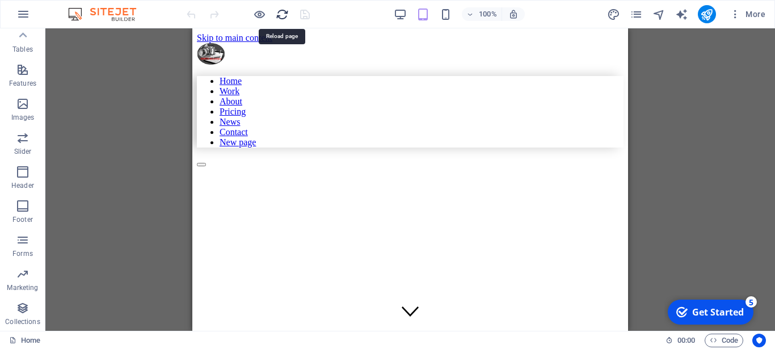
click at [277, 11] on icon "reload" at bounding box center [282, 14] width 13 height 13
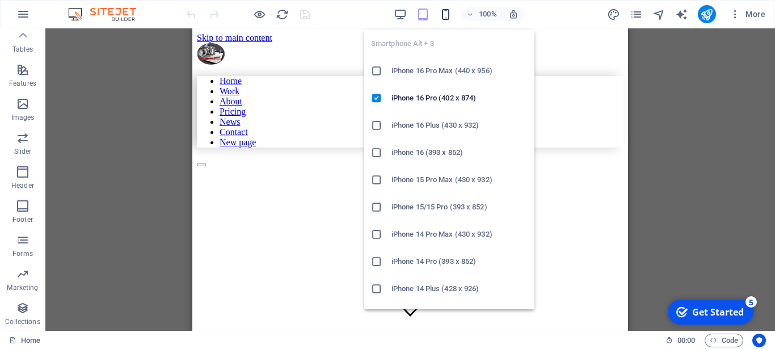
click at [443, 14] on icon "button" at bounding box center [445, 14] width 13 height 13
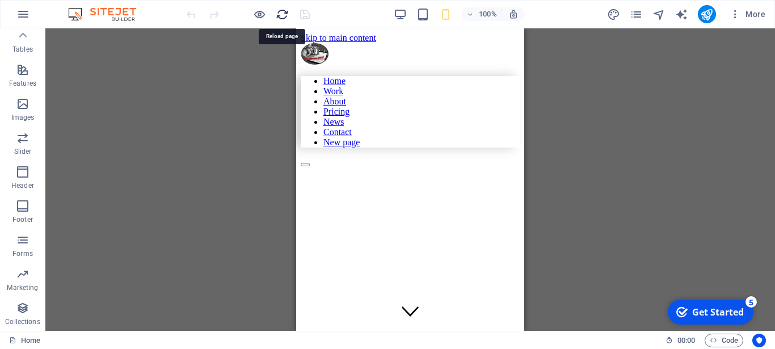
click at [285, 14] on icon "reload" at bounding box center [282, 14] width 13 height 13
click at [307, 10] on div at bounding box center [247, 14] width 127 height 18
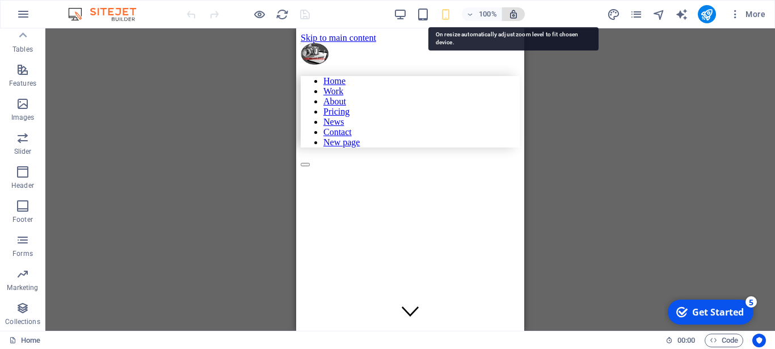
click at [516, 14] on icon "button" at bounding box center [513, 14] width 10 height 10
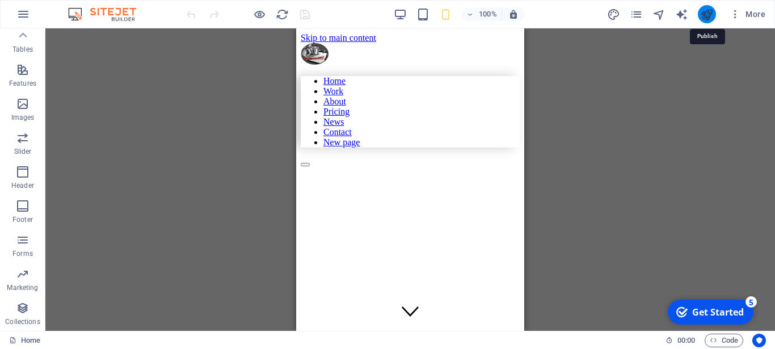
click at [708, 15] on icon "publish" at bounding box center [706, 14] width 13 height 13
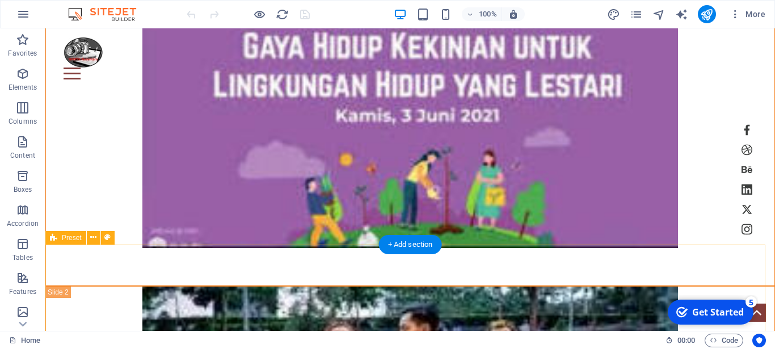
scroll to position [3517, 0]
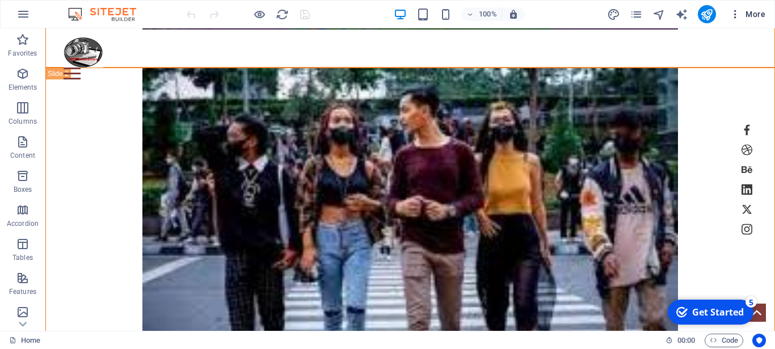
click at [733, 14] on icon "button" at bounding box center [735, 14] width 11 height 11
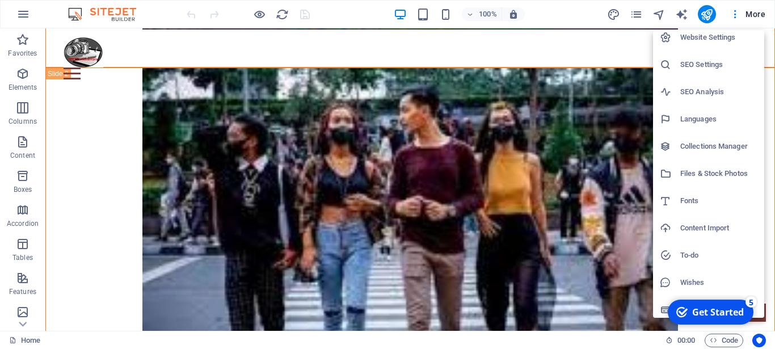
scroll to position [12, 0]
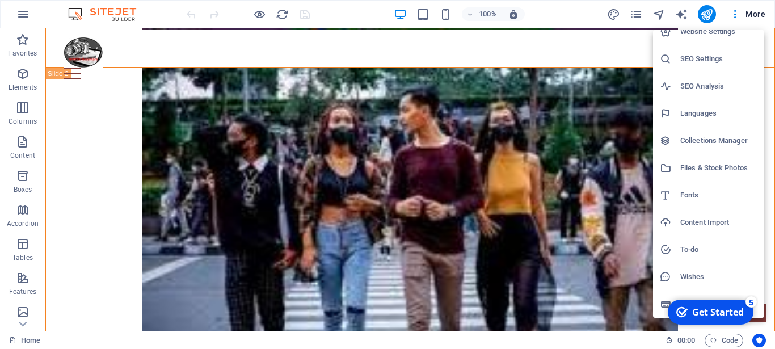
click at [710, 112] on h6 "Languages" at bounding box center [718, 114] width 77 height 14
select select "41"
select select "70"
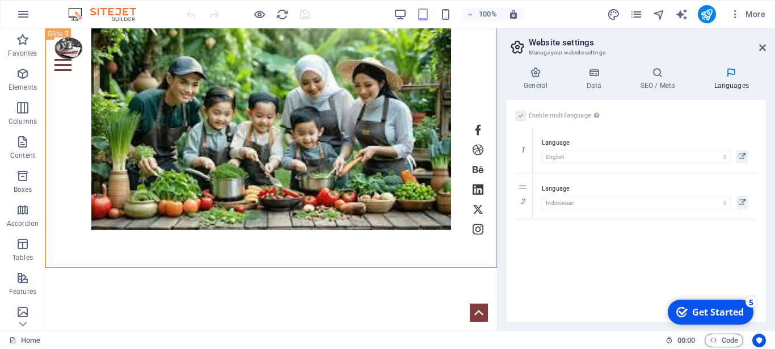
scroll to position [2888, 0]
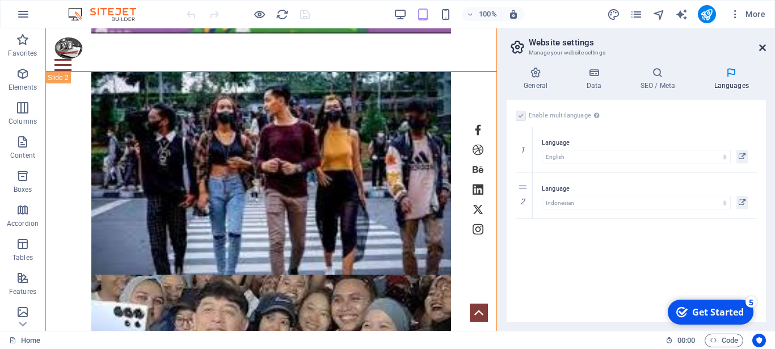
click at [762, 47] on icon at bounding box center [762, 47] width 7 height 9
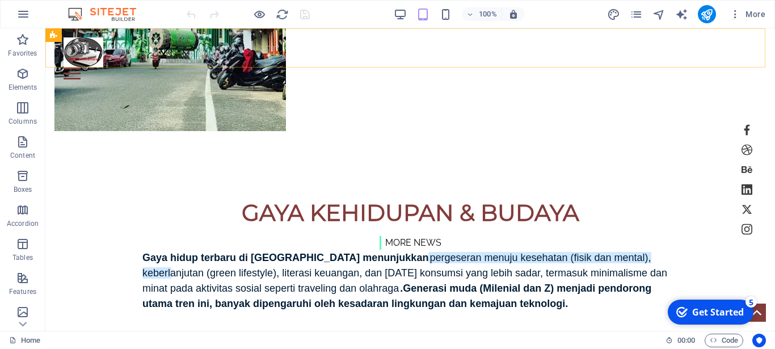
scroll to position [3162, 0]
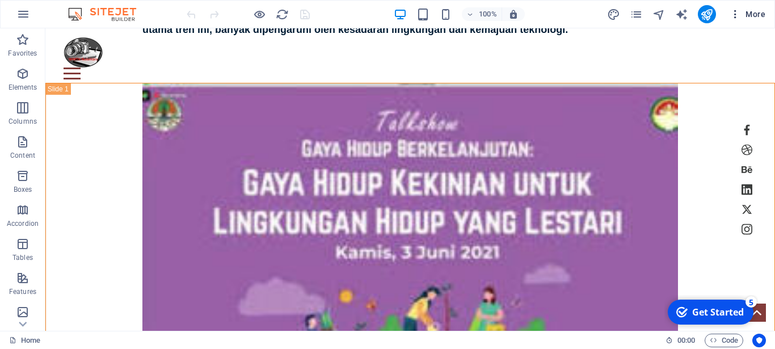
click at [751, 13] on span "More" at bounding box center [748, 14] width 36 height 11
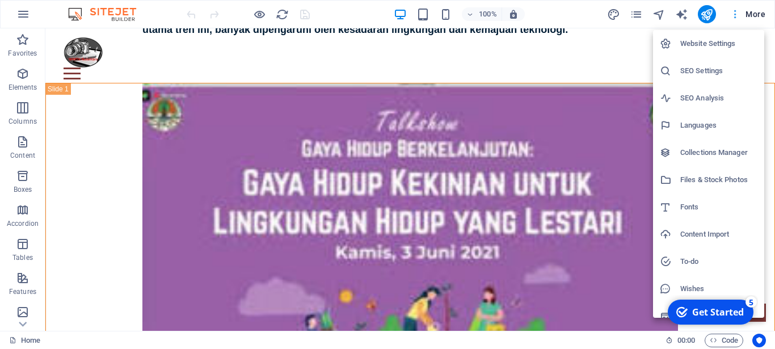
click at [751, 13] on div at bounding box center [387, 174] width 775 height 349
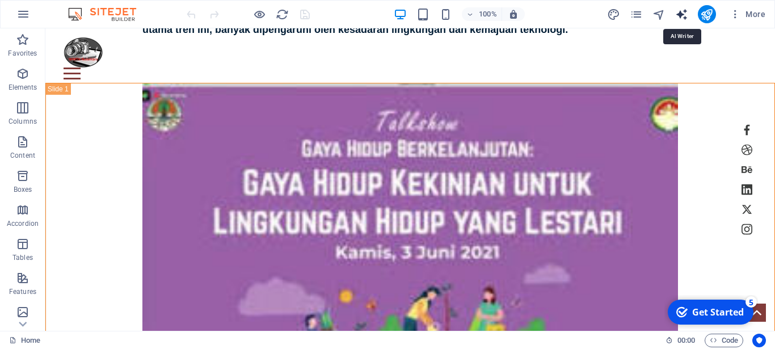
click at [679, 14] on icon "text_generator" at bounding box center [681, 14] width 13 height 13
select select "English"
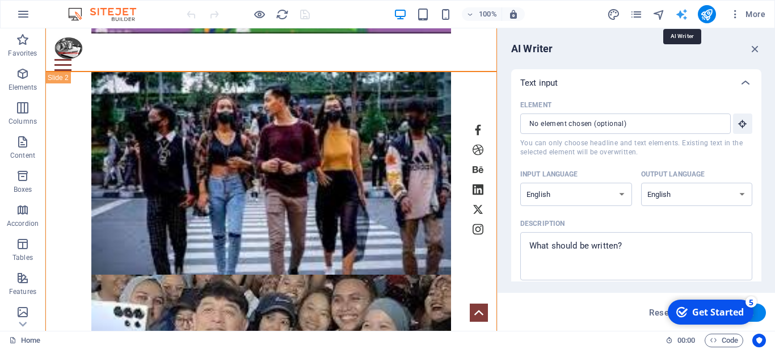
scroll to position [0, 0]
click at [520, 183] on select "Albanian Arabic Armenian Awadhi Azerbaijani Bashkir Basque Belarusian Bengali B…" at bounding box center [576, 194] width 112 height 23
select select "Indonesian"
click option "Indonesian" at bounding box center [0, 0] width 0 height 0
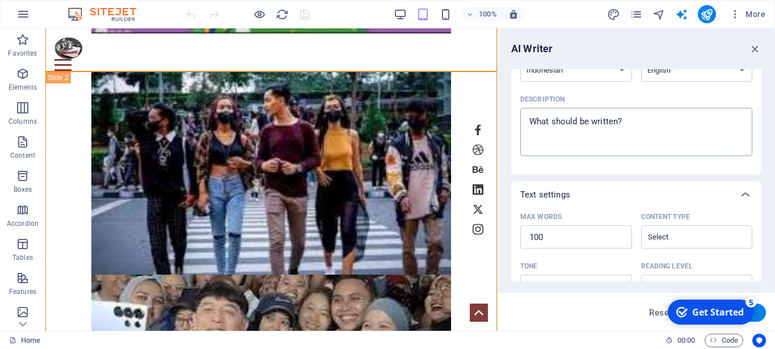
scroll to position [153, 0]
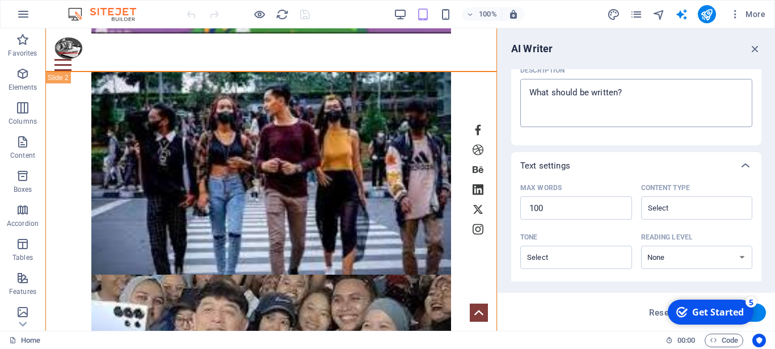
type textarea "x"
click at [605, 104] on textarea "Description x ​" at bounding box center [636, 103] width 221 height 37
type textarea "i"
type textarea "x"
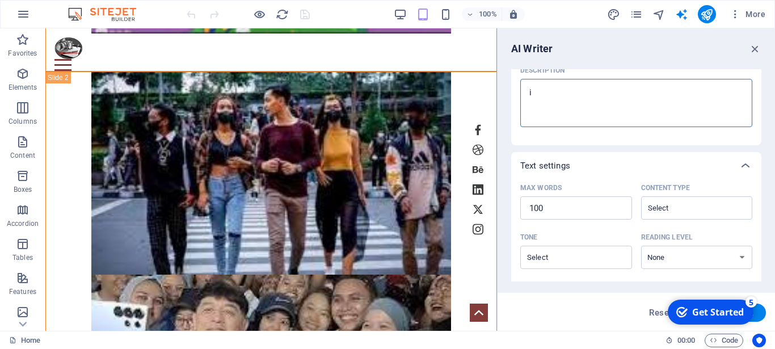
type textarea "ii"
type textarea "x"
type textarea "iid"
type textarea "x"
type textarea "iido"
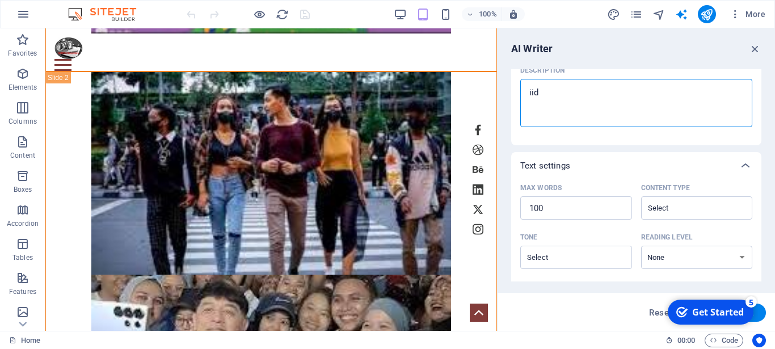
type textarea "x"
type textarea "iidow"
type textarea "x"
type textarea "iidowd"
type textarea "x"
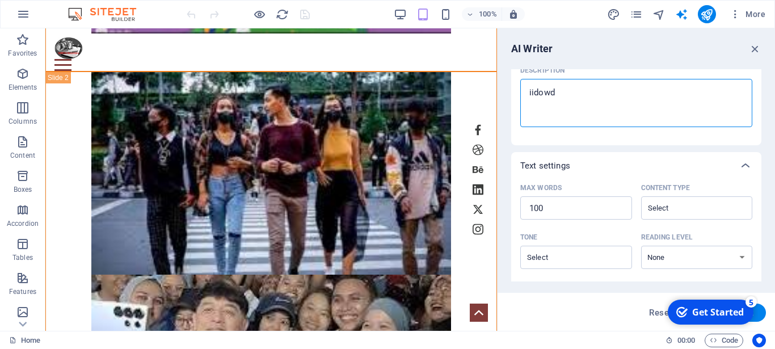
type textarea "iidowdo"
type textarea "x"
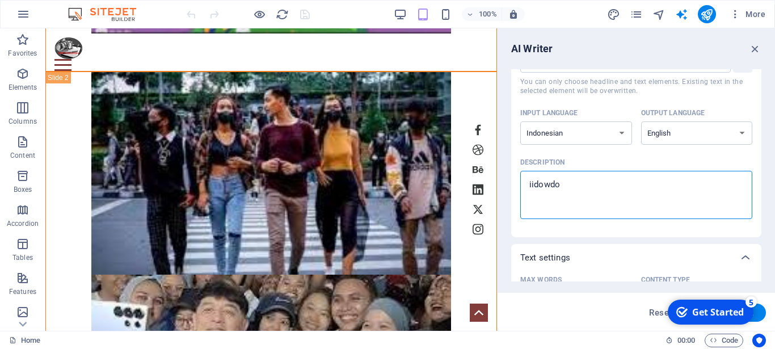
scroll to position [10, 0]
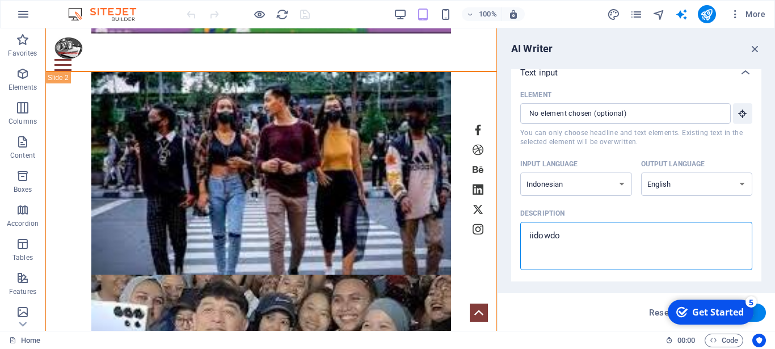
type textarea "iidowd"
type textarea "x"
type textarea "iidow"
type textarea "x"
type textarea "iido"
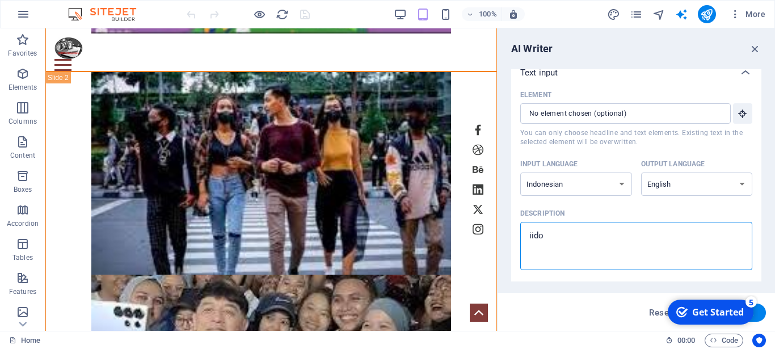
type textarea "x"
type textarea "iid"
type textarea "x"
type textarea "ii"
type textarea "x"
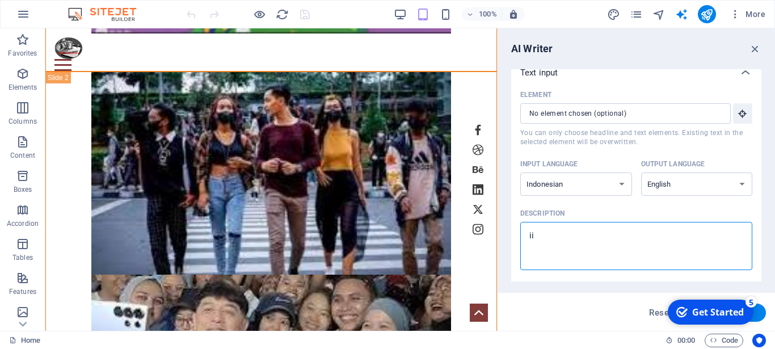
type textarea "i"
type textarea "x"
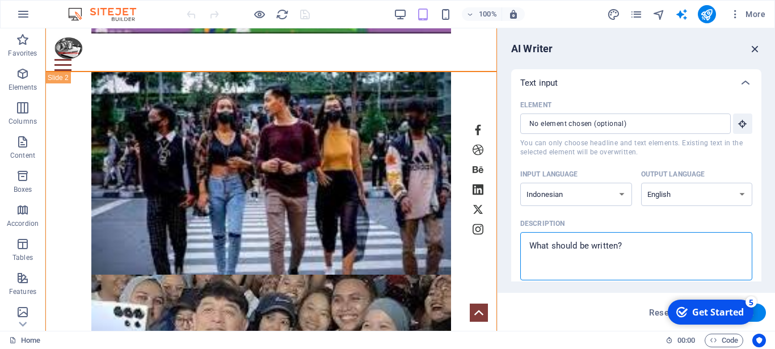
type textarea "x"
click at [759, 47] on icon "button" at bounding box center [755, 49] width 12 height 12
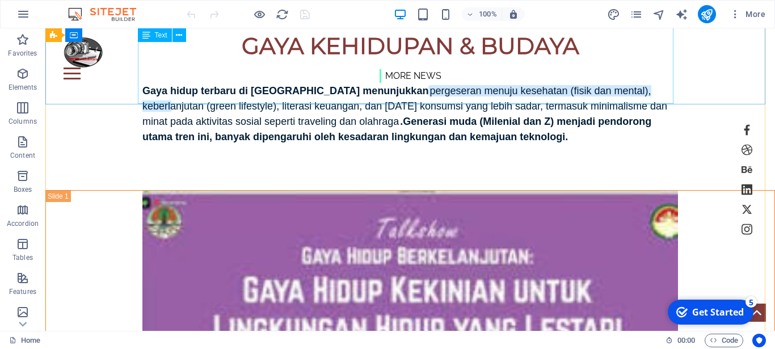
scroll to position [3054, 0]
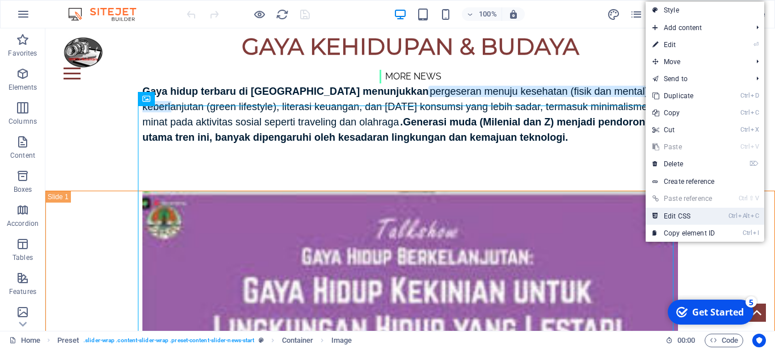
click at [690, 212] on link "Ctrl Alt C Edit CSS" at bounding box center [684, 216] width 76 height 17
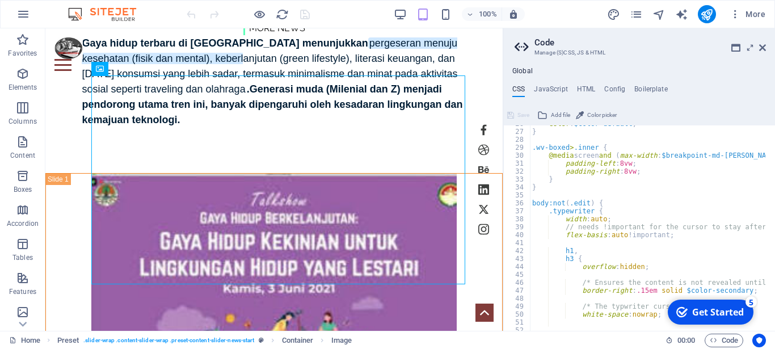
scroll to position [272, 0]
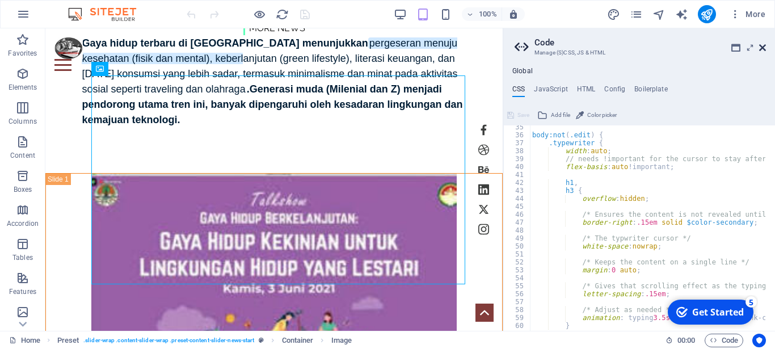
click at [765, 44] on icon at bounding box center [762, 47] width 7 height 9
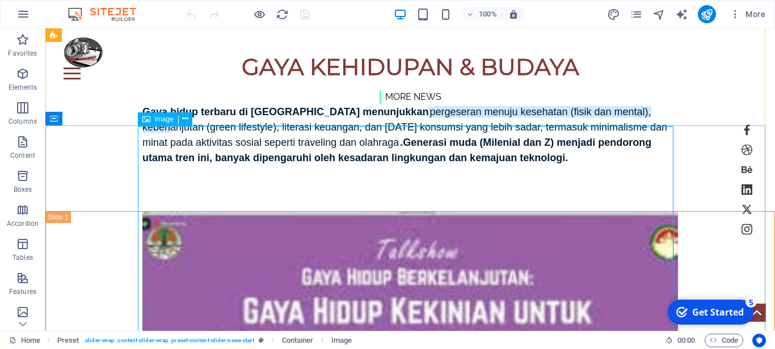
scroll to position [2956, 0]
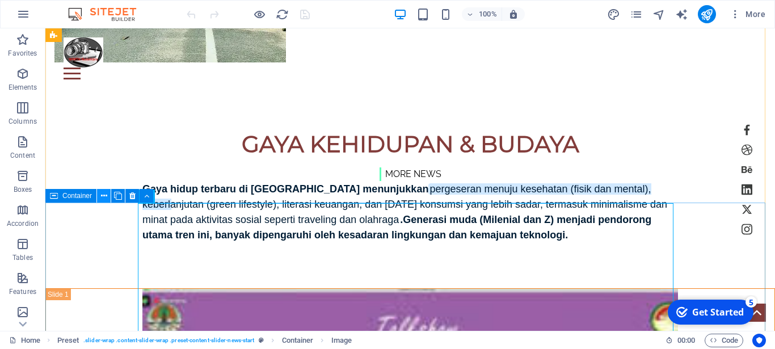
click at [106, 194] on icon at bounding box center [104, 196] width 6 height 12
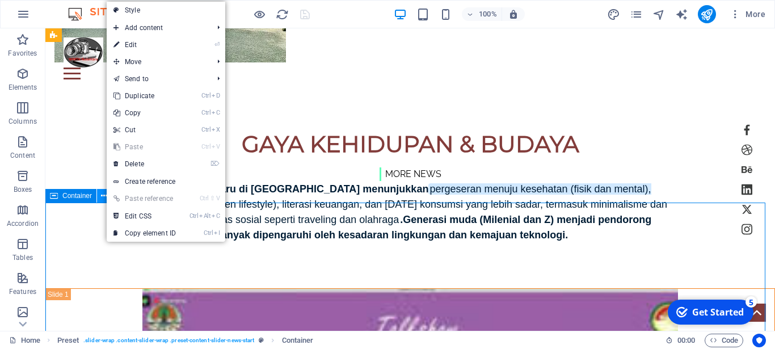
click at [106, 194] on icon at bounding box center [104, 196] width 6 height 12
click at [103, 195] on icon at bounding box center [104, 196] width 6 height 12
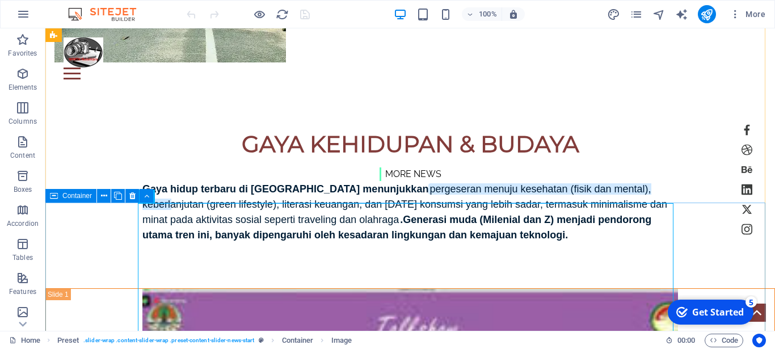
click at [53, 194] on icon at bounding box center [54, 196] width 8 height 14
click at [146, 195] on icon at bounding box center [146, 196] width 5 height 12
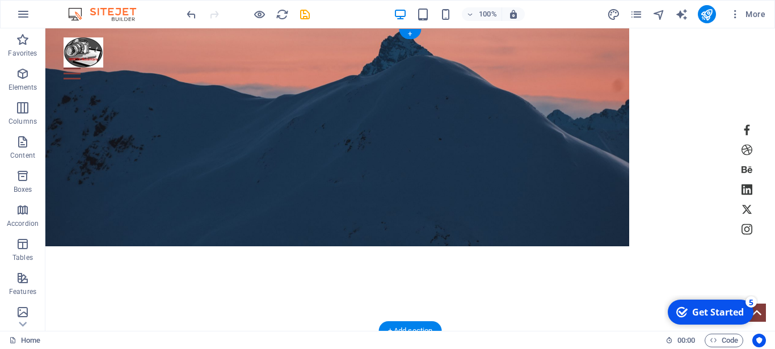
scroll to position [0, 0]
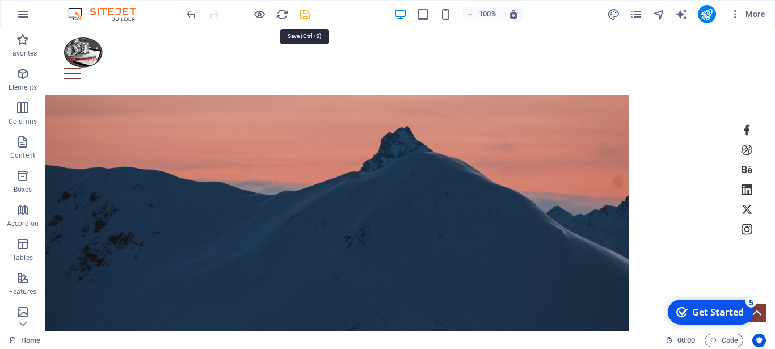
click at [305, 11] on icon "save" at bounding box center [304, 14] width 13 height 13
click at [711, 12] on icon "publish" at bounding box center [706, 14] width 13 height 13
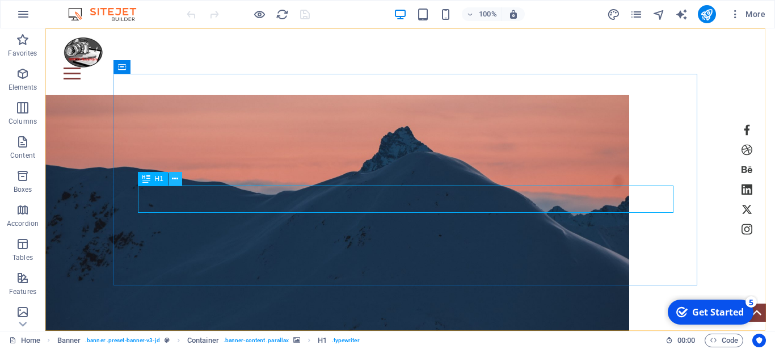
click at [178, 178] on icon at bounding box center [175, 179] width 6 height 12
click at [315, 143] on figure at bounding box center [337, 219] width 584 height 248
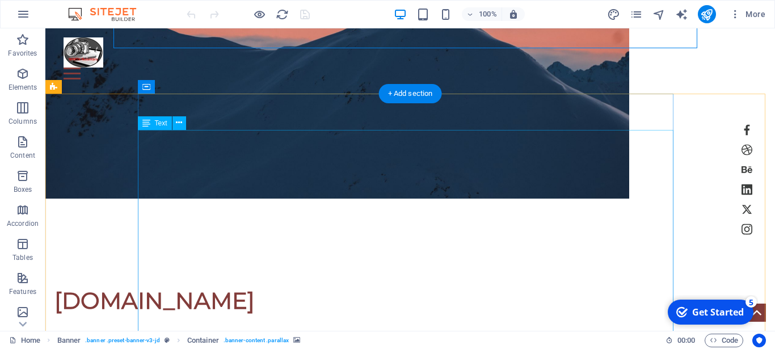
scroll to position [231, 0]
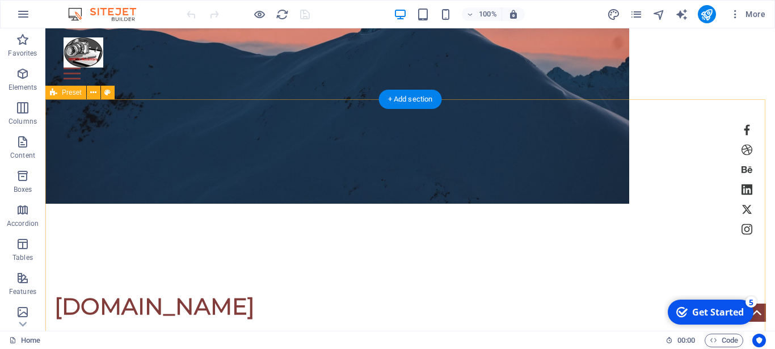
drag, startPoint x: 91, startPoint y: 174, endPoint x: 87, endPoint y: 146, distance: 28.0
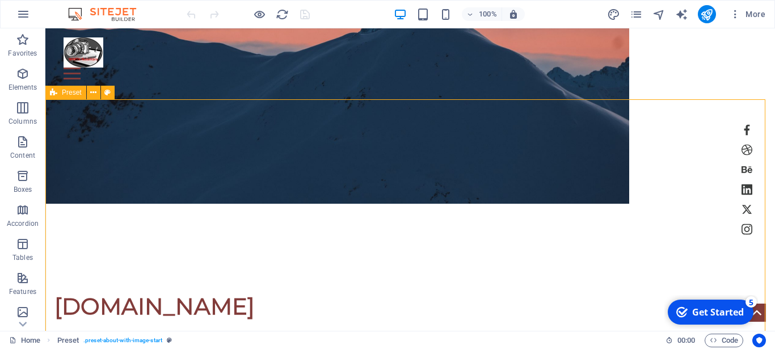
click at [71, 98] on div "Preset" at bounding box center [65, 93] width 41 height 14
click at [55, 91] on icon at bounding box center [53, 93] width 7 height 14
click at [67, 91] on span "Preset" at bounding box center [72, 92] width 20 height 7
click at [69, 91] on span "Preset" at bounding box center [72, 92] width 20 height 7
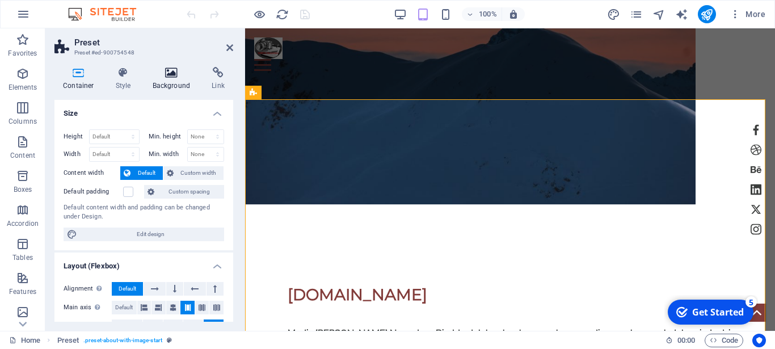
click at [174, 78] on icon at bounding box center [171, 72] width 55 height 11
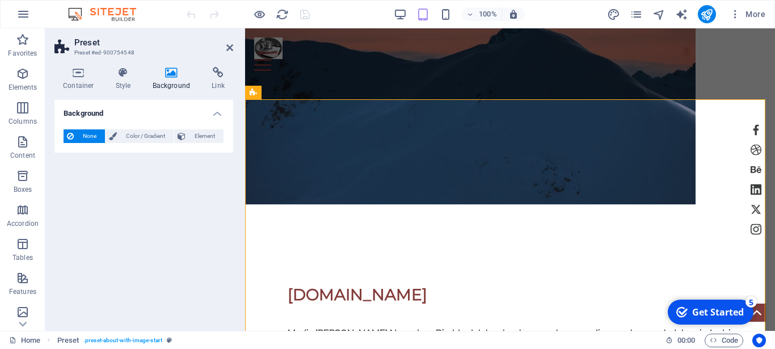
click at [224, 45] on h2 "Preset" at bounding box center [153, 42] width 159 height 10
click at [226, 45] on h2 "Preset" at bounding box center [153, 42] width 159 height 10
click at [166, 73] on icon at bounding box center [171, 72] width 55 height 11
click at [226, 44] on icon at bounding box center [229, 47] width 7 height 9
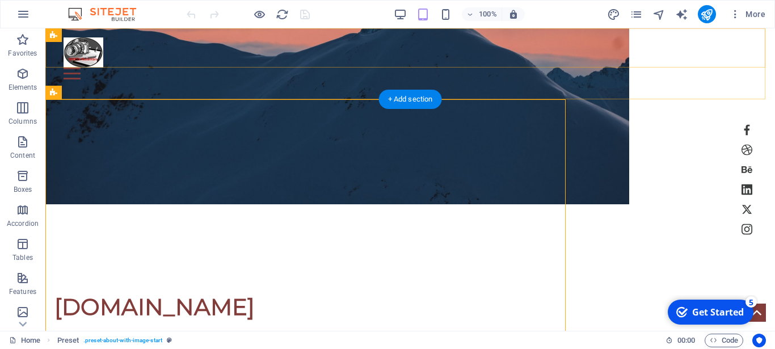
click at [226, 44] on div "Home Work About Pricing News Contact New page" at bounding box center [410, 53] width 730 height 51
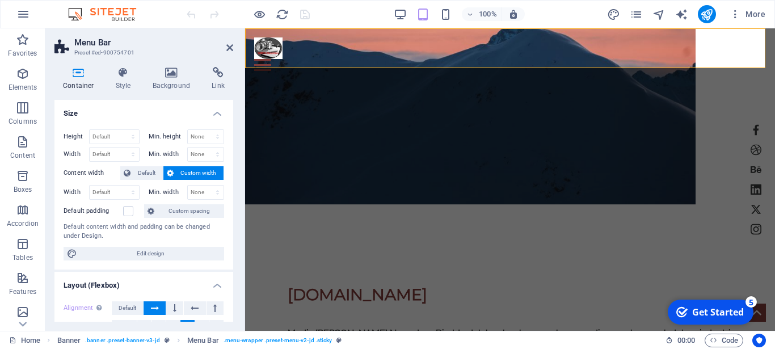
click at [224, 48] on header "Menu Bar Preset #ed-900754701" at bounding box center [143, 43] width 179 height 30
click at [228, 46] on icon at bounding box center [229, 47] width 7 height 9
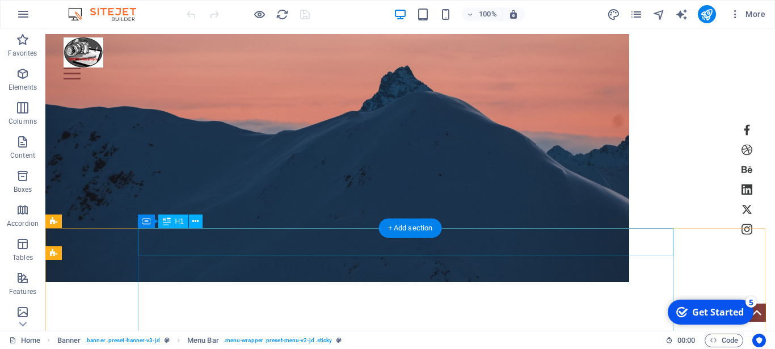
scroll to position [0, 0]
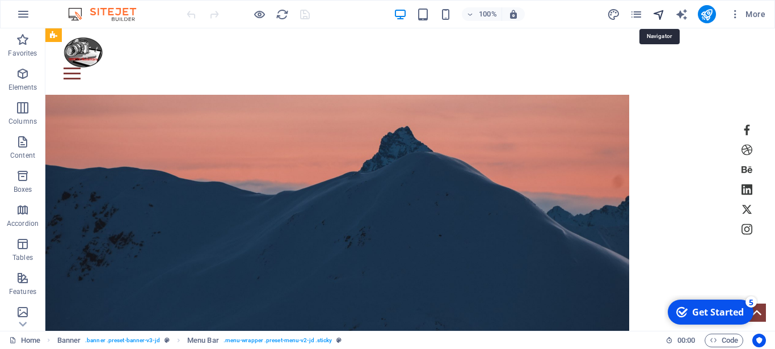
click at [654, 11] on icon "navigator" at bounding box center [658, 14] width 13 height 13
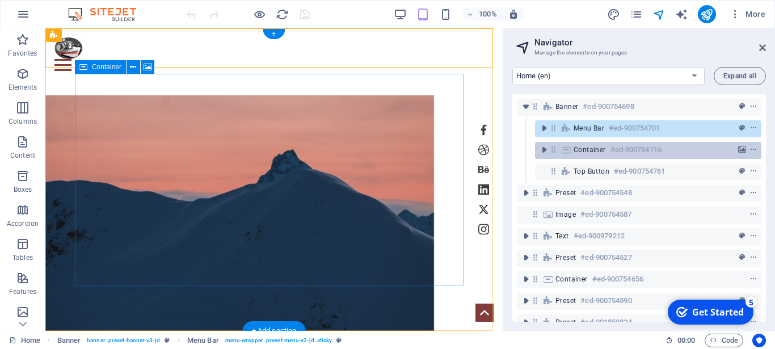
click at [600, 150] on span "Container" at bounding box center [590, 149] width 32 height 9
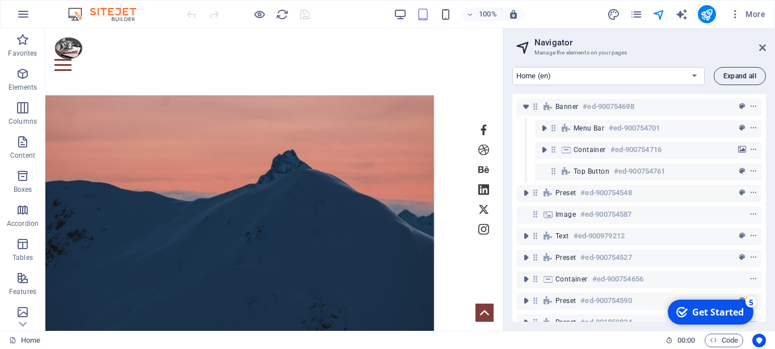
click at [748, 70] on button "Expand all" at bounding box center [740, 76] width 52 height 18
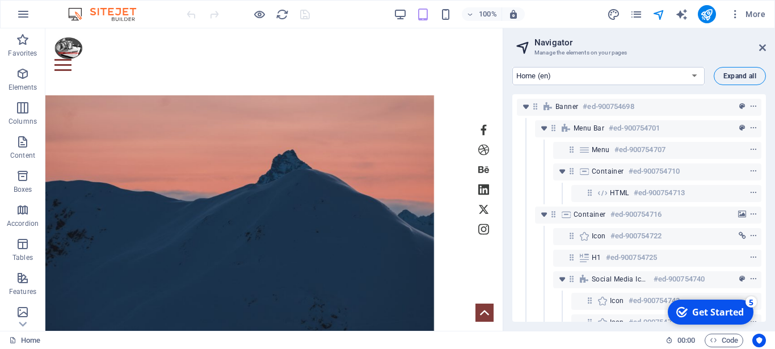
click at [748, 70] on button "Expand all" at bounding box center [740, 76] width 52 height 18
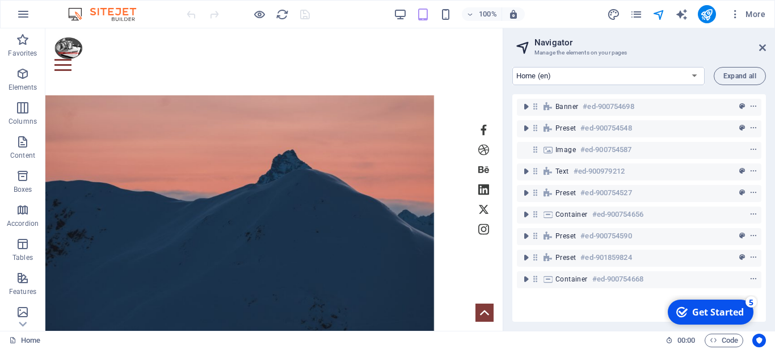
click at [764, 42] on h2 "Navigator" at bounding box center [649, 42] width 231 height 10
click at [761, 46] on icon at bounding box center [762, 47] width 7 height 9
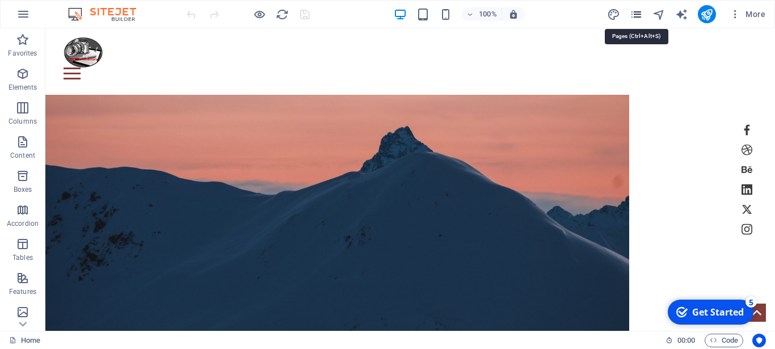
click at [634, 16] on icon "pages" at bounding box center [636, 14] width 13 height 13
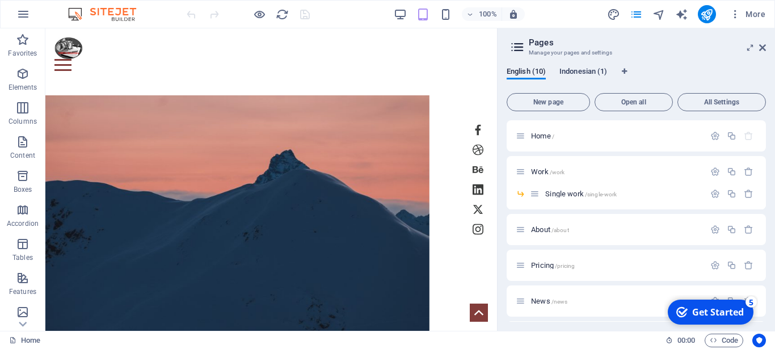
click at [582, 73] on span "Indonesian (1)" at bounding box center [583, 73] width 48 height 16
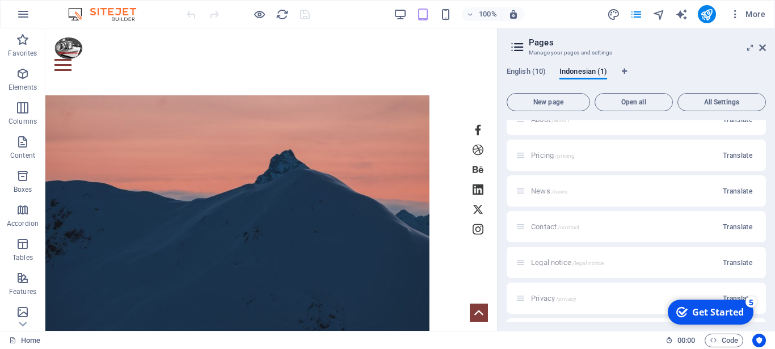
scroll to position [91, 0]
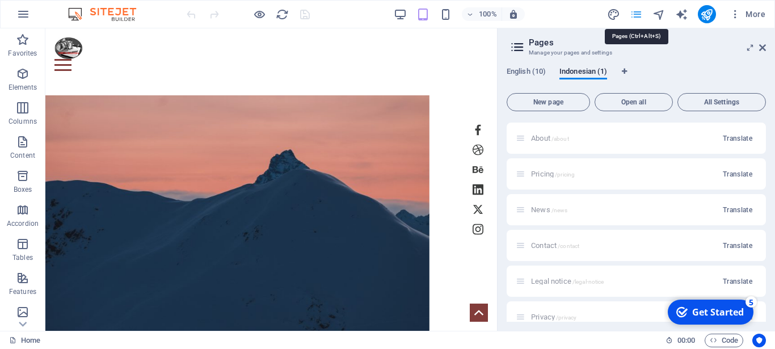
click at [639, 13] on icon "pages" at bounding box center [636, 14] width 13 height 13
click at [757, 48] on header "Pages Manage your pages and settings" at bounding box center [637, 43] width 257 height 30
click at [759, 48] on icon at bounding box center [762, 47] width 7 height 9
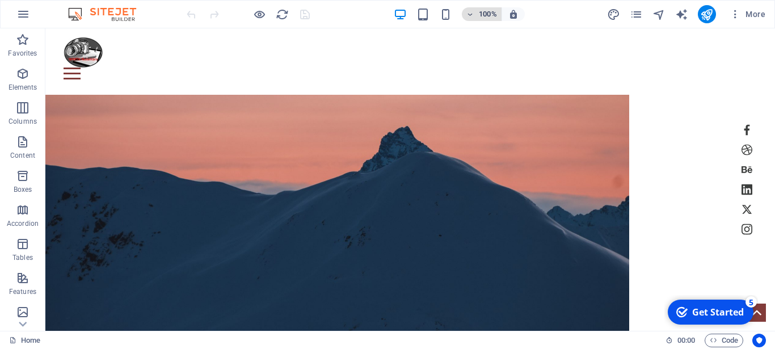
click at [468, 15] on icon "button" at bounding box center [470, 14] width 8 height 7
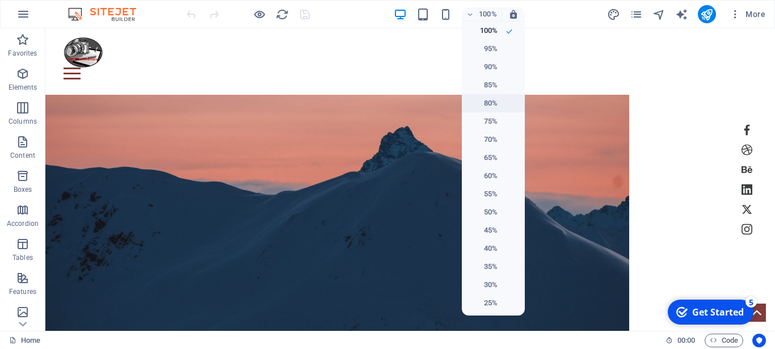
scroll to position [1, 0]
click at [485, 212] on h6 "50%" at bounding box center [483, 211] width 29 height 14
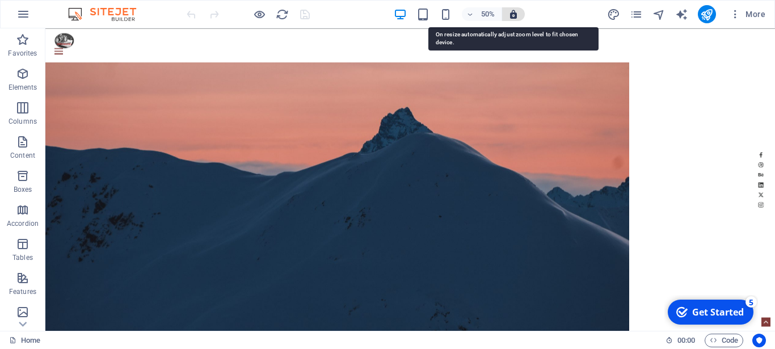
click at [513, 12] on icon "button" at bounding box center [513, 14] width 10 height 10
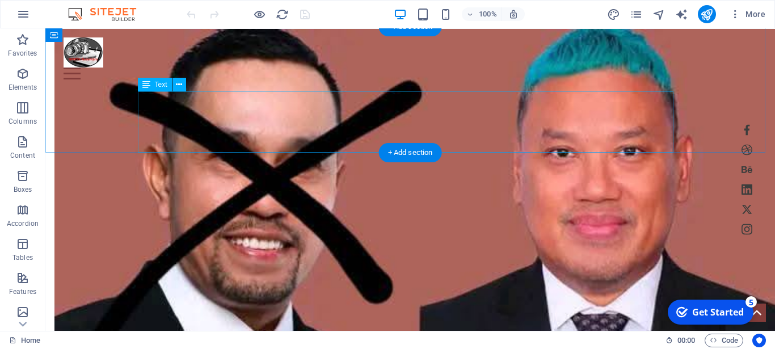
scroll to position [2025, 0]
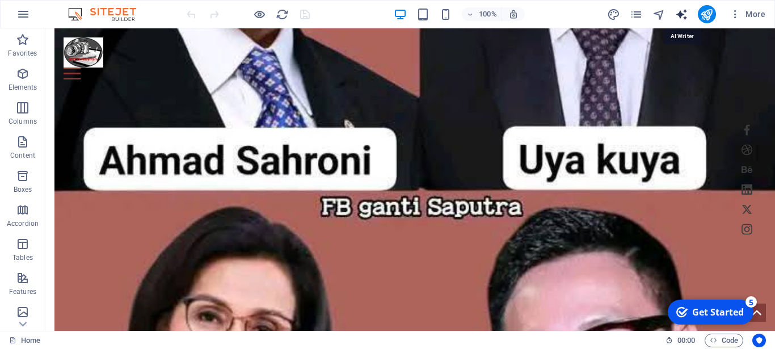
click at [684, 15] on icon "text_generator" at bounding box center [681, 14] width 13 height 13
select select "English"
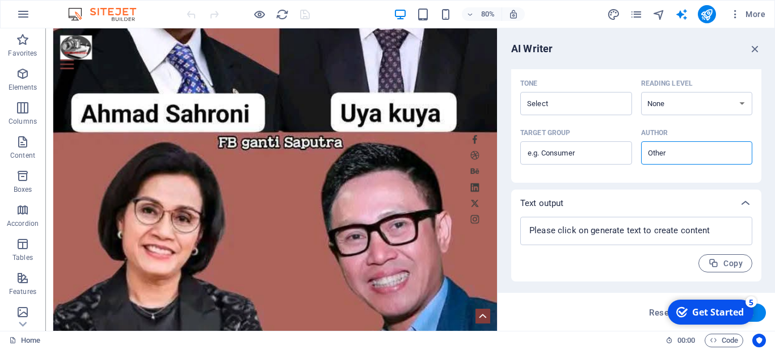
scroll to position [317, 0]
click at [746, 42] on div "AI Writer" at bounding box center [636, 49] width 250 height 14
click at [754, 44] on icon "button" at bounding box center [755, 49] width 12 height 12
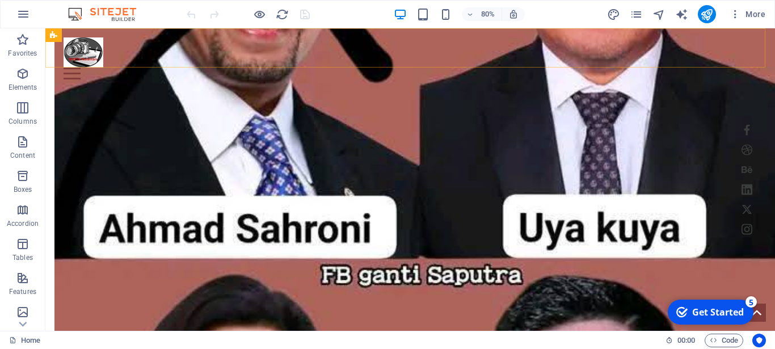
scroll to position [2025, 0]
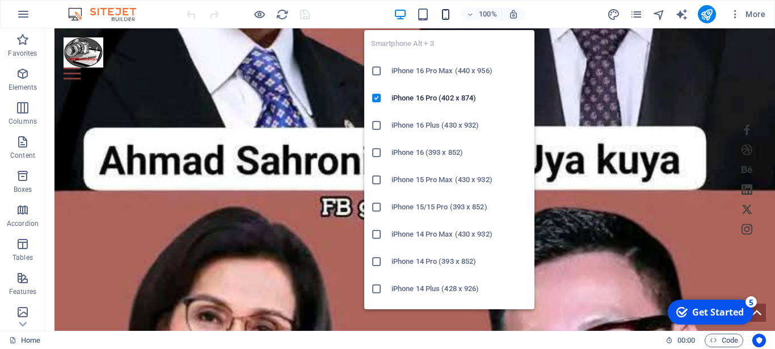
click at [442, 14] on icon "button" at bounding box center [445, 14] width 13 height 13
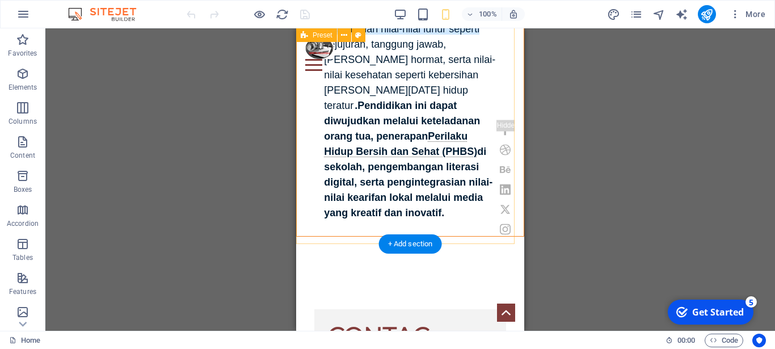
scroll to position [3272, 0]
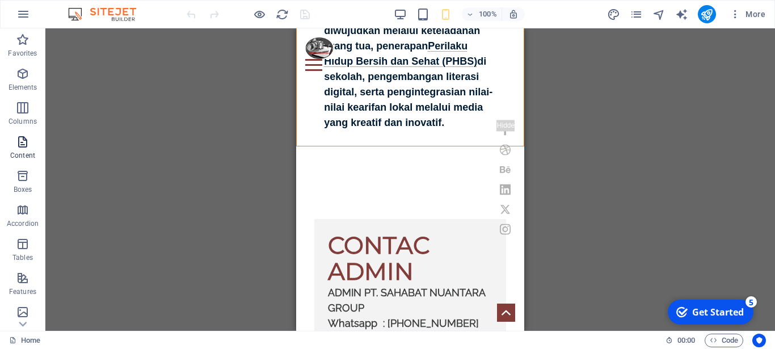
click at [28, 149] on span "Content" at bounding box center [22, 148] width 45 height 27
click at [20, 144] on icon "button" at bounding box center [23, 142] width 14 height 14
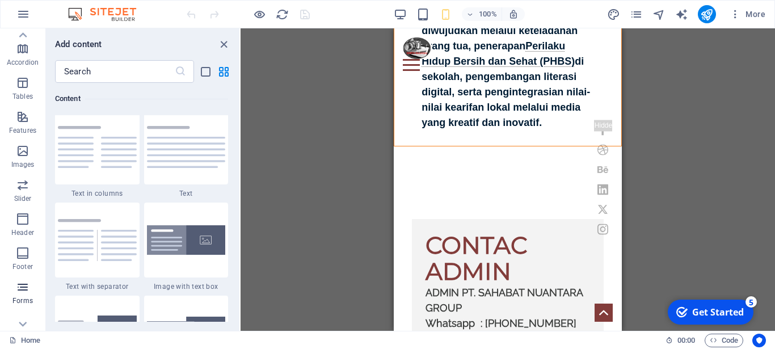
scroll to position [208, 0]
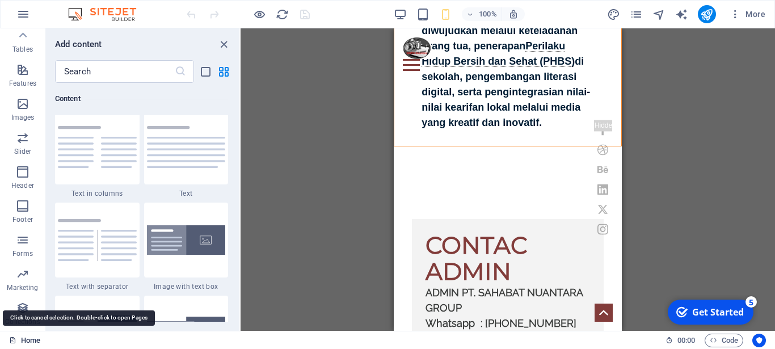
click at [23, 339] on link "Home" at bounding box center [24, 341] width 31 height 14
click at [14, 338] on icon at bounding box center [12, 339] width 7 height 7
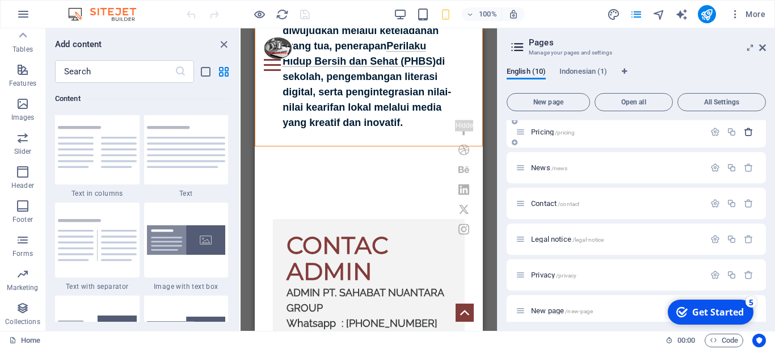
scroll to position [142, 0]
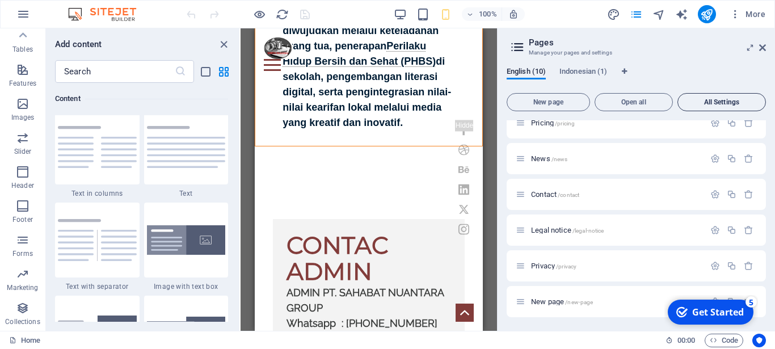
click at [737, 102] on span "All Settings" at bounding box center [722, 102] width 78 height 7
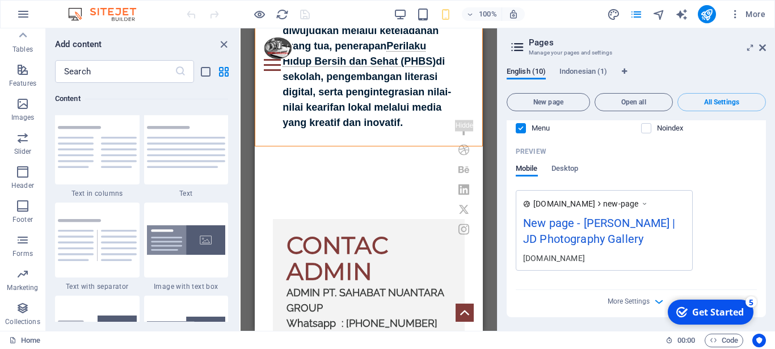
scroll to position [4294, 0]
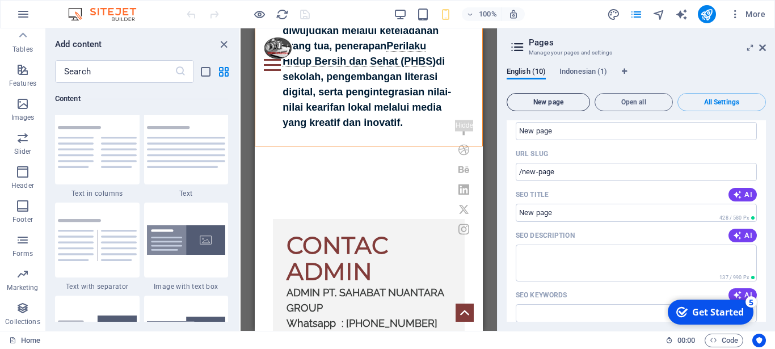
click at [555, 98] on button "New page" at bounding box center [548, 102] width 83 height 18
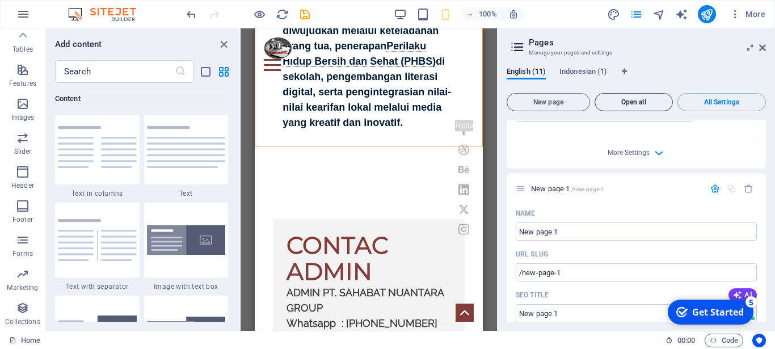
click at [617, 98] on button "Open all" at bounding box center [634, 102] width 78 height 18
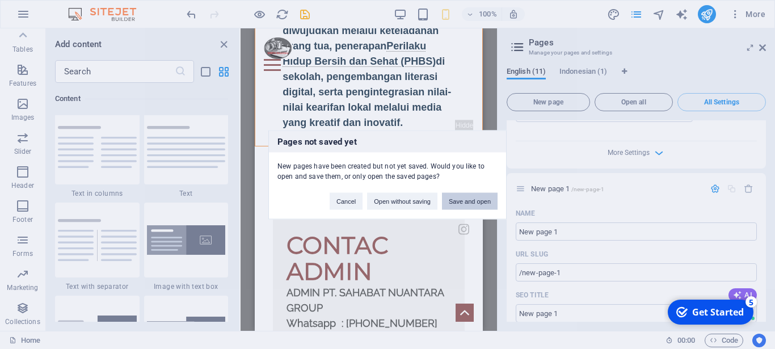
click at [487, 200] on button "Save and open" at bounding box center [470, 200] width 56 height 17
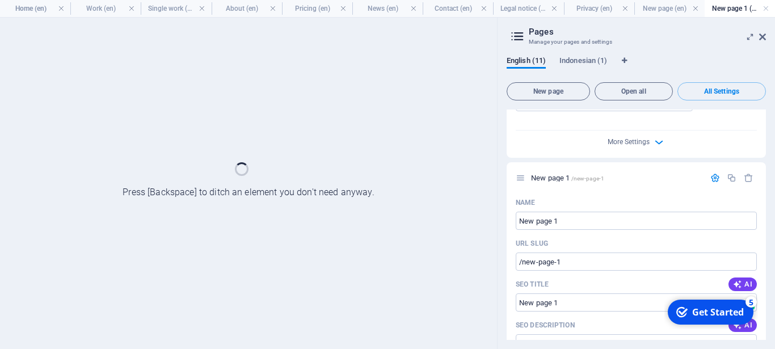
click at [221, 43] on div at bounding box center [248, 183] width 497 height 331
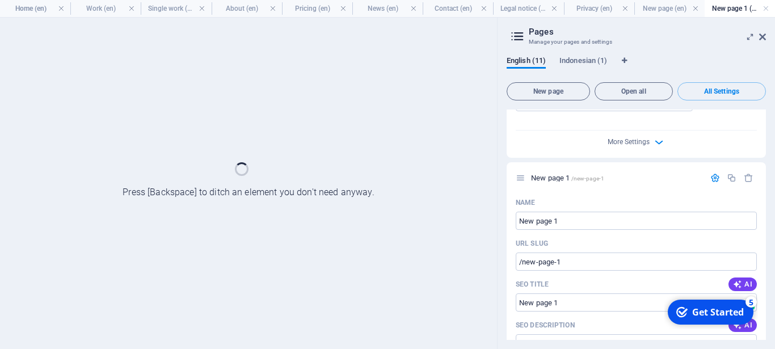
scroll to position [0, 0]
click at [761, 36] on section "Home (en) Work (en) Single work (en) About (en) Pricing (en) News (en) Contact …" at bounding box center [387, 174] width 775 height 349
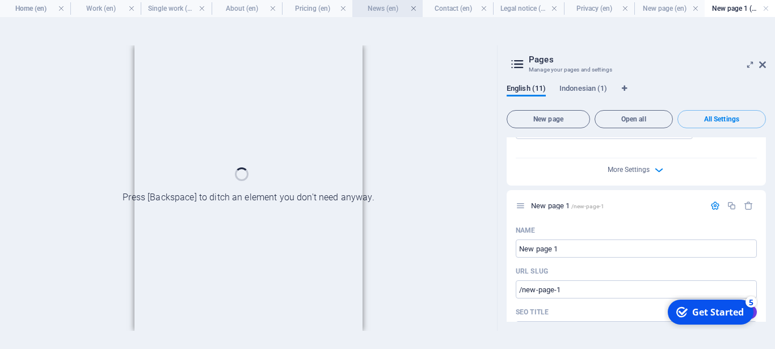
click at [412, 6] on link at bounding box center [413, 8] width 7 height 11
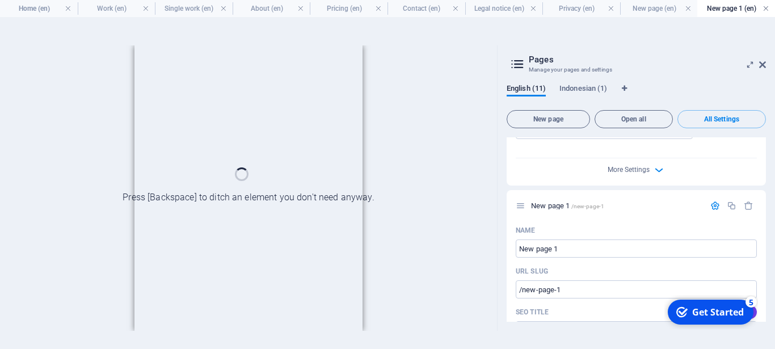
click at [766, 4] on link at bounding box center [765, 8] width 7 height 11
click at [692, 9] on link at bounding box center [688, 8] width 7 height 11
click at [761, 61] on icon at bounding box center [762, 64] width 7 height 9
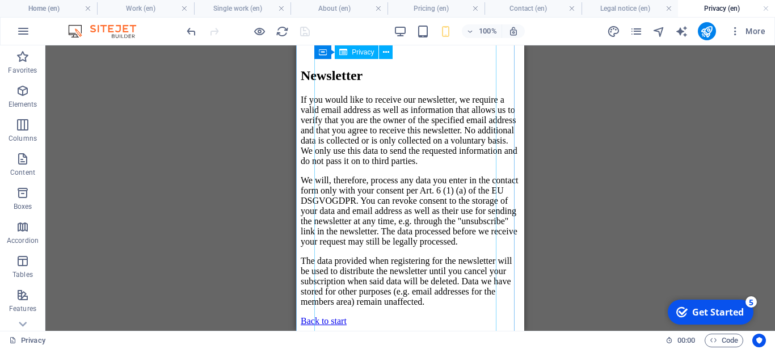
scroll to position [3660, 0]
